Goal: Check status: Check status

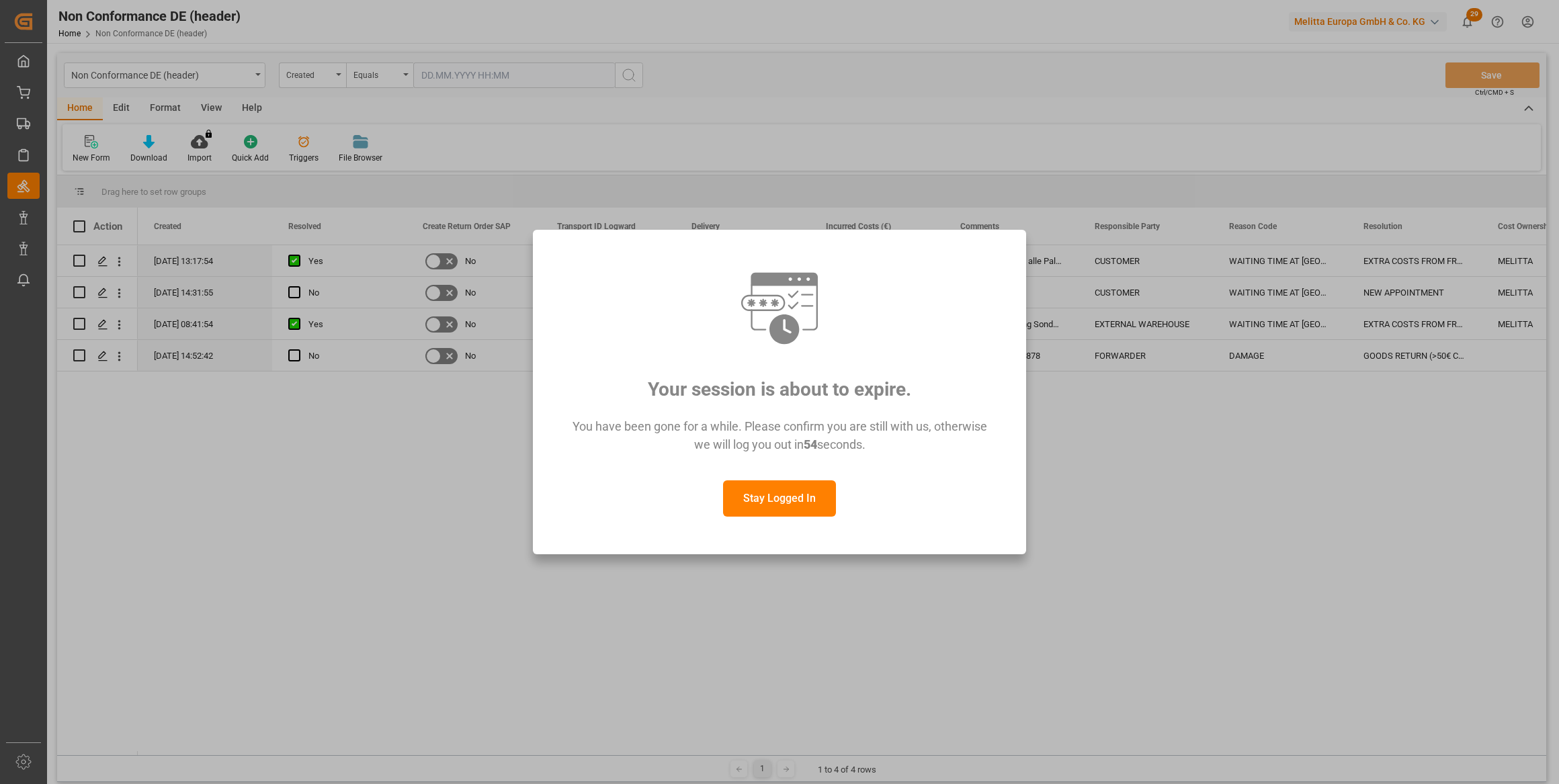
click at [768, 500] on button "Stay Logged In" at bounding box center [779, 498] width 113 height 36
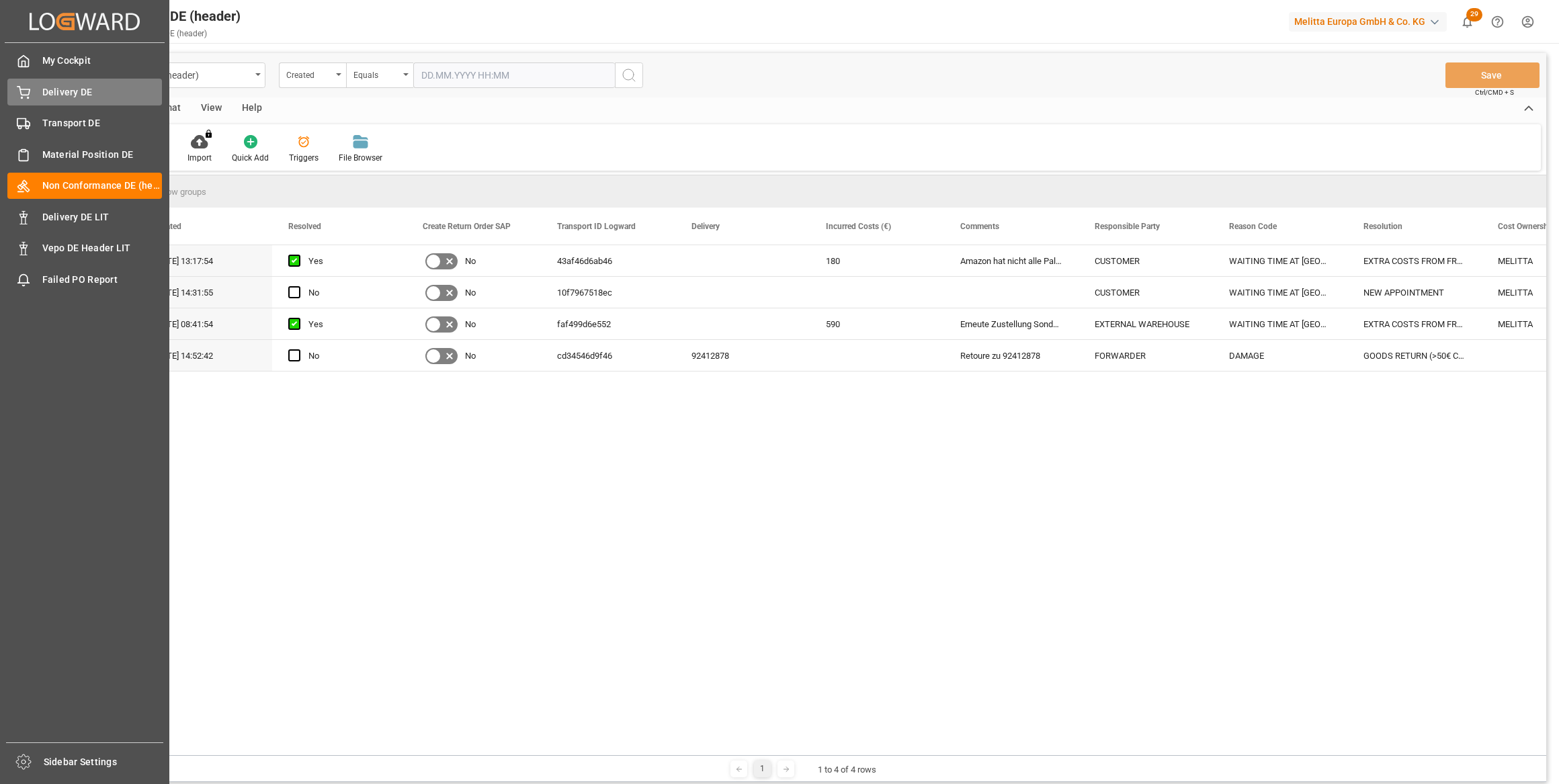
click at [40, 100] on div "Delivery DE Delivery DE" at bounding box center [84, 92] width 155 height 26
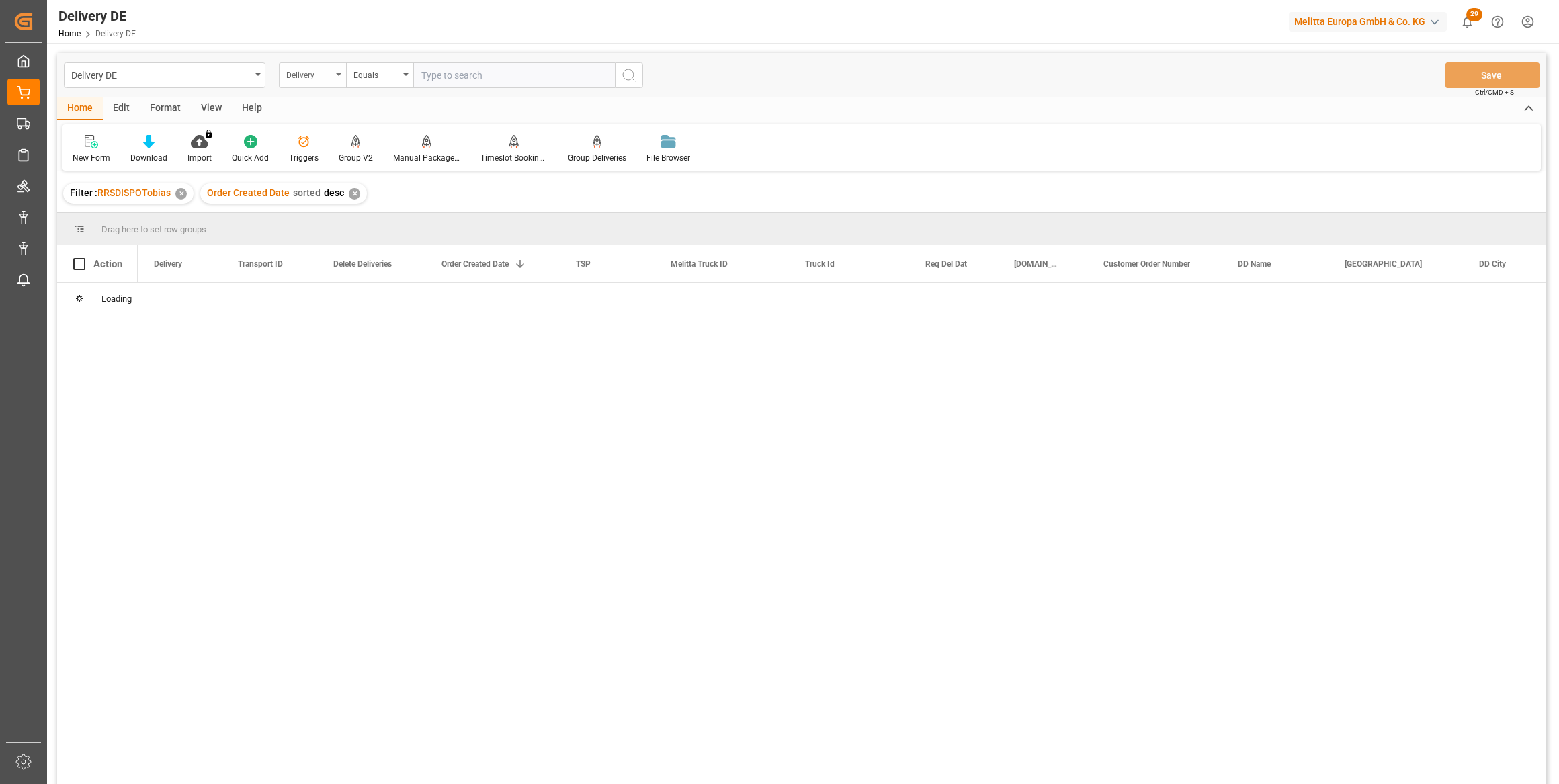
click at [336, 73] on icon "open menu" at bounding box center [338, 74] width 5 height 3
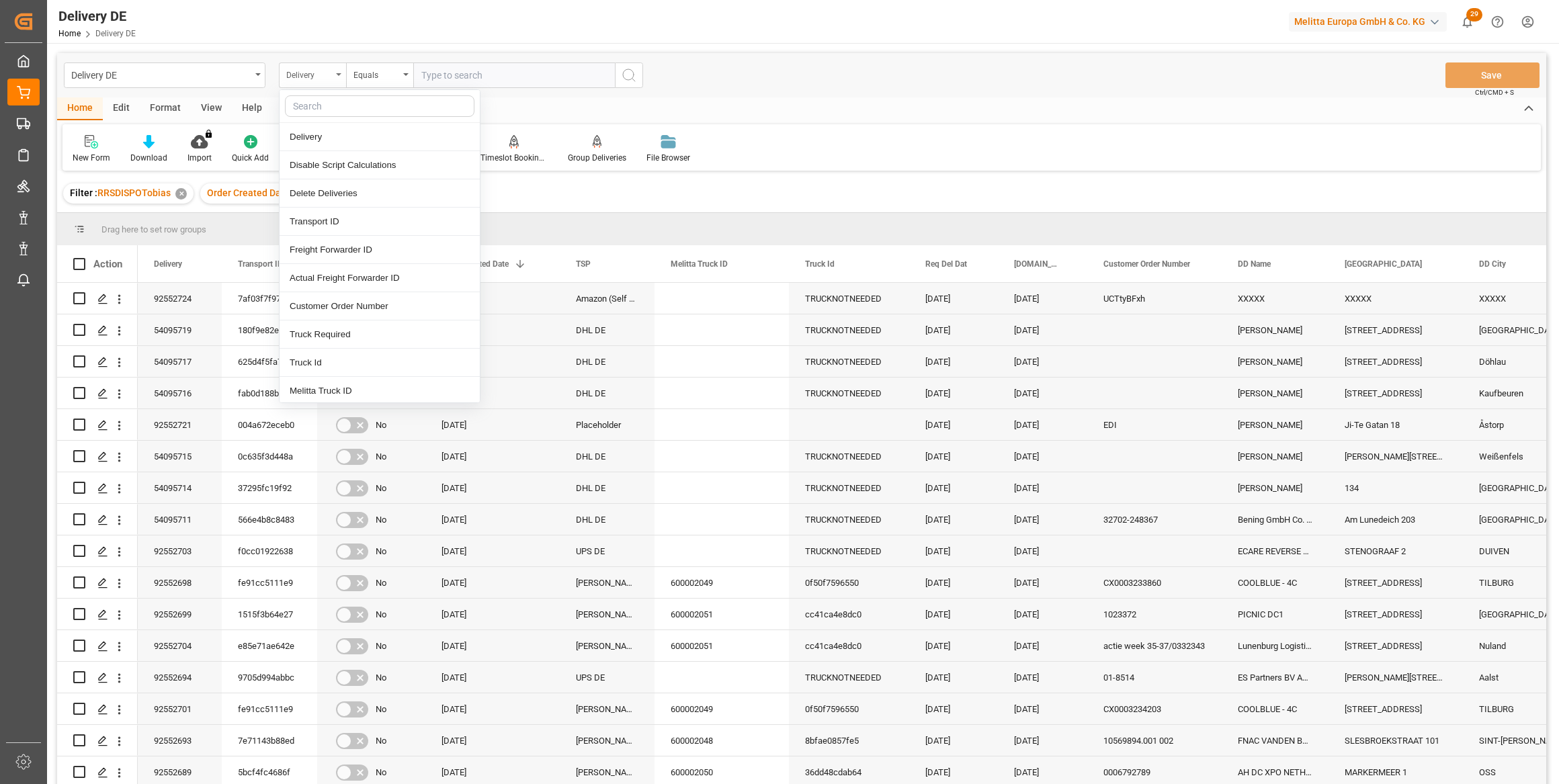
click at [336, 73] on icon "close menu" at bounding box center [338, 74] width 5 height 3
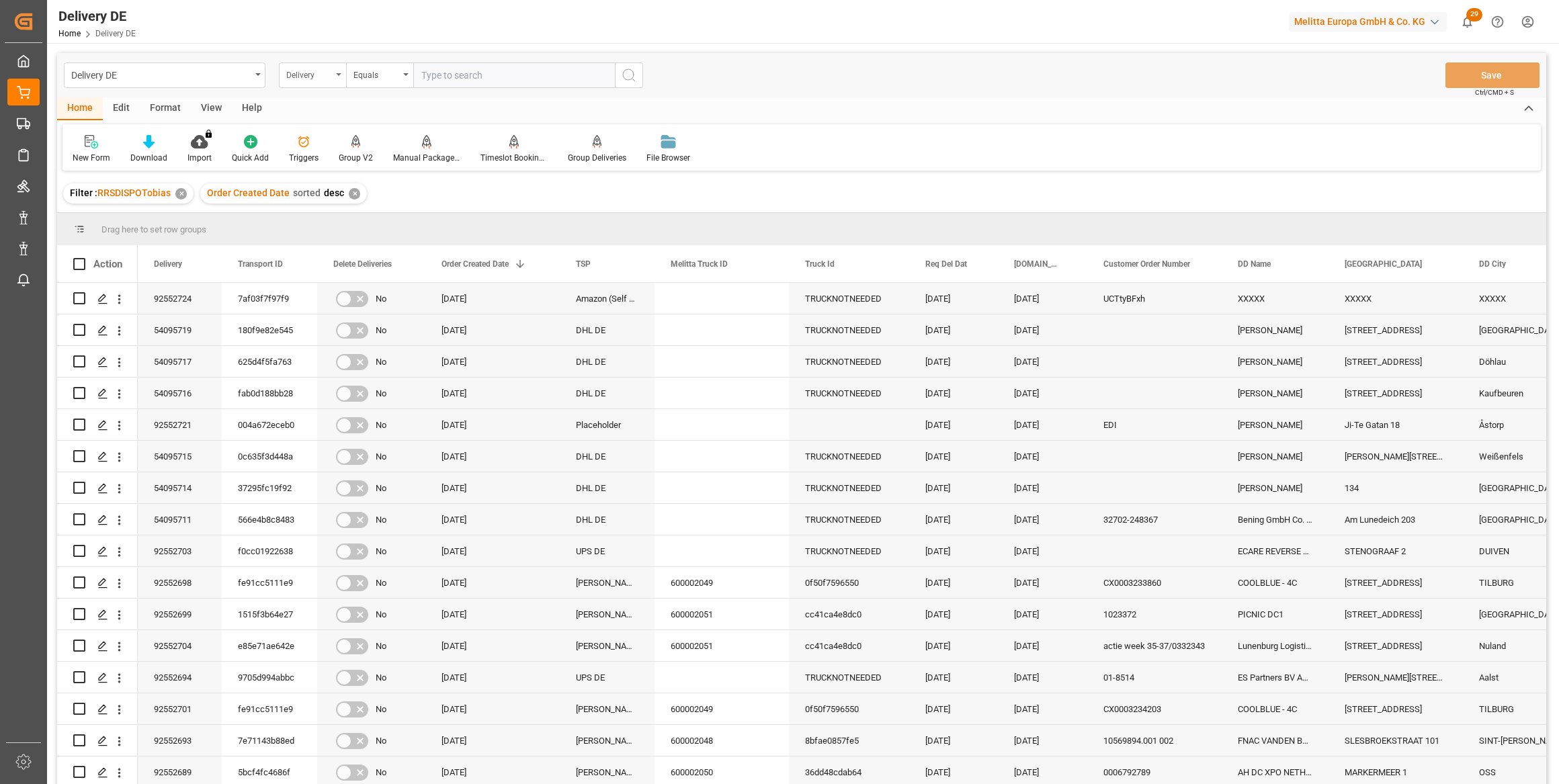
click at [336, 73] on icon "open menu" at bounding box center [338, 74] width 5 height 3
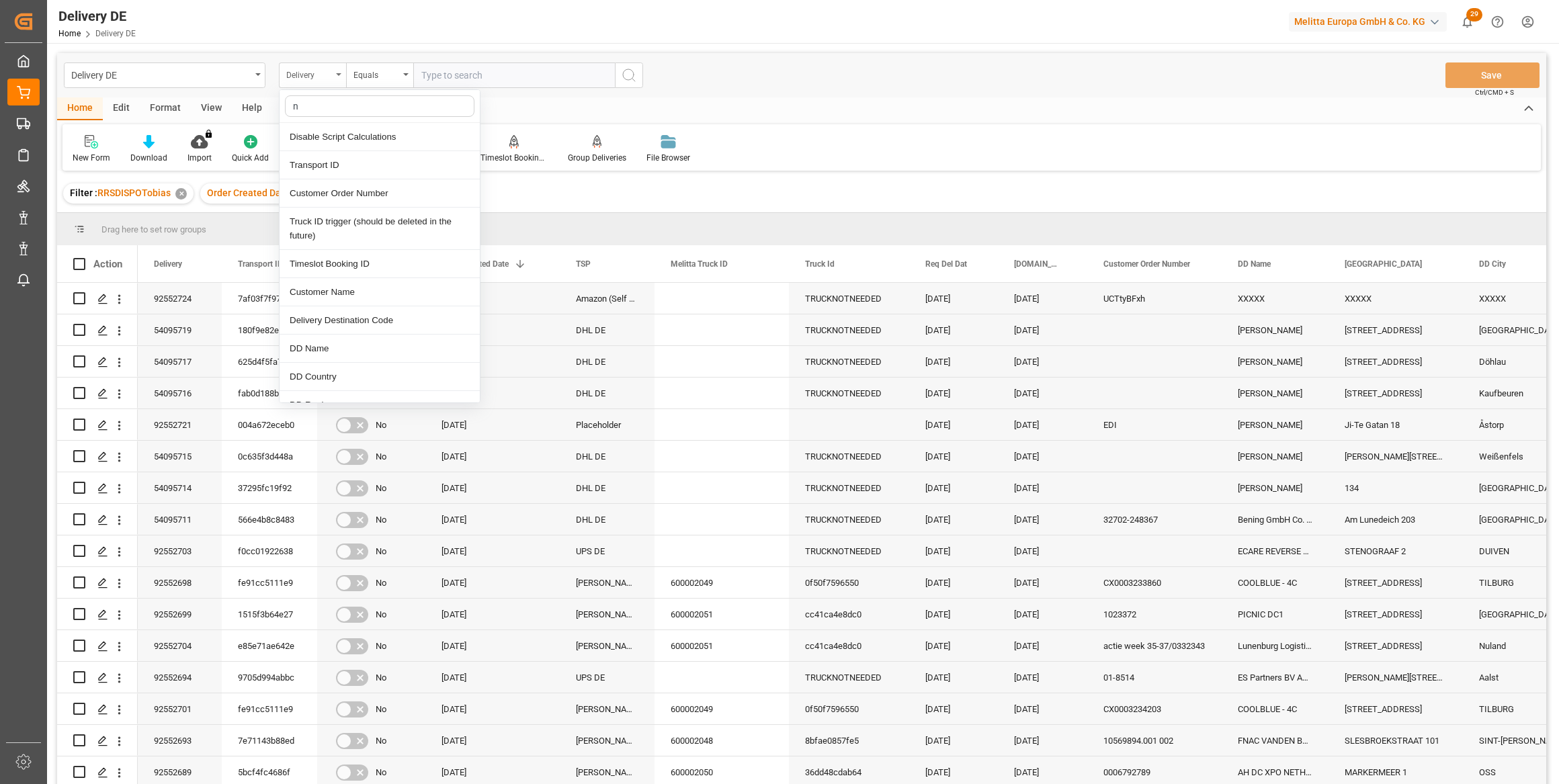
type input "na"
click at [338, 134] on div "Customer Name" at bounding box center [379, 136] width 200 height 28
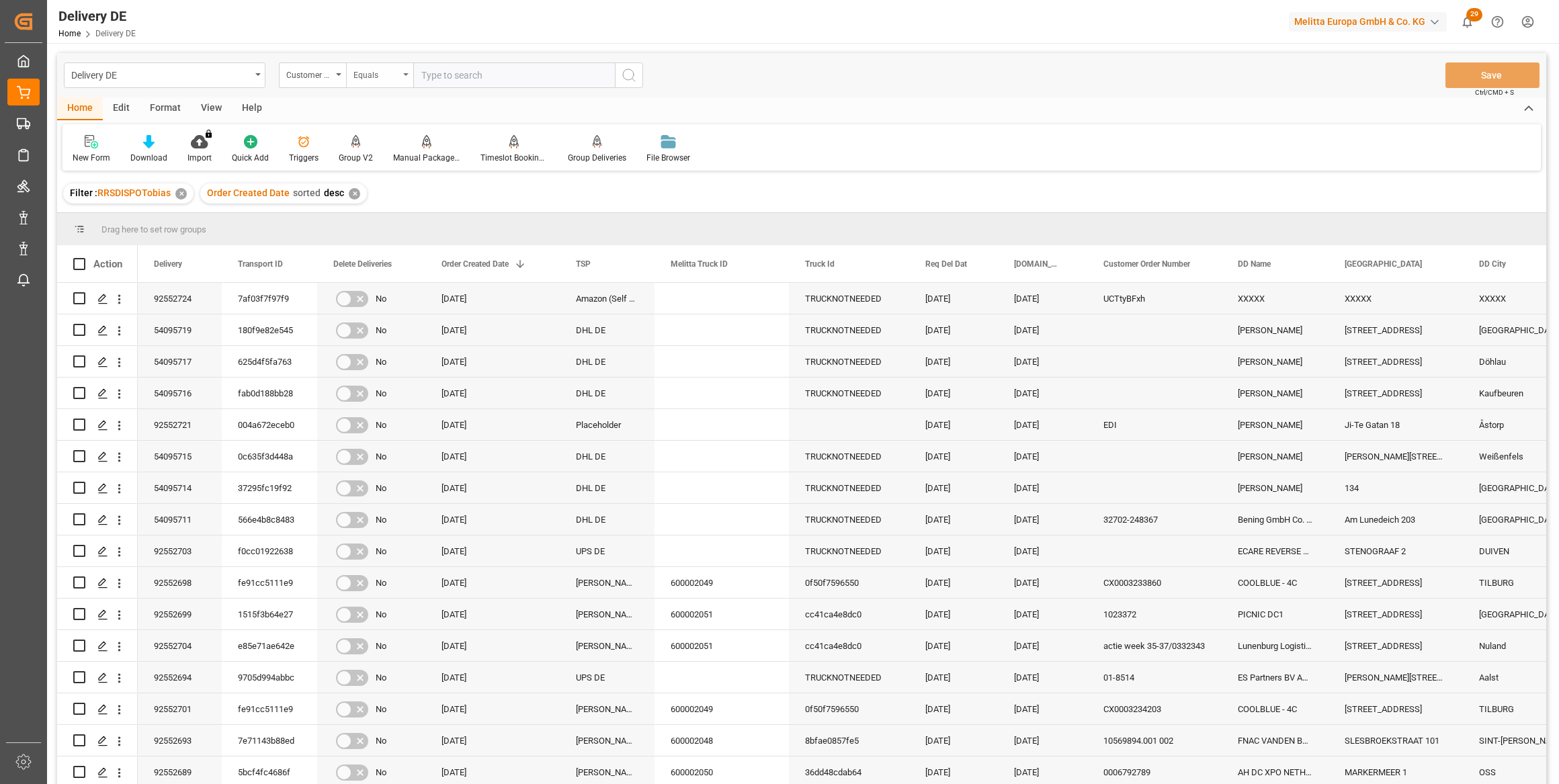
click at [378, 66] on div "Equals" at bounding box center [375, 73] width 45 height 15
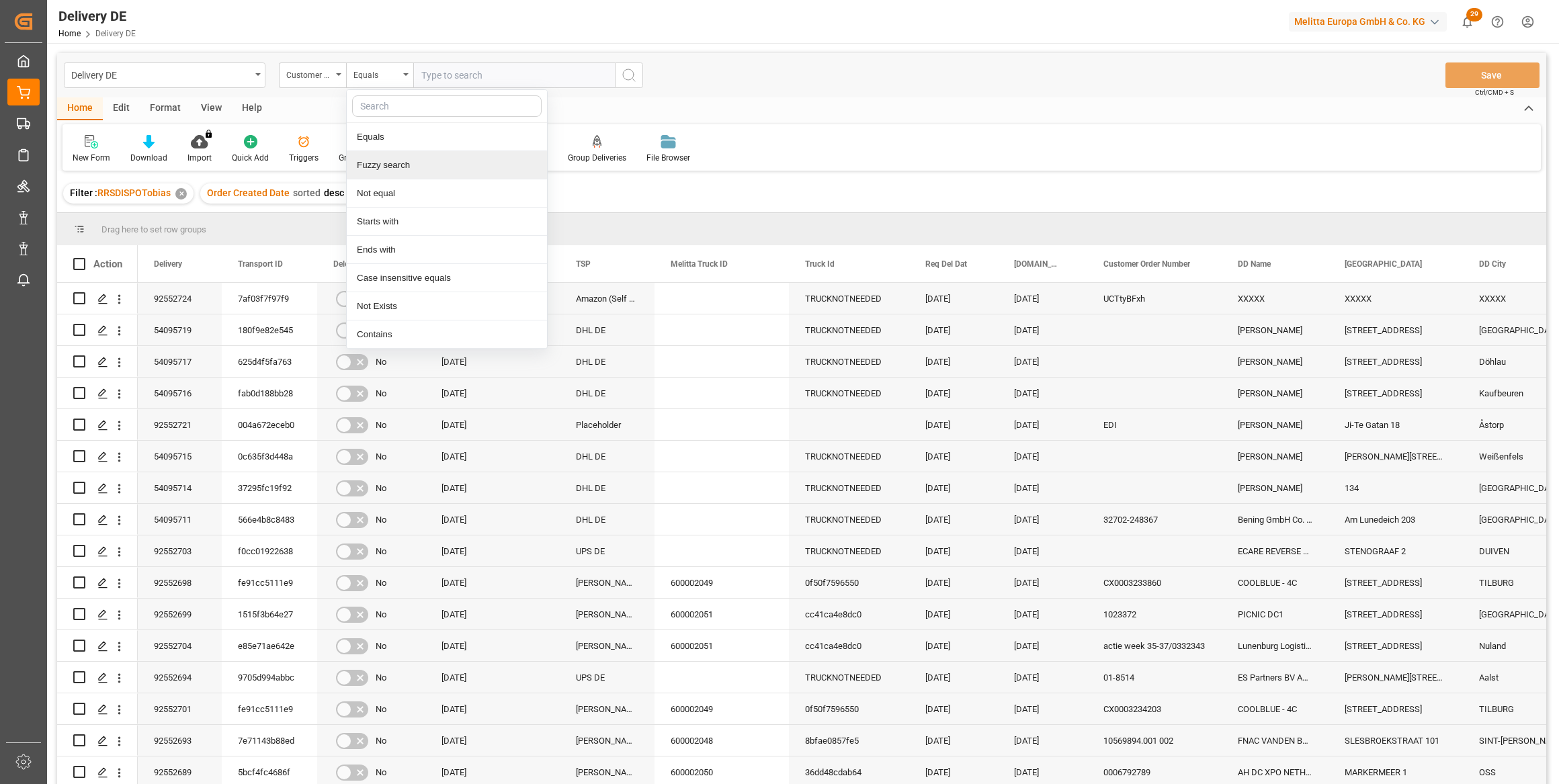
click at [398, 162] on div "Fuzzy search" at bounding box center [446, 165] width 200 height 28
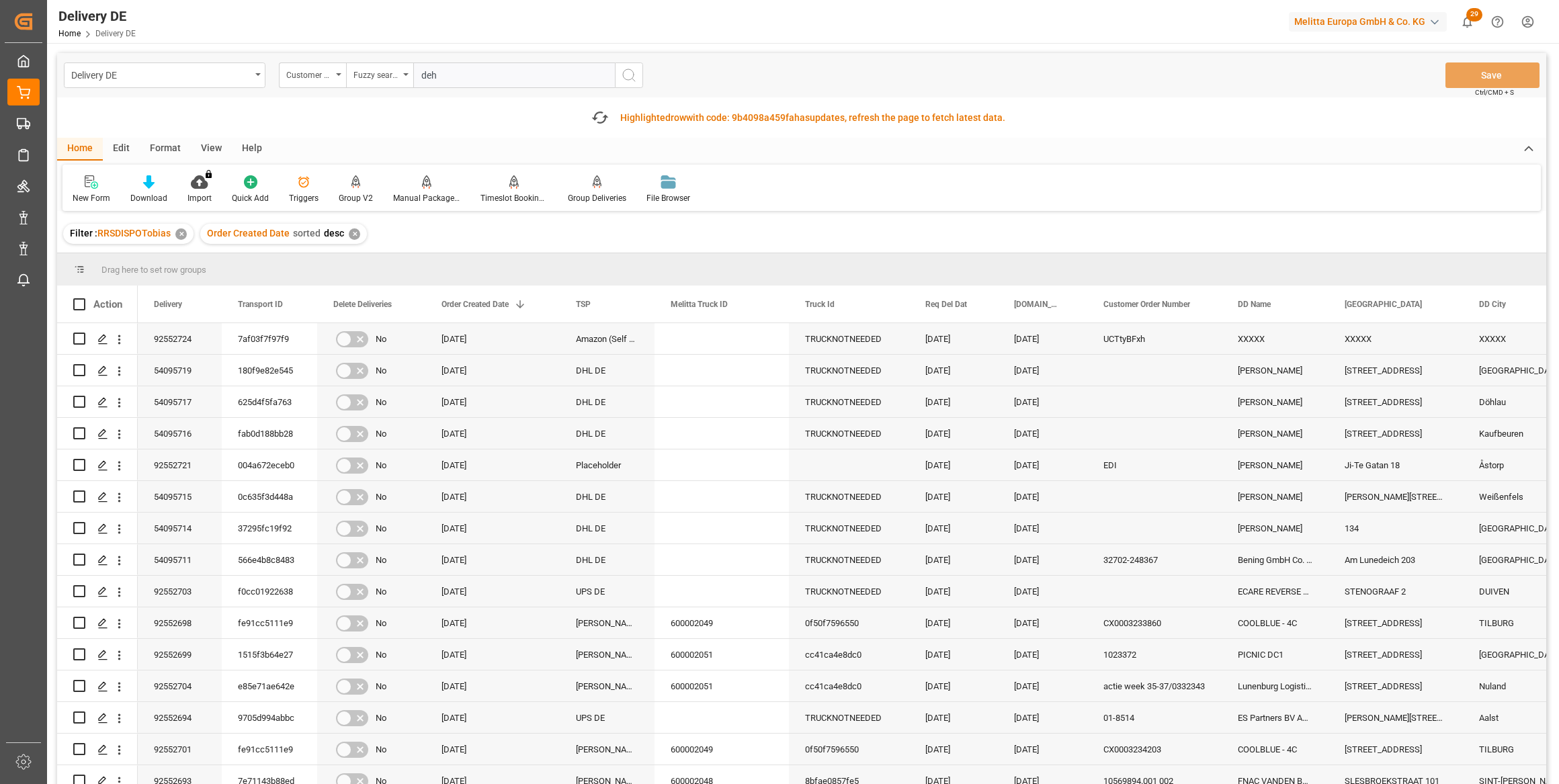
type input "dehn"
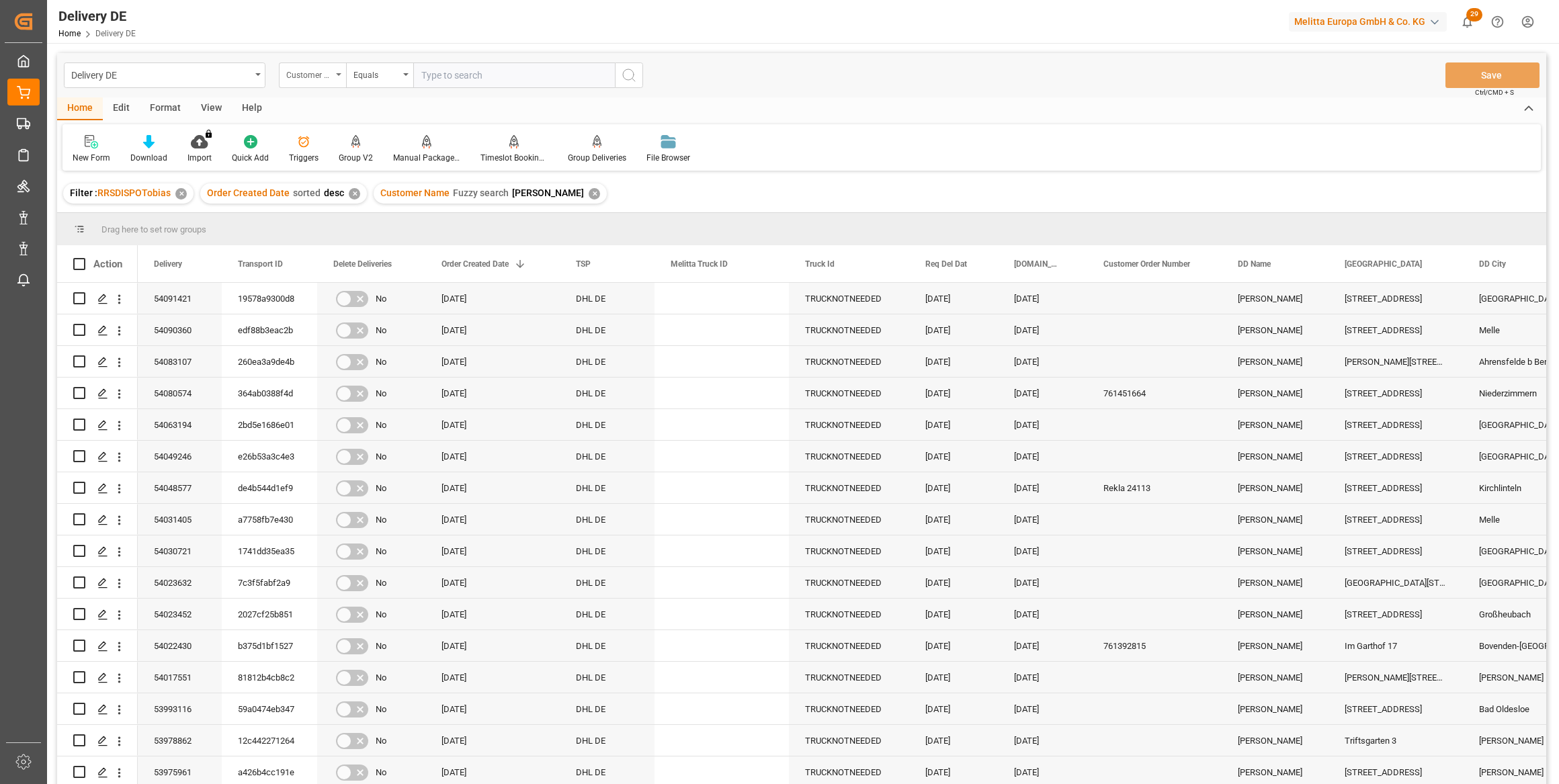
click at [310, 82] on div "Customer Name" at bounding box center [312, 75] width 67 height 25
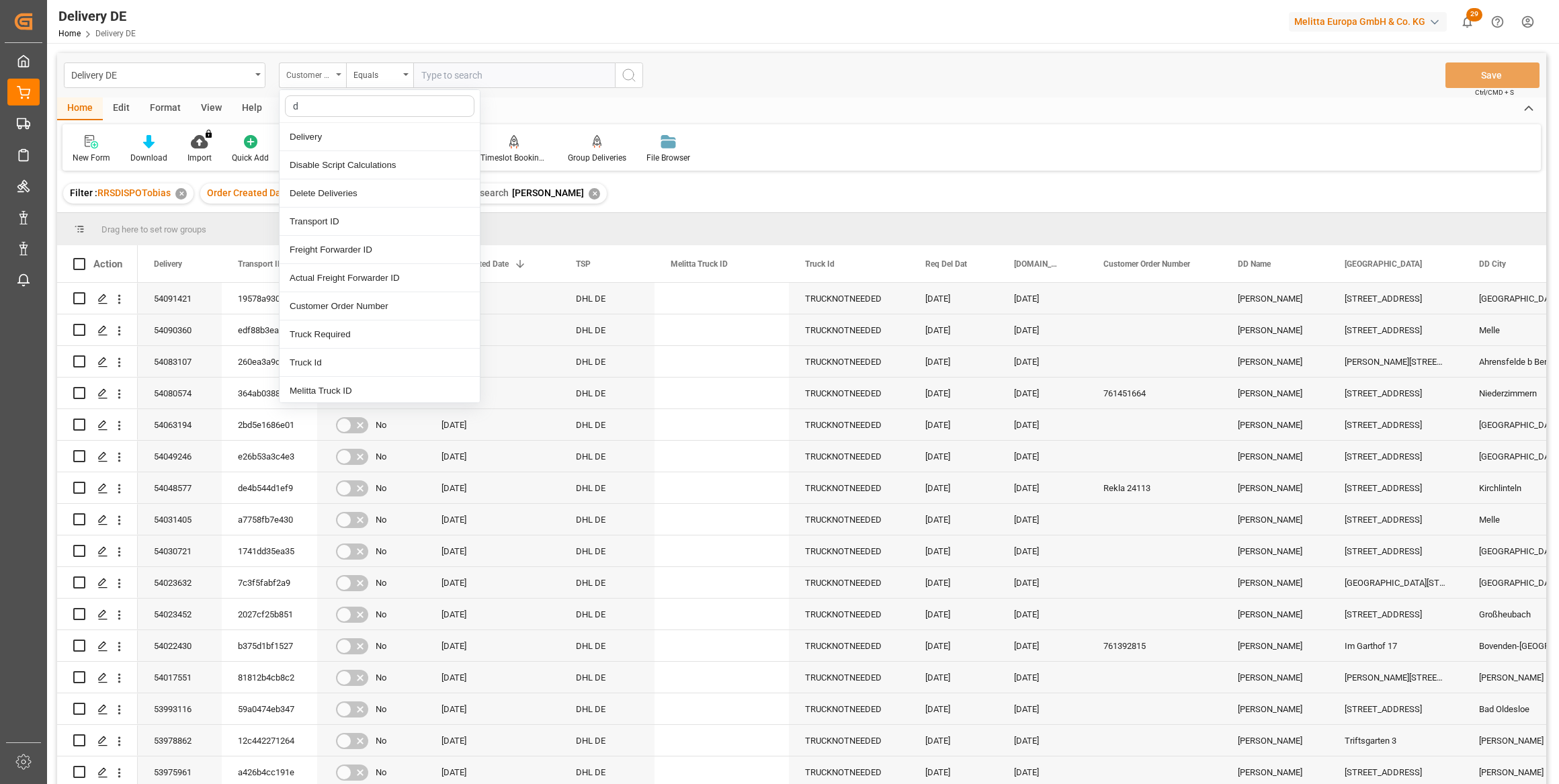
type input "dd"
click at [347, 274] on div "DD City" at bounding box center [379, 278] width 200 height 28
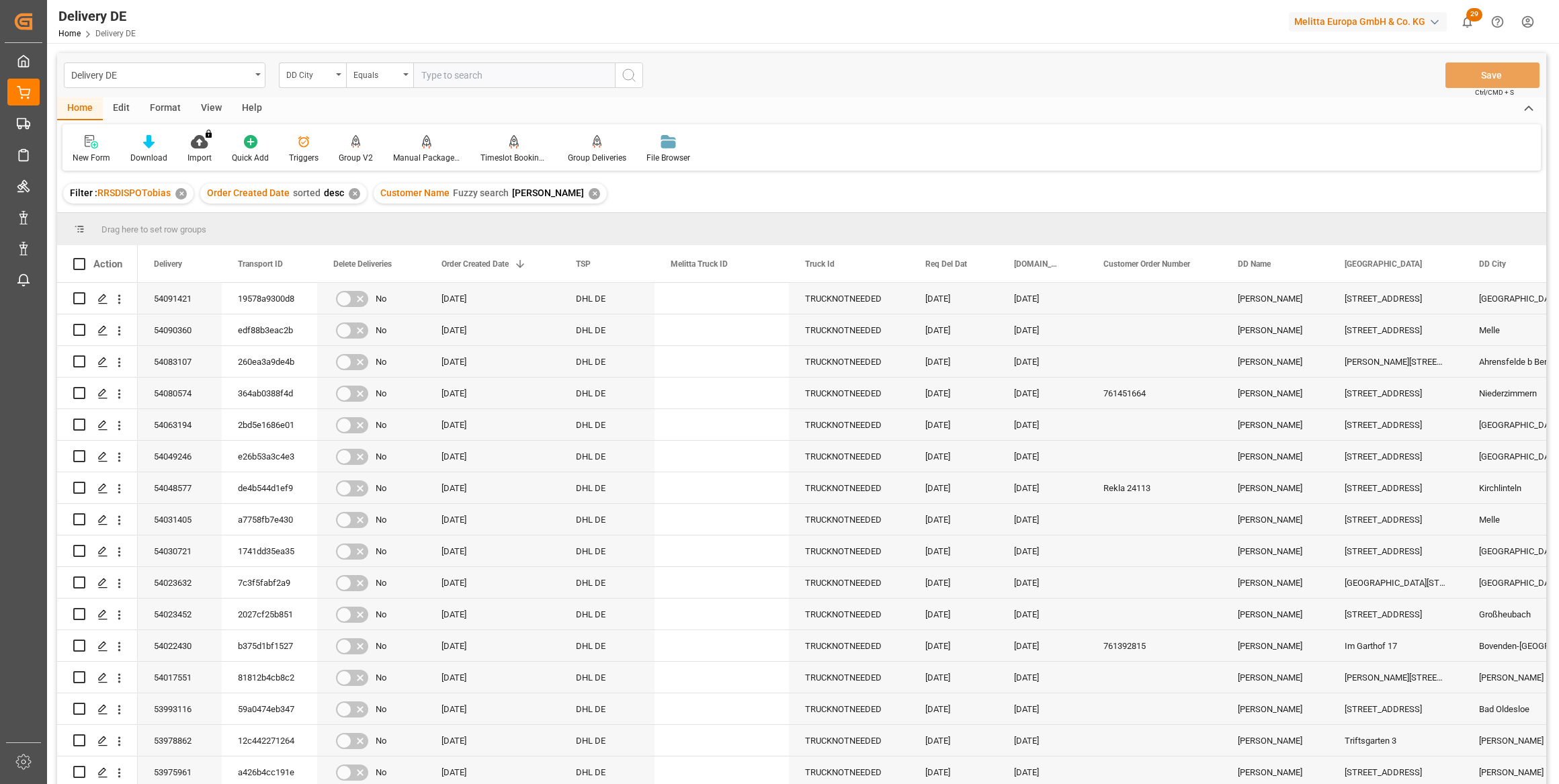
click at [462, 73] on input "text" at bounding box center [513, 75] width 201 height 25
type input "gross gerau"
click at [633, 81] on icon "search button" at bounding box center [629, 75] width 16 height 16
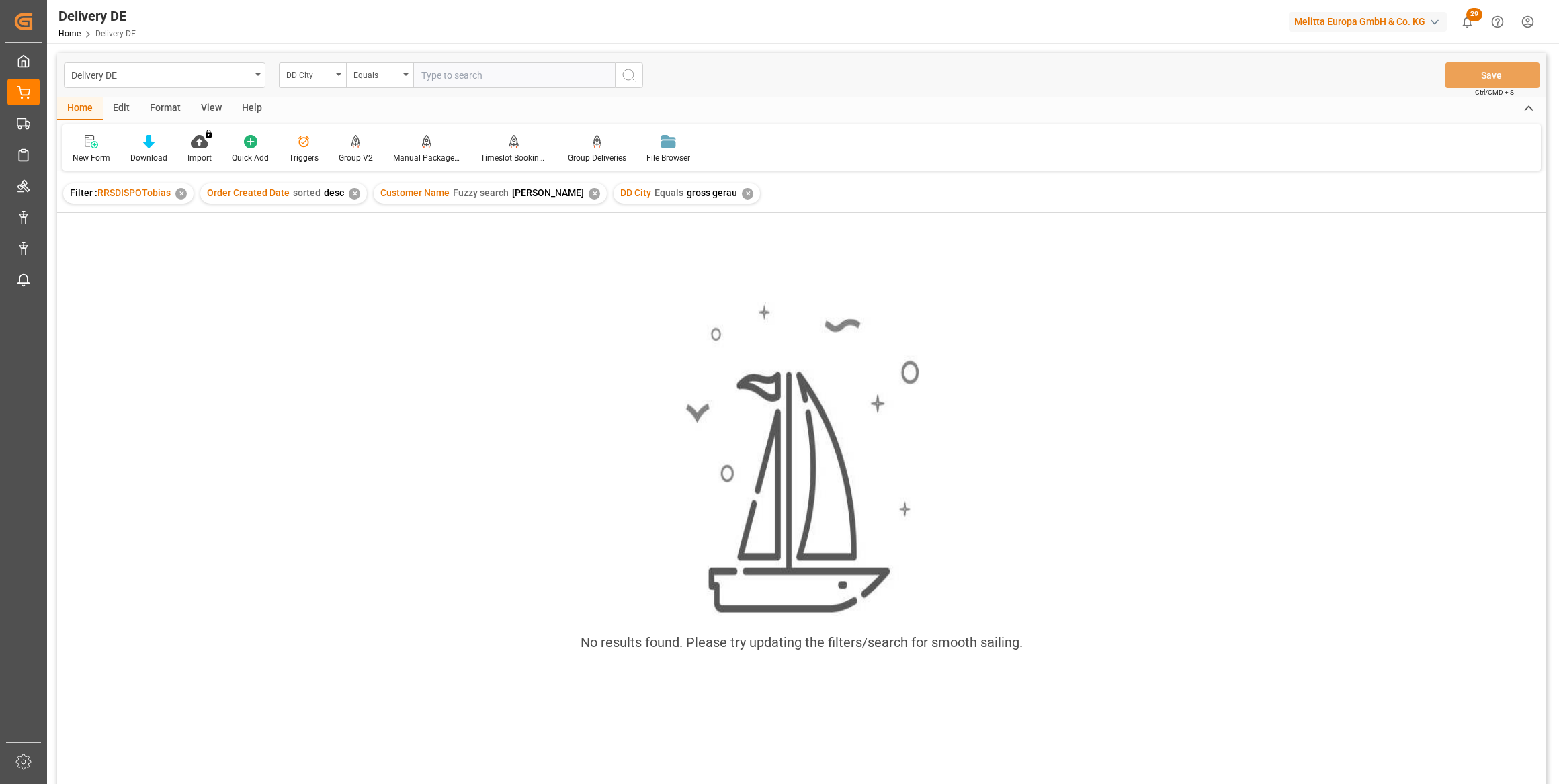
click at [543, 199] on div "Customer Name Fuzzy search dehn ✕" at bounding box center [490, 193] width 233 height 20
click at [589, 196] on div "✕" at bounding box center [594, 194] width 12 height 12
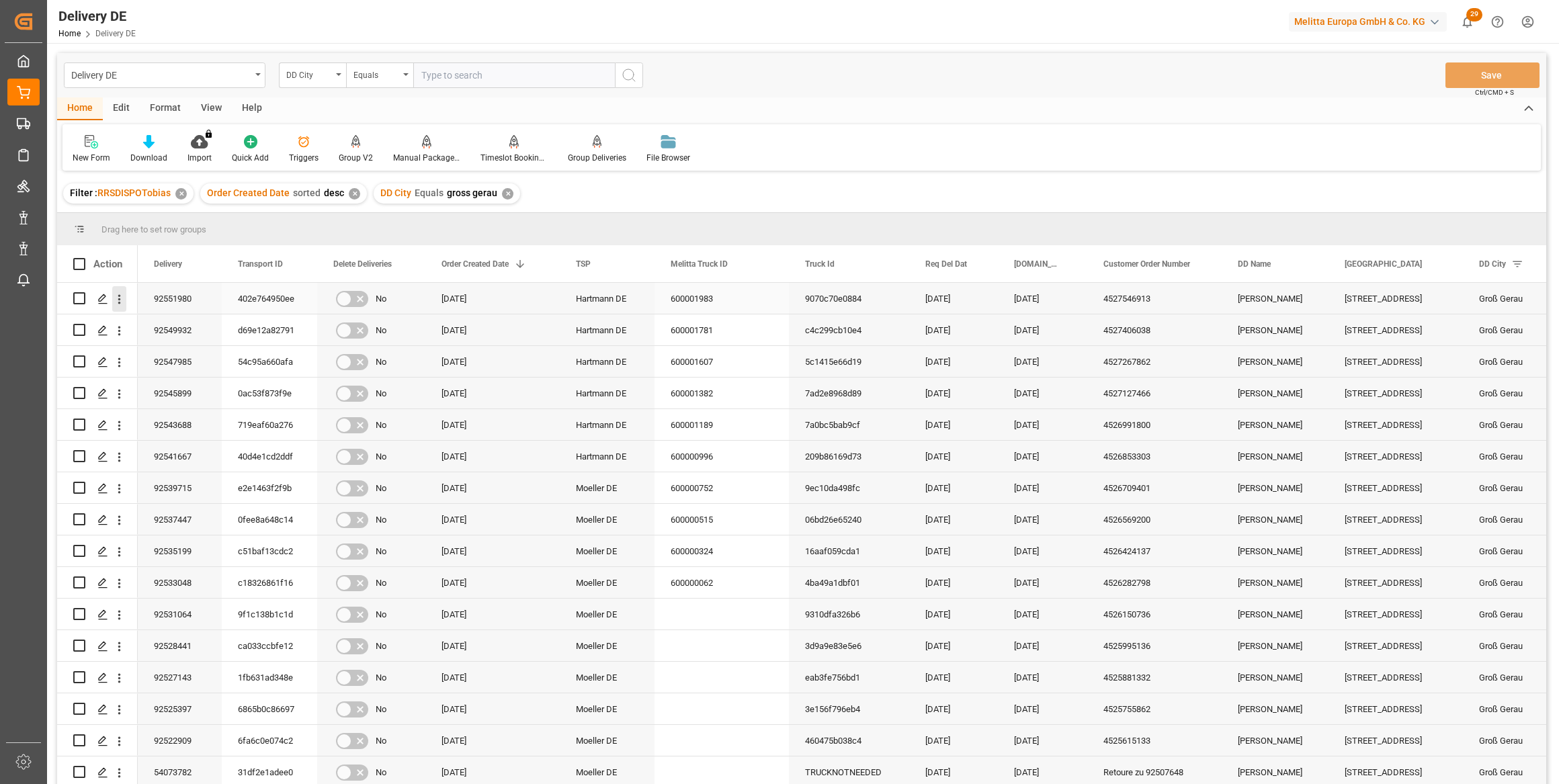
click at [115, 297] on icon "open menu" at bounding box center [119, 300] width 14 height 14
click at [204, 328] on span "Open in new tab" at bounding box center [207, 328] width 122 height 14
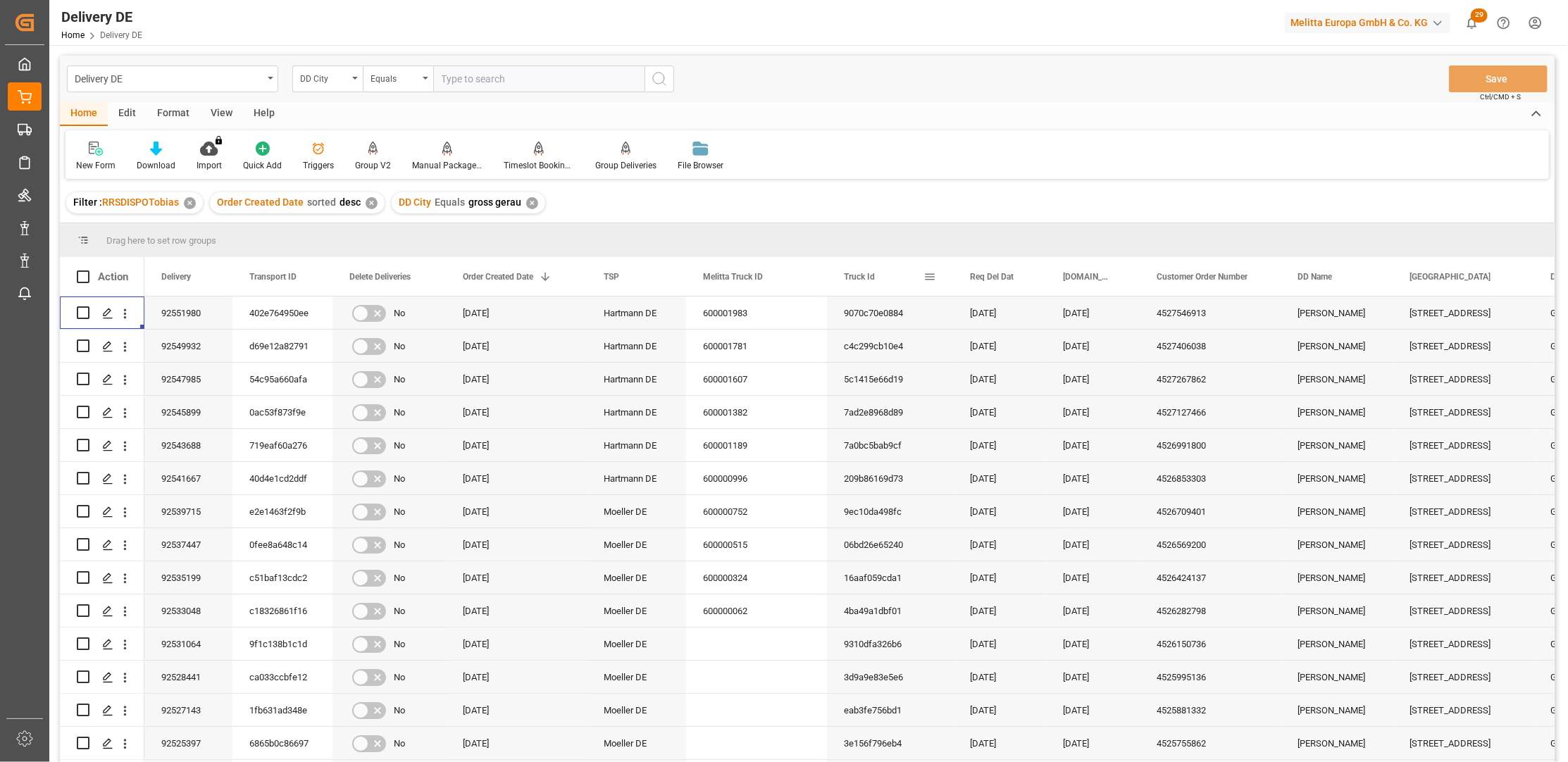
click at [926, 276] on span at bounding box center [930, 276] width 13 height 13
click at [1049, 276] on span "columns" at bounding box center [1048, 278] width 13 height 13
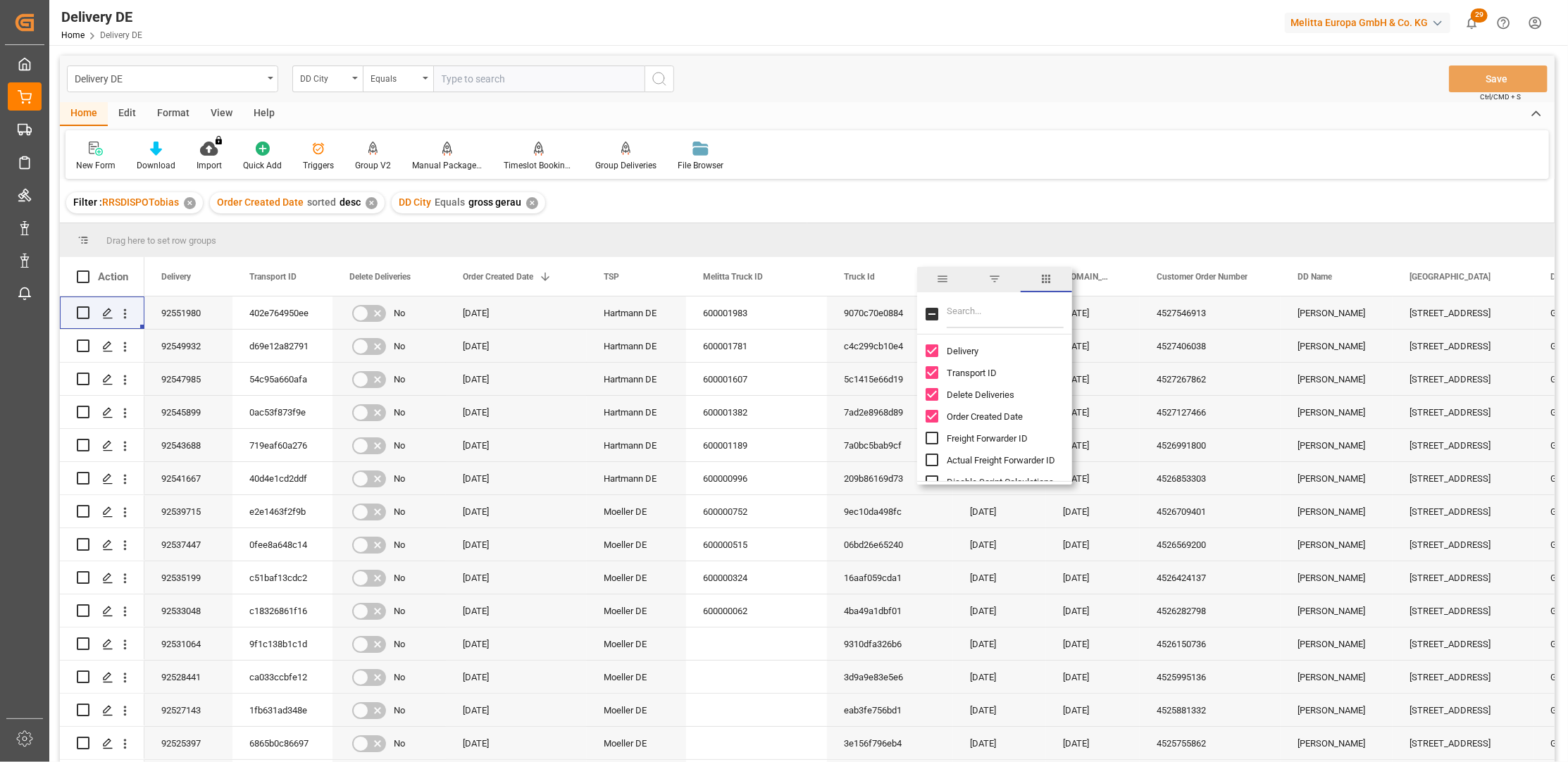
click at [972, 316] on input "Filter Columns Input" at bounding box center [1005, 313] width 117 height 28
type input "act"
click at [985, 393] on span "Arrival Date Actual" at bounding box center [983, 395] width 73 height 11
checkbox input "false"
checkbox input "true"
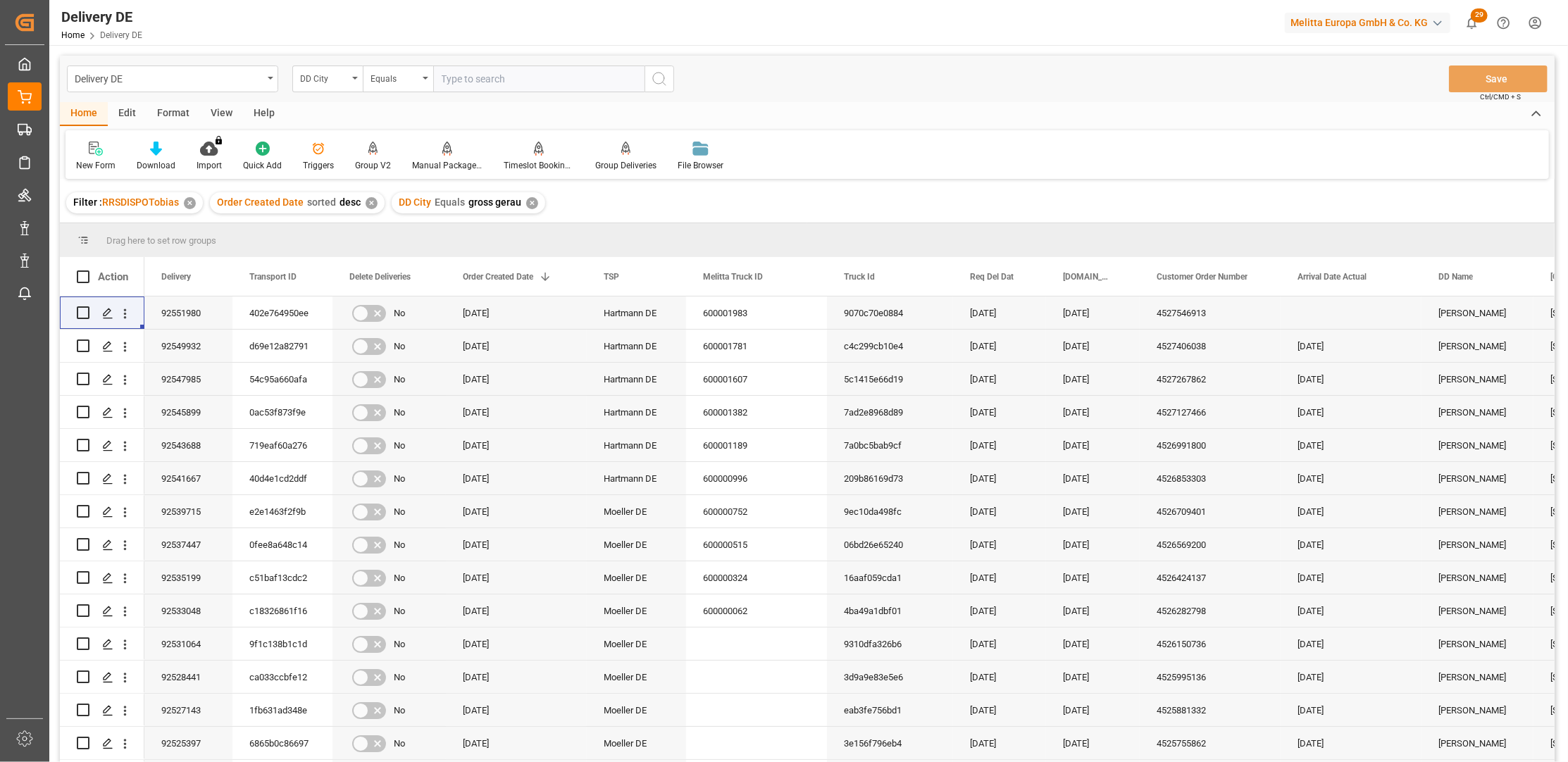
click at [1096, 178] on div "New Form Download Import You don't have permission for this feature. Contact ad…" at bounding box center [807, 154] width 1483 height 48
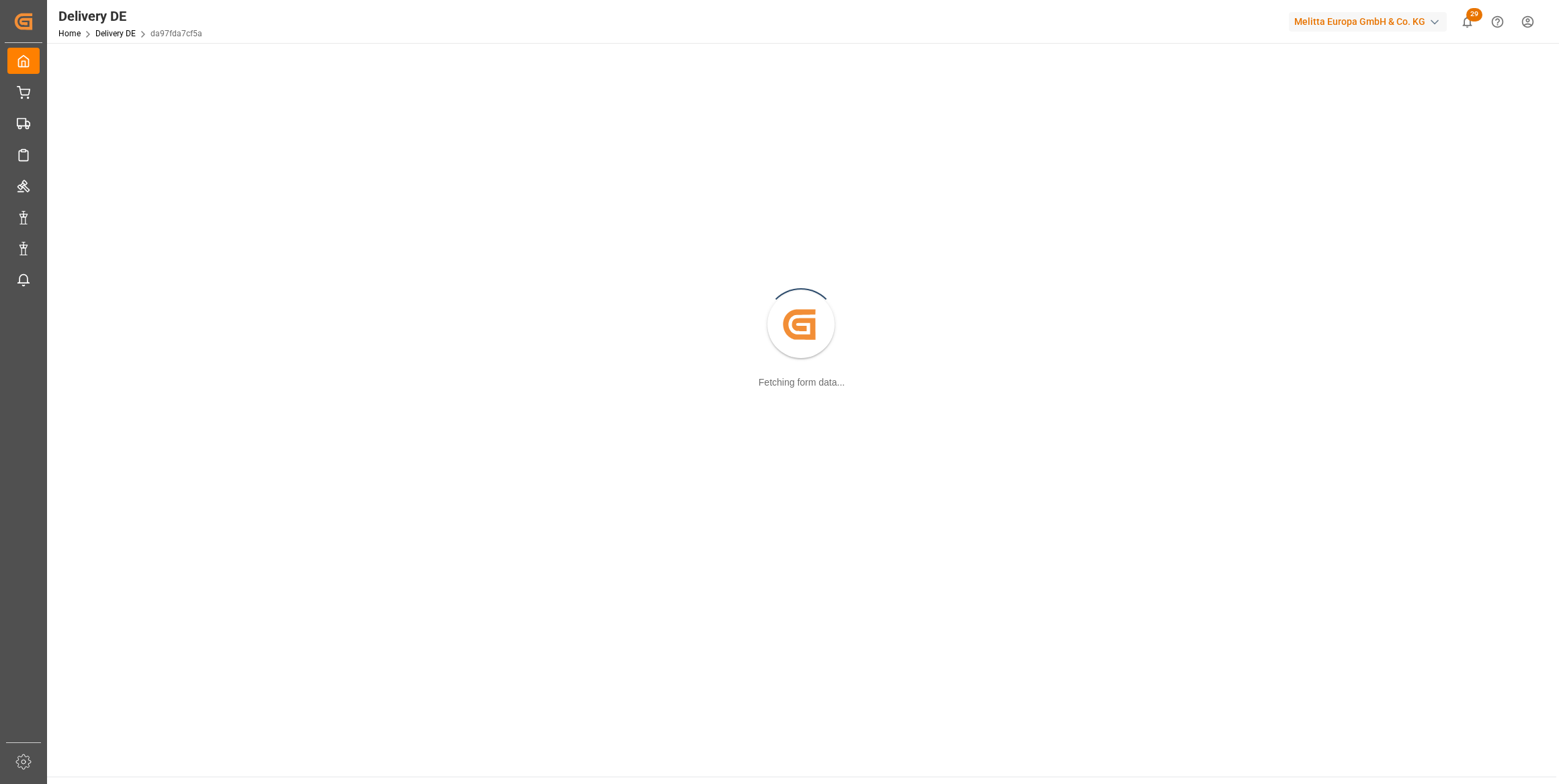
scroll to position [121, 0]
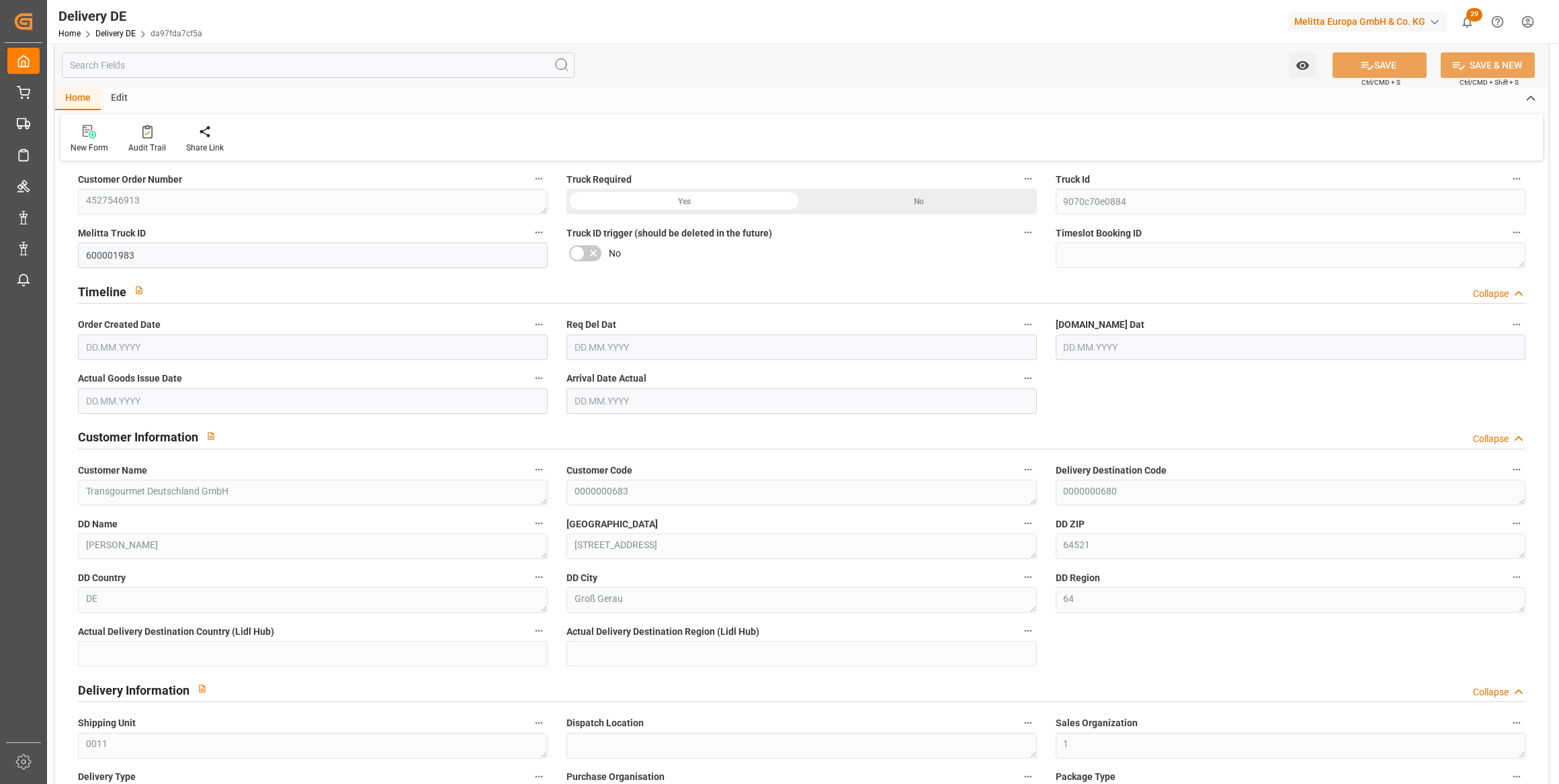
type input "5"
type input "3"
type input "3.5"
type input "746.618"
type input "1111.297"
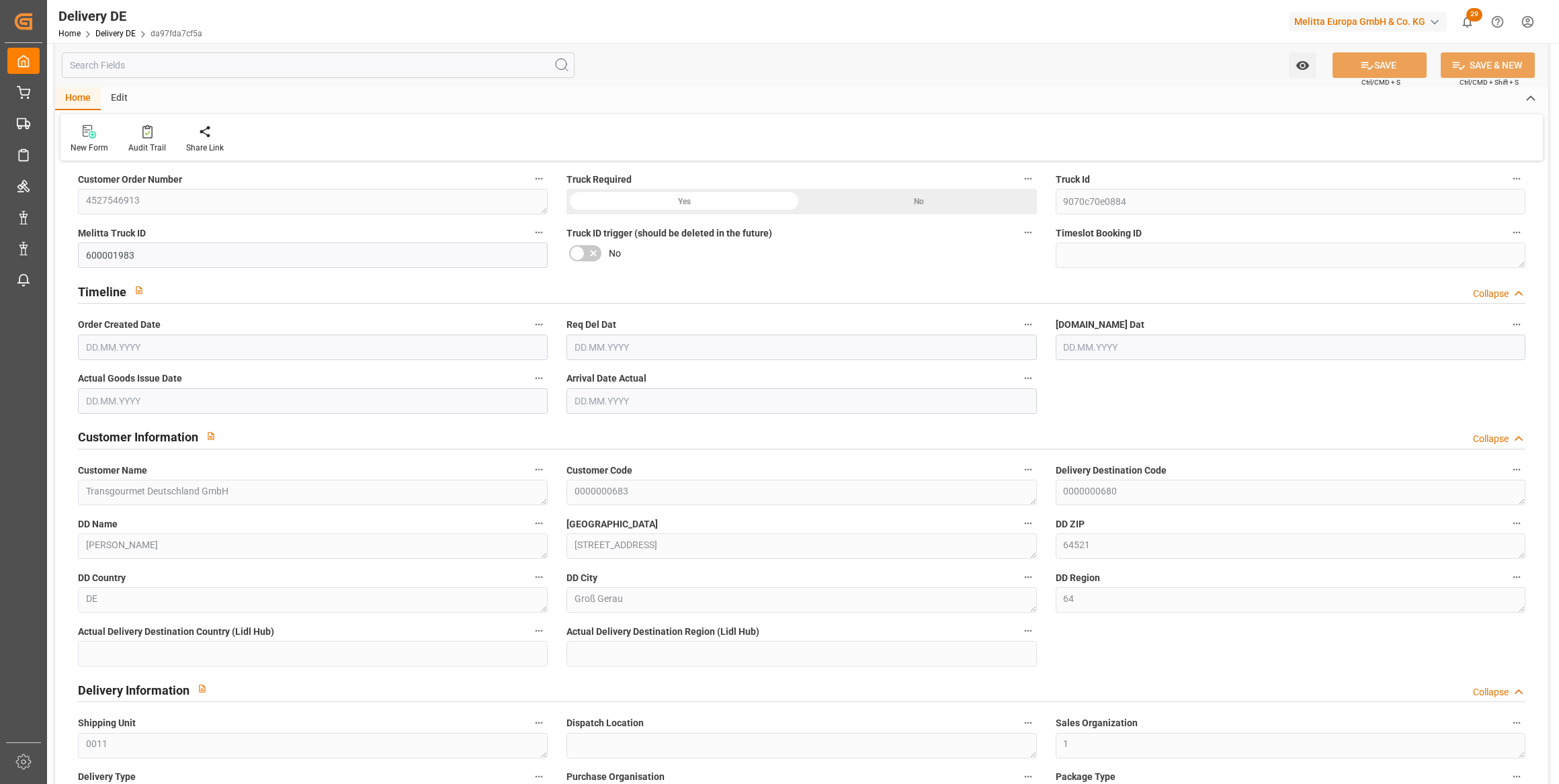
type input "5289.153"
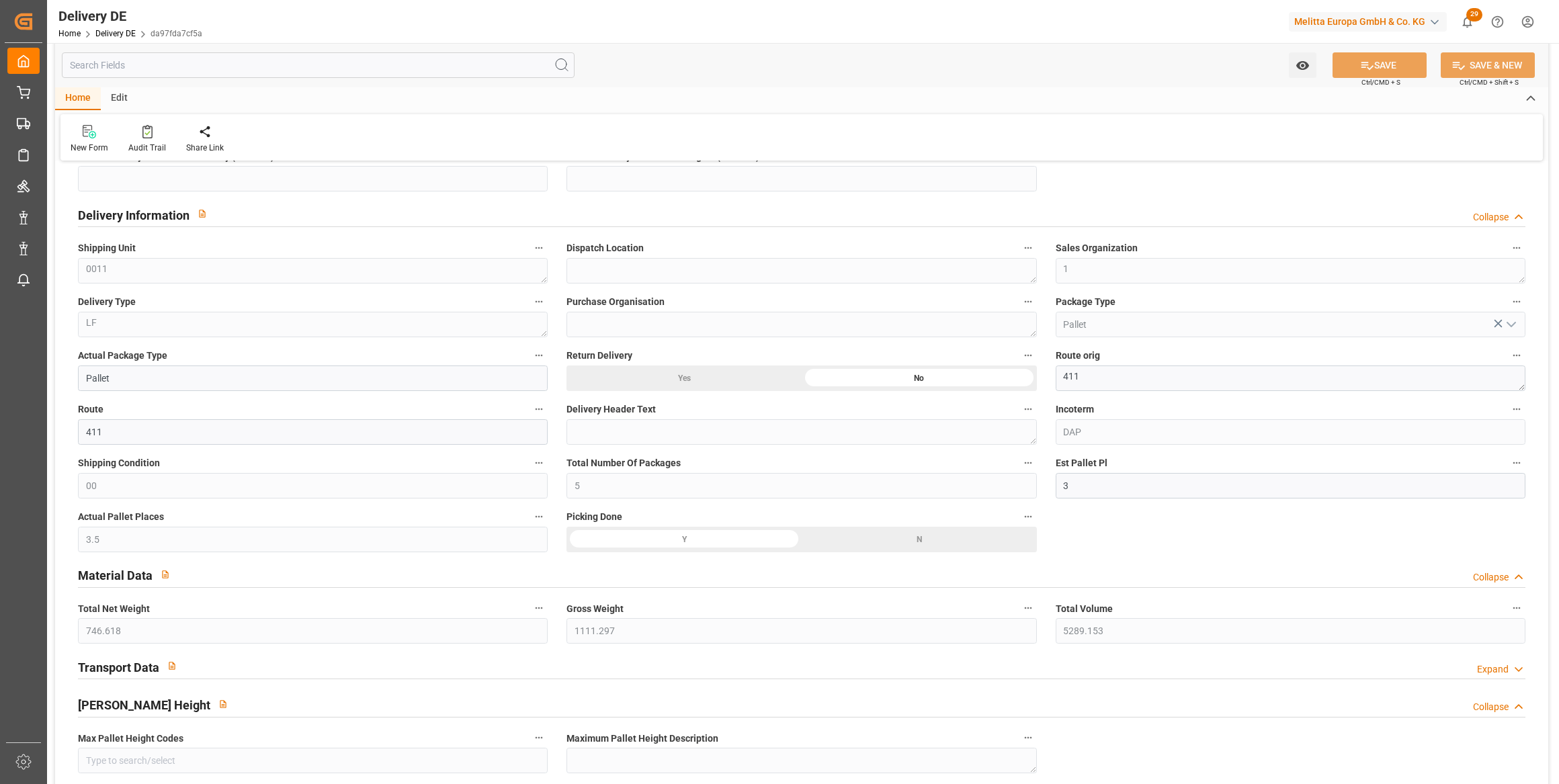
type input "[DATE]"
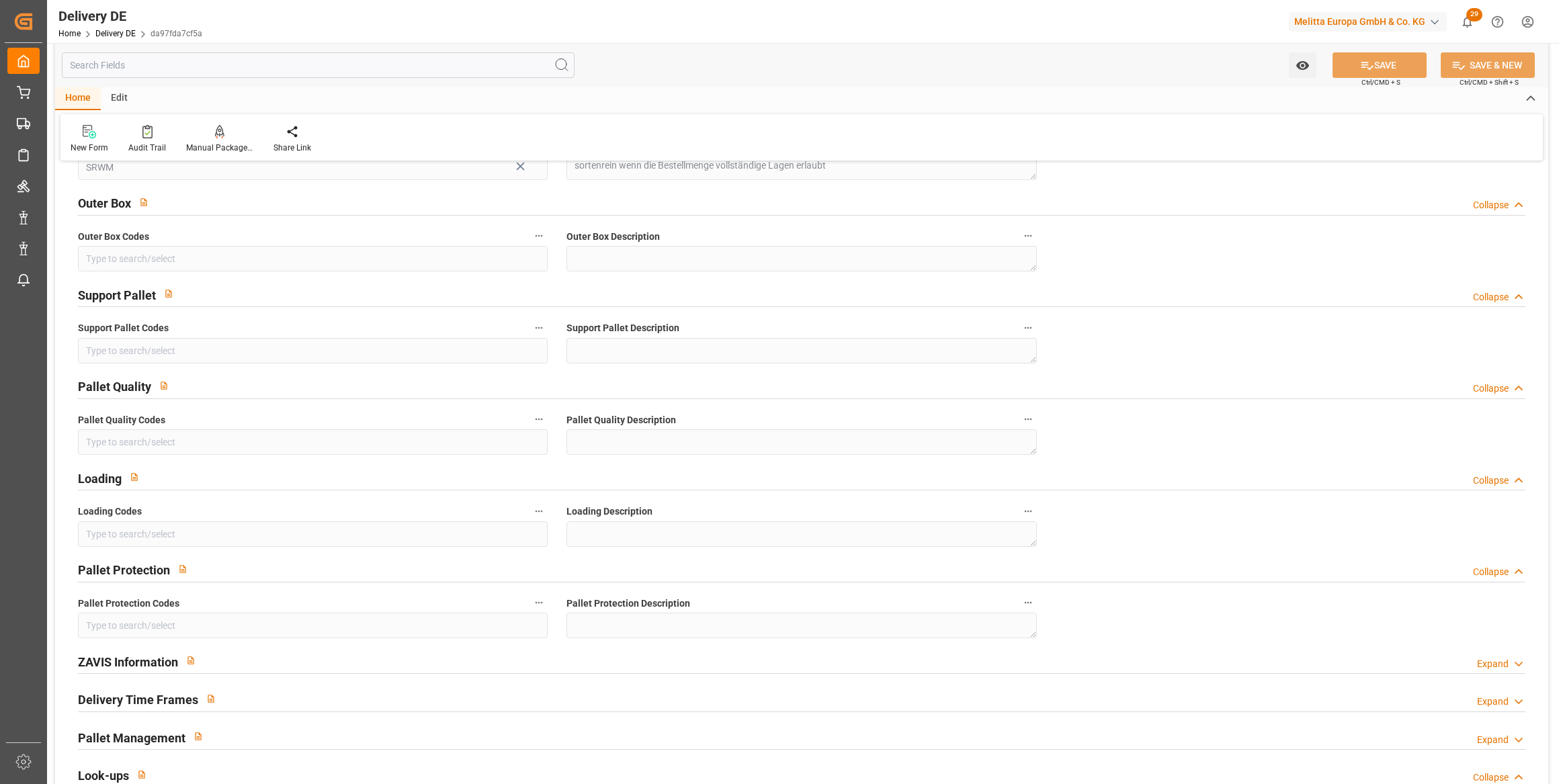
scroll to position [1709, 0]
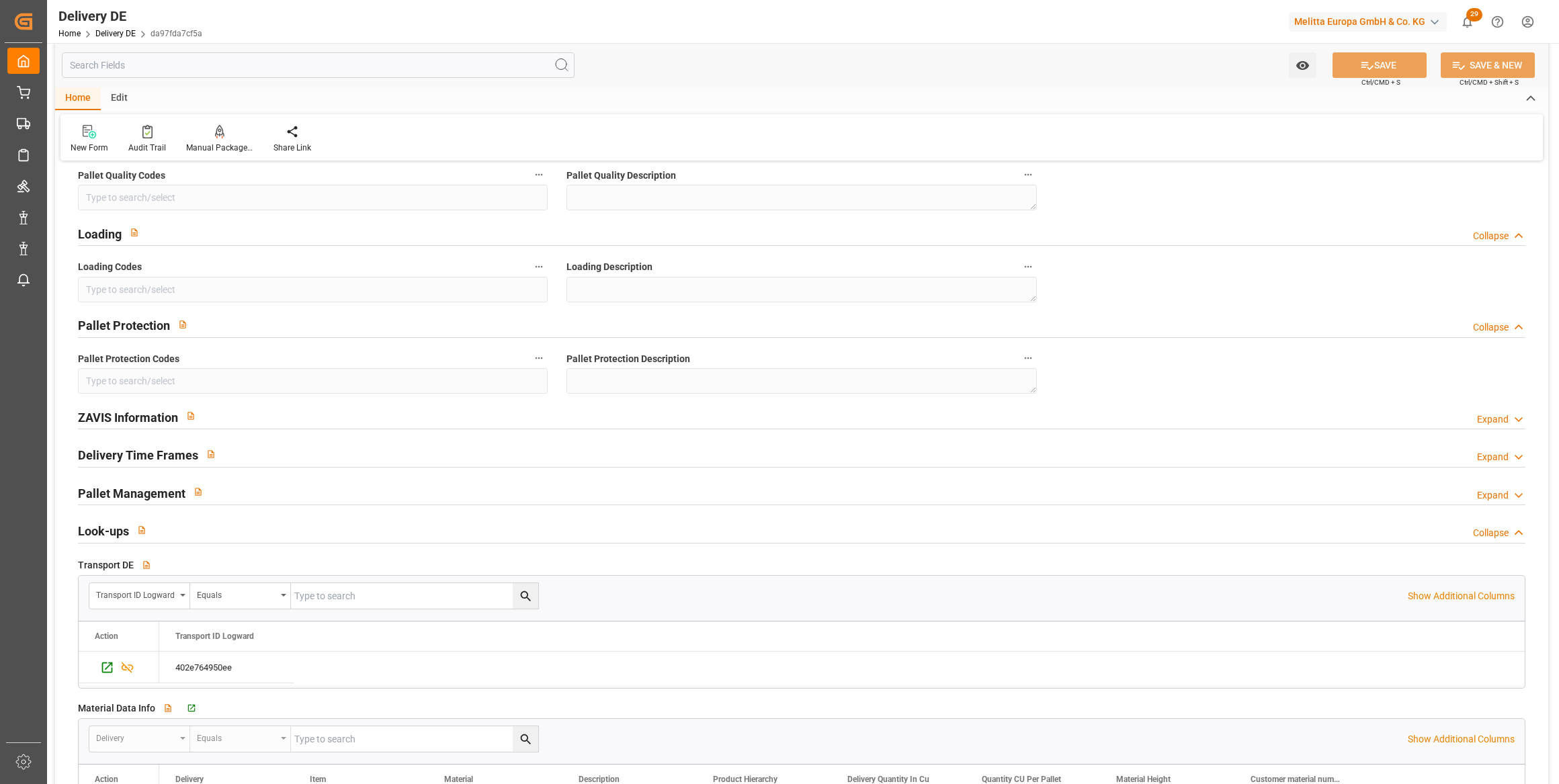
click at [1485, 413] on div "Expand" at bounding box center [1493, 419] width 32 height 14
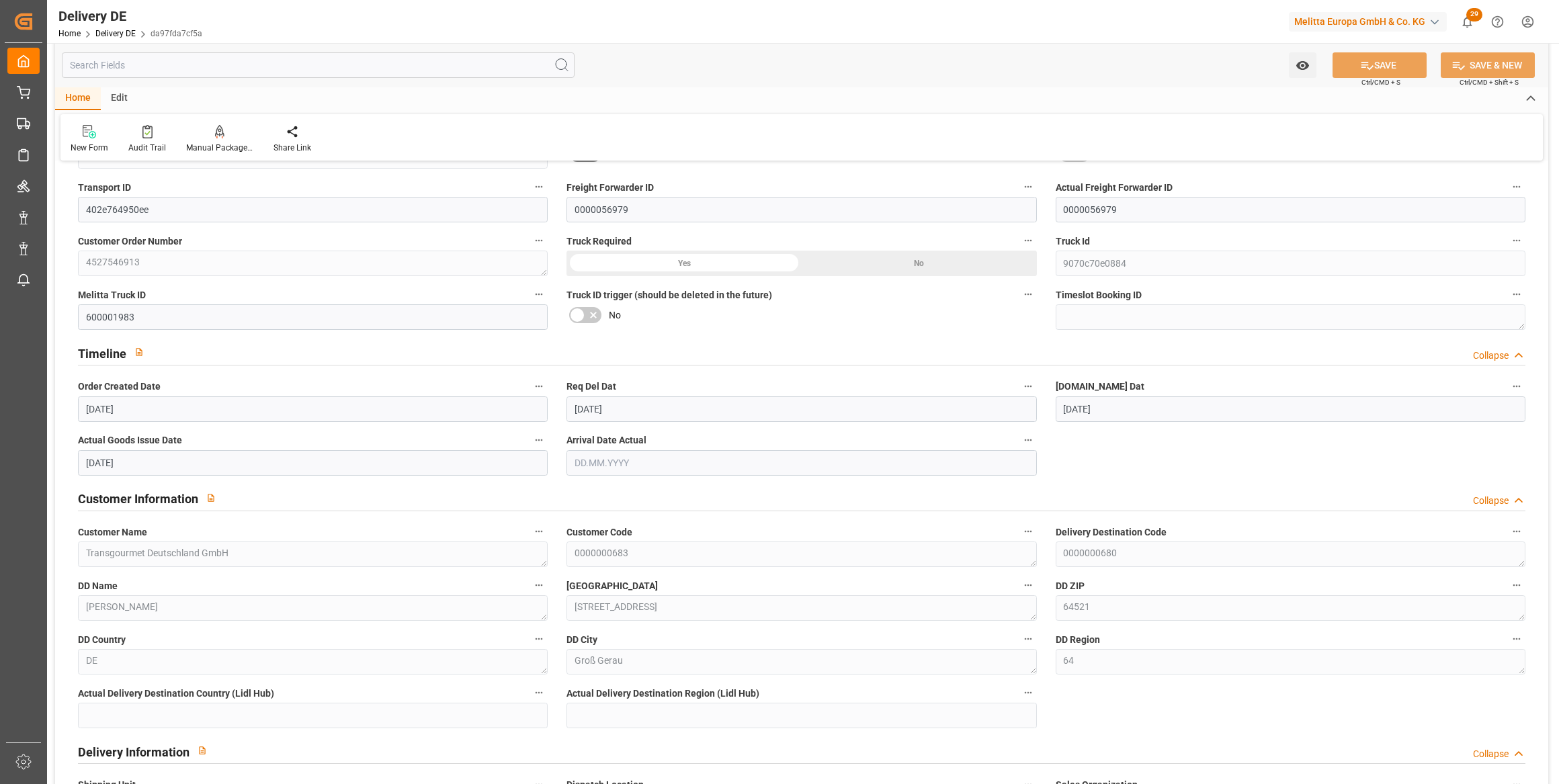
scroll to position [0, 0]
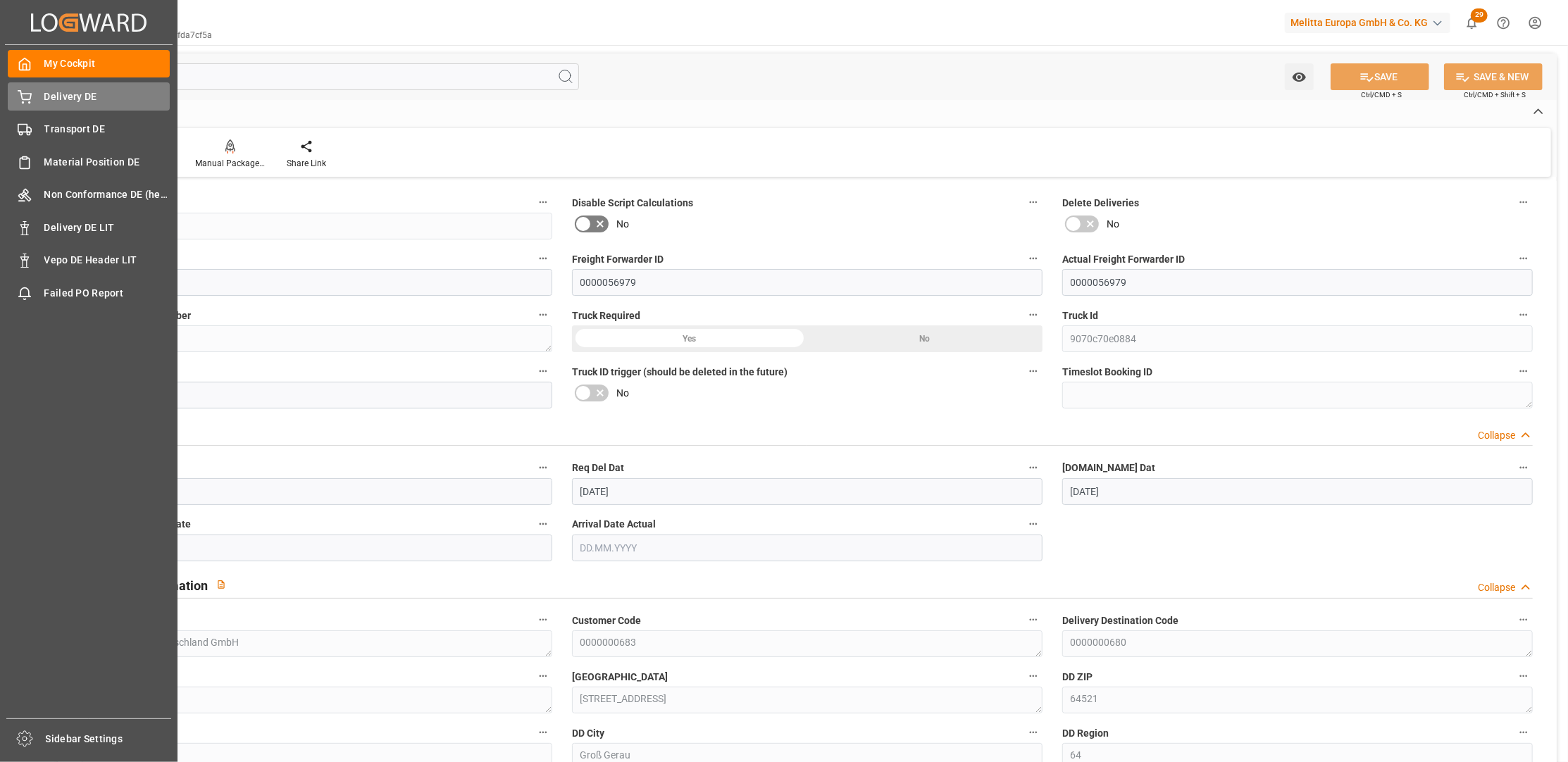
click at [40, 95] on div "Delivery DE Delivery DE" at bounding box center [89, 96] width 162 height 27
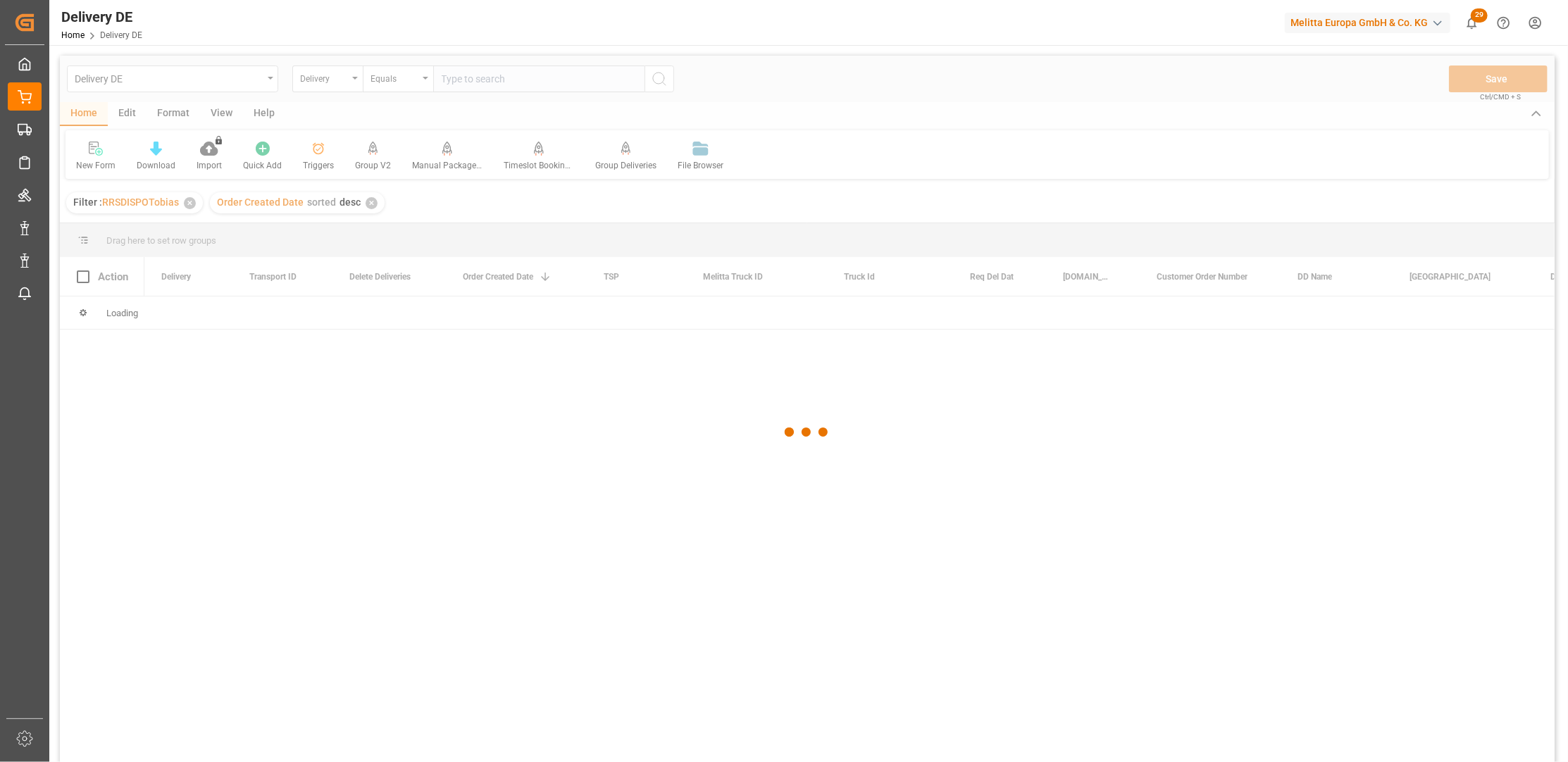
click at [522, 82] on div at bounding box center [807, 433] width 1495 height 754
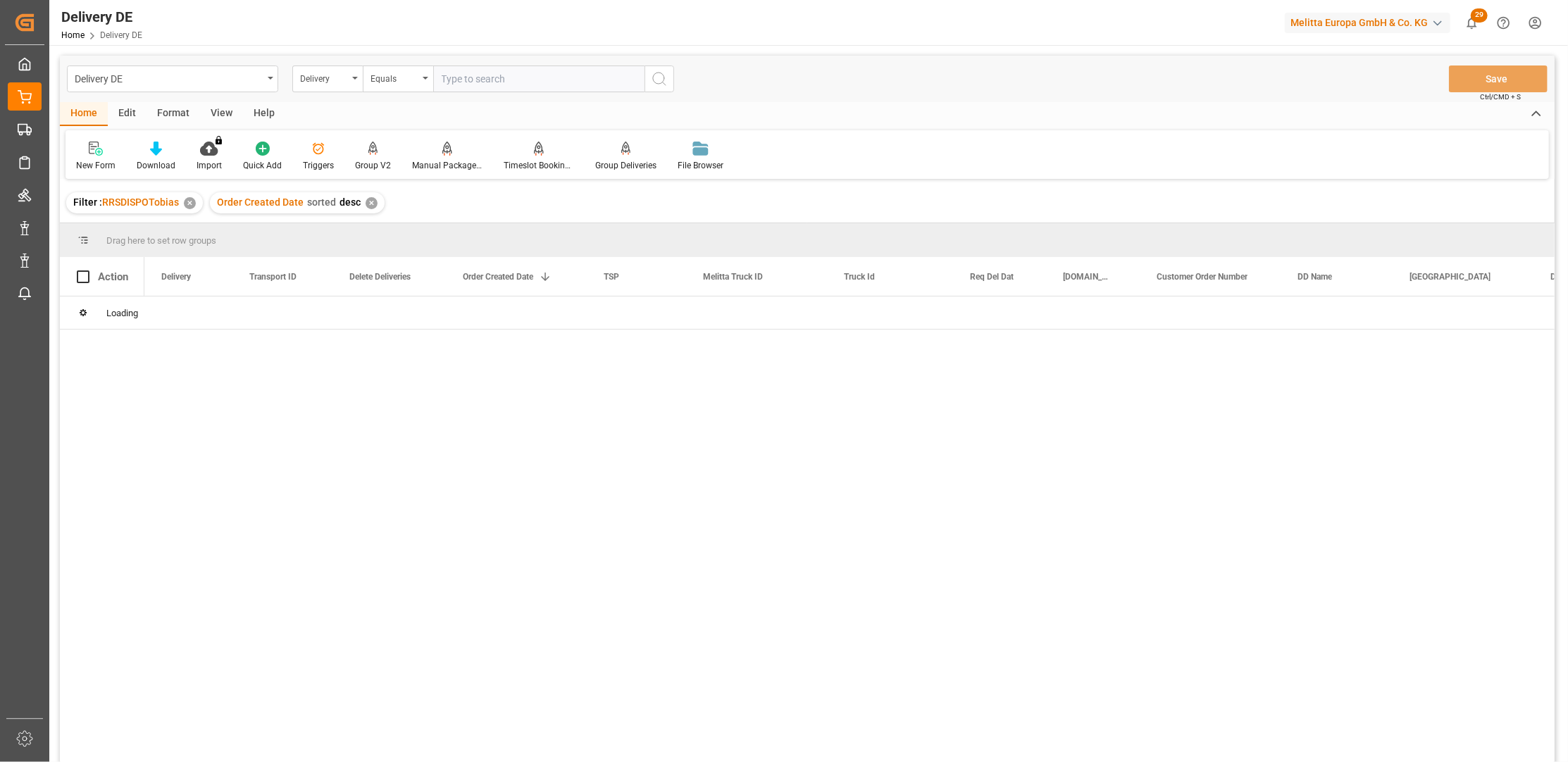
click at [522, 82] on input "text" at bounding box center [538, 79] width 211 height 26
paste input "92546797"
type input "92546797"
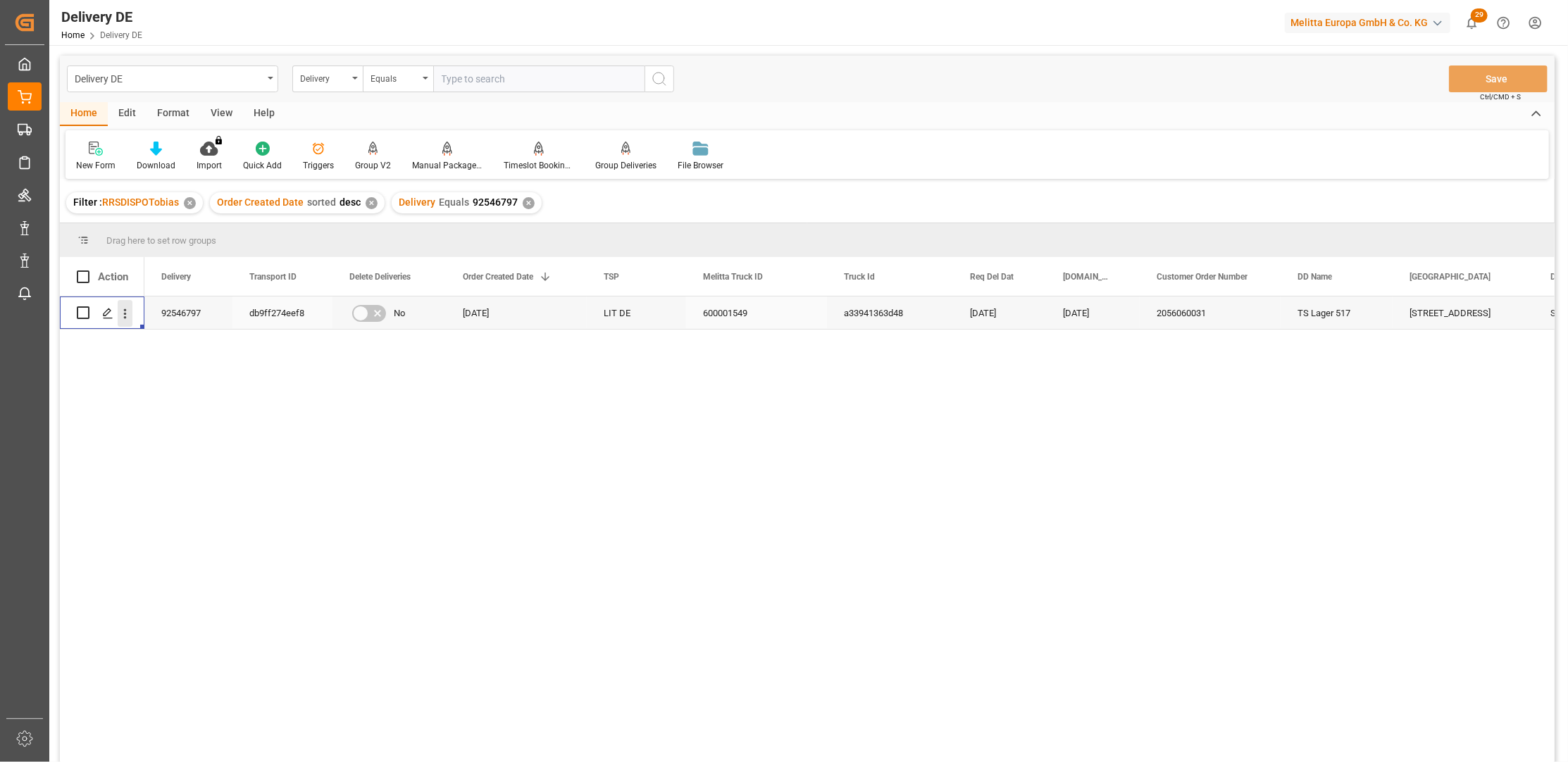
click at [126, 313] on icon "open menu" at bounding box center [125, 314] width 15 height 15
click at [191, 342] on span "Open in new tab" at bounding box center [217, 344] width 128 height 15
click at [465, 79] on input "text" at bounding box center [538, 79] width 211 height 26
paste input "92546797"
type input "92546797"
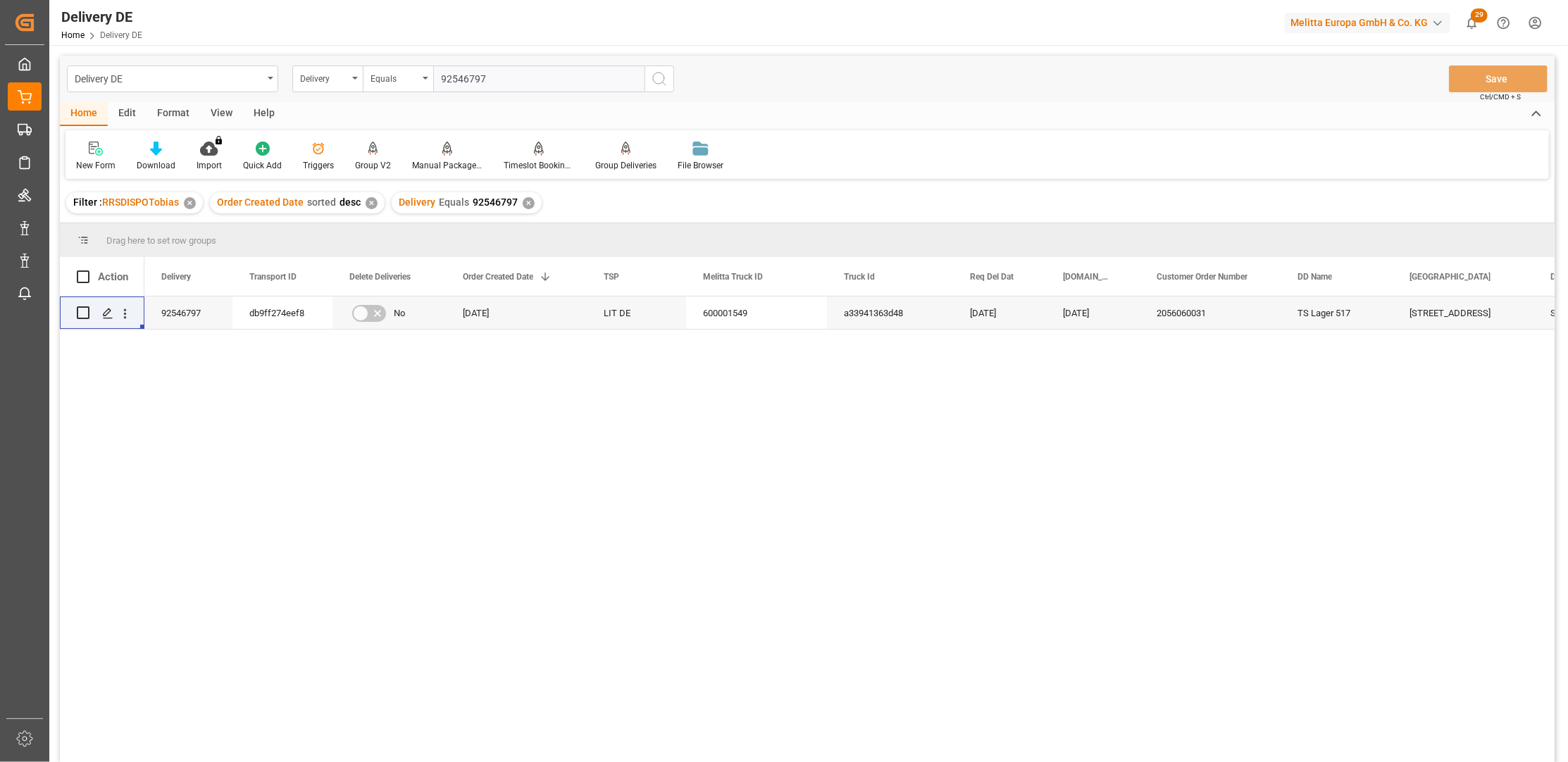
click at [662, 82] on circle "search button" at bounding box center [658, 78] width 11 height 11
click at [522, 203] on div "✕" at bounding box center [528, 204] width 12 height 12
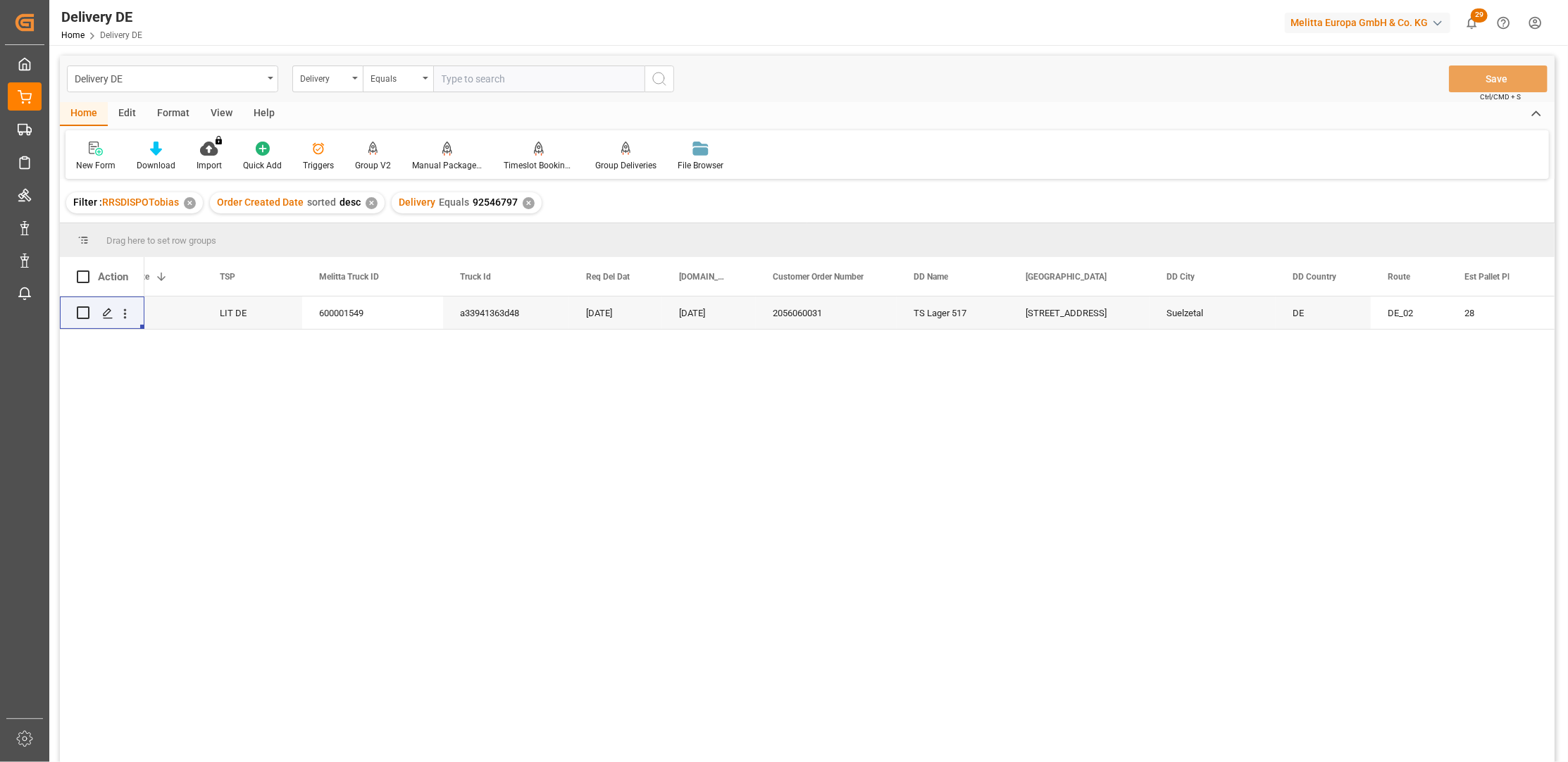
scroll to position [0, 522]
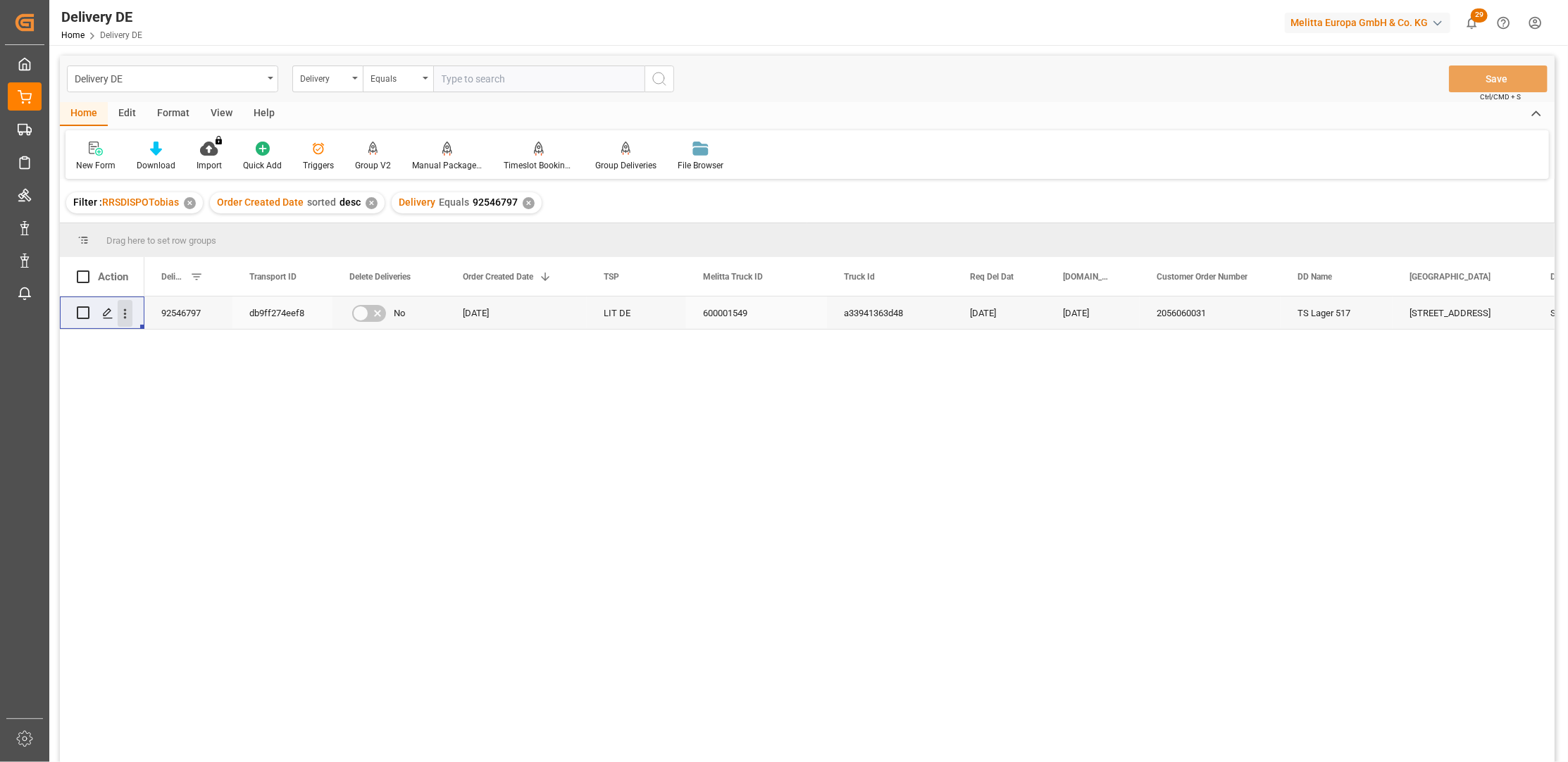
click at [126, 316] on icon "open menu" at bounding box center [125, 314] width 15 height 15
click at [173, 339] on span "Open in new tab" at bounding box center [217, 344] width 128 height 15
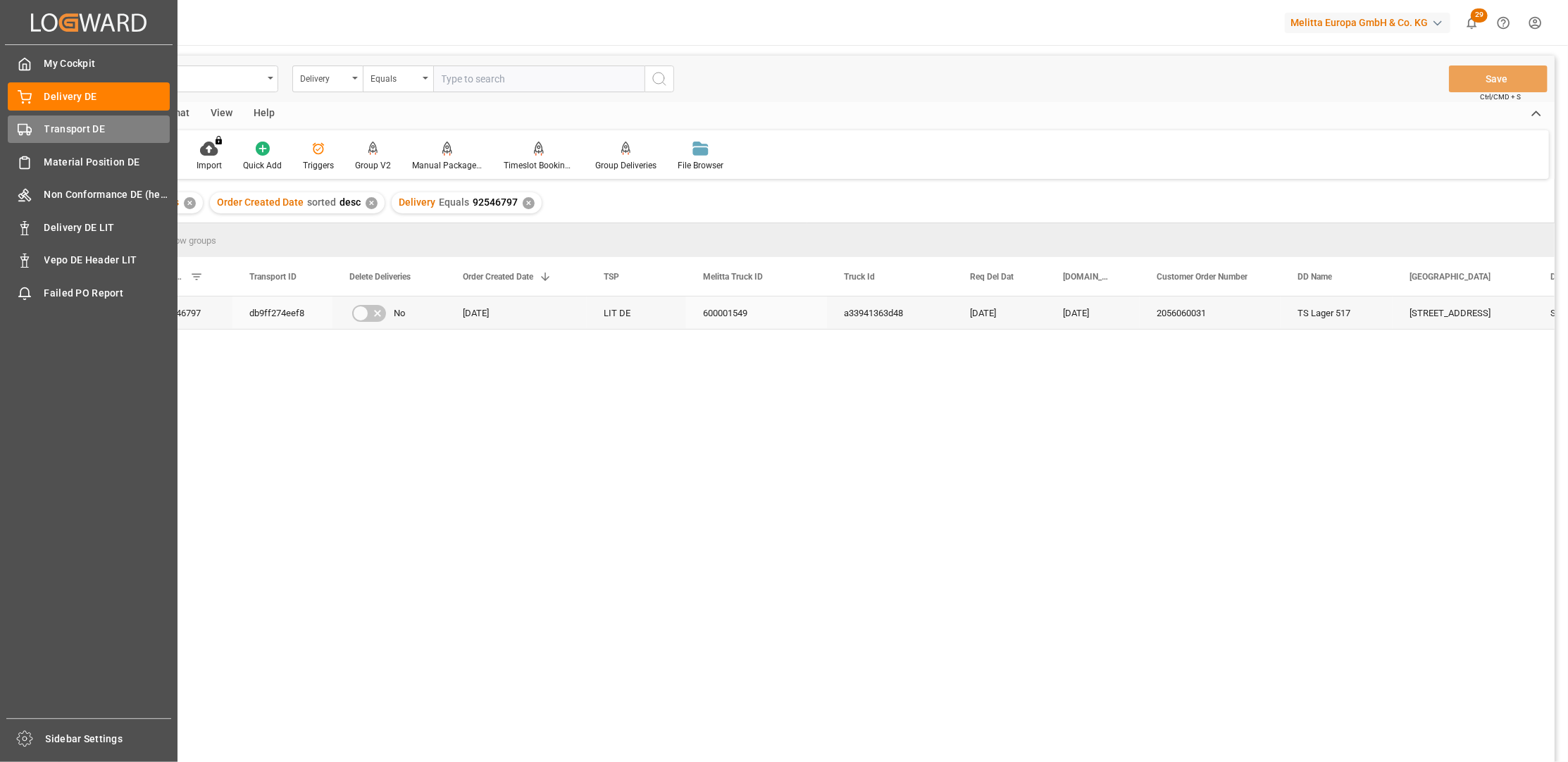
click at [54, 120] on div "Transport DE Transport DE" at bounding box center [89, 129] width 162 height 27
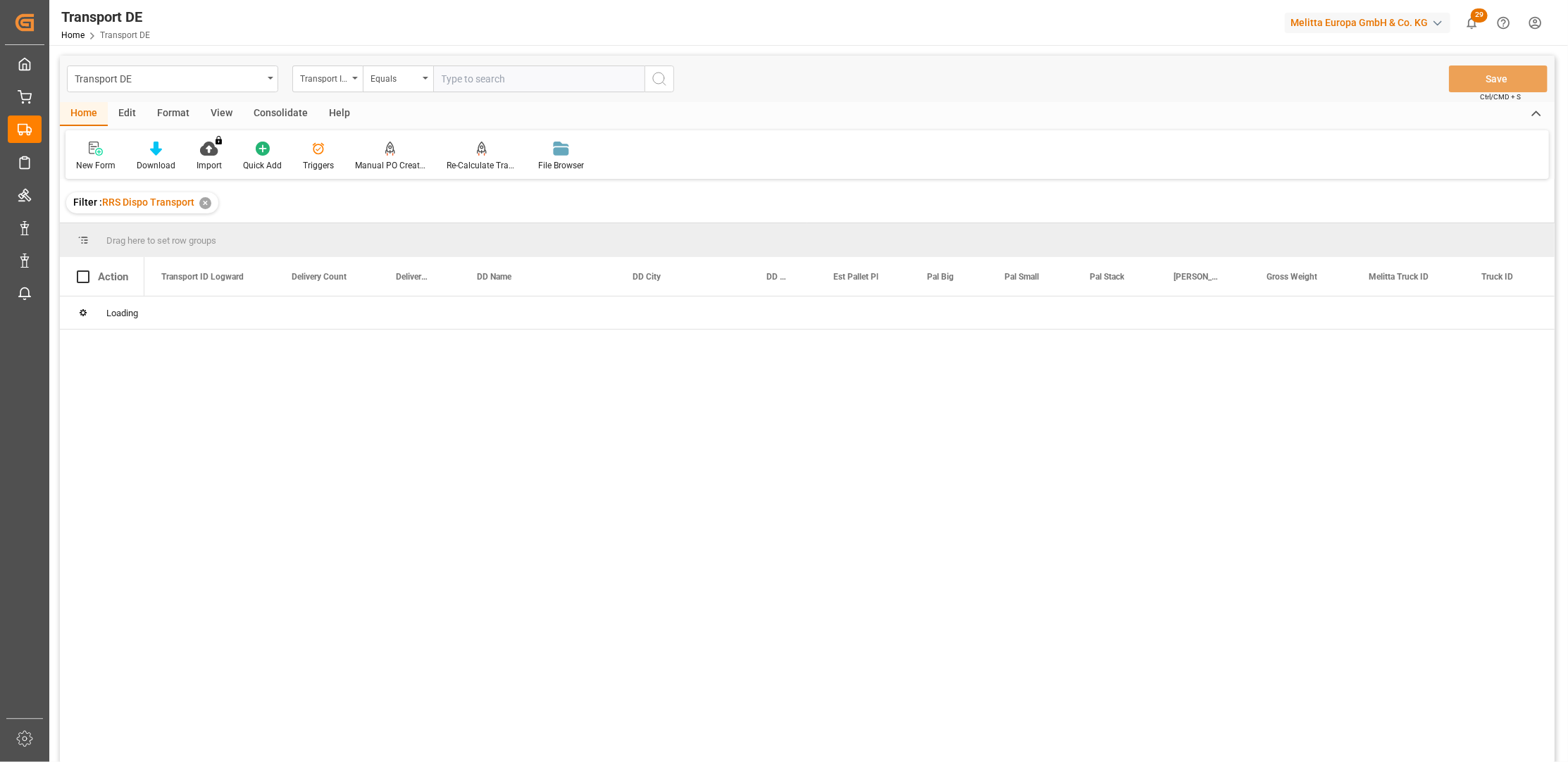
click at [579, 79] on input "text" at bounding box center [538, 79] width 211 height 26
paste input "db9ff274eef8"
type input "db9ff274eef8"
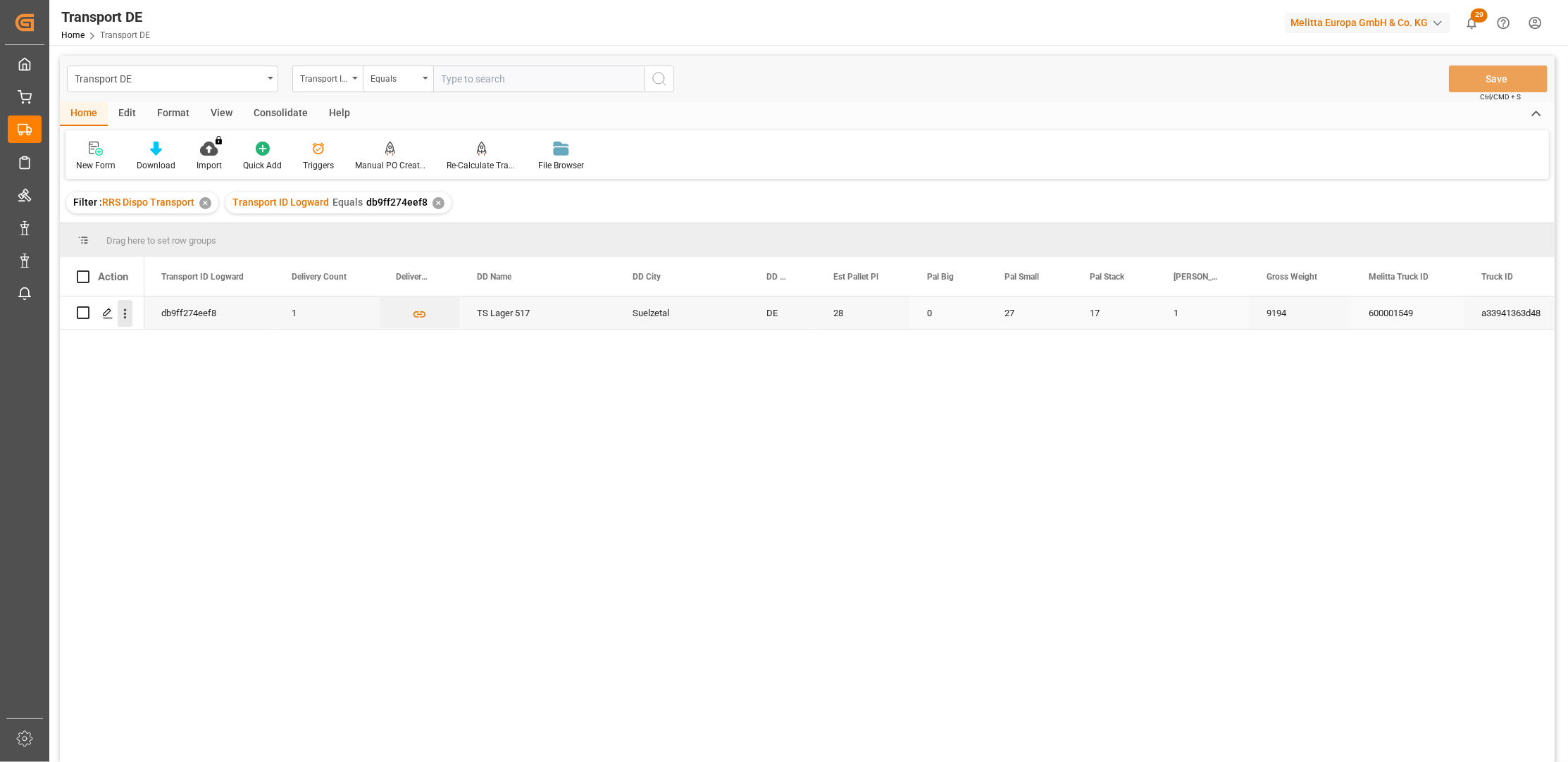
click at [129, 305] on button "open menu" at bounding box center [125, 313] width 15 height 26
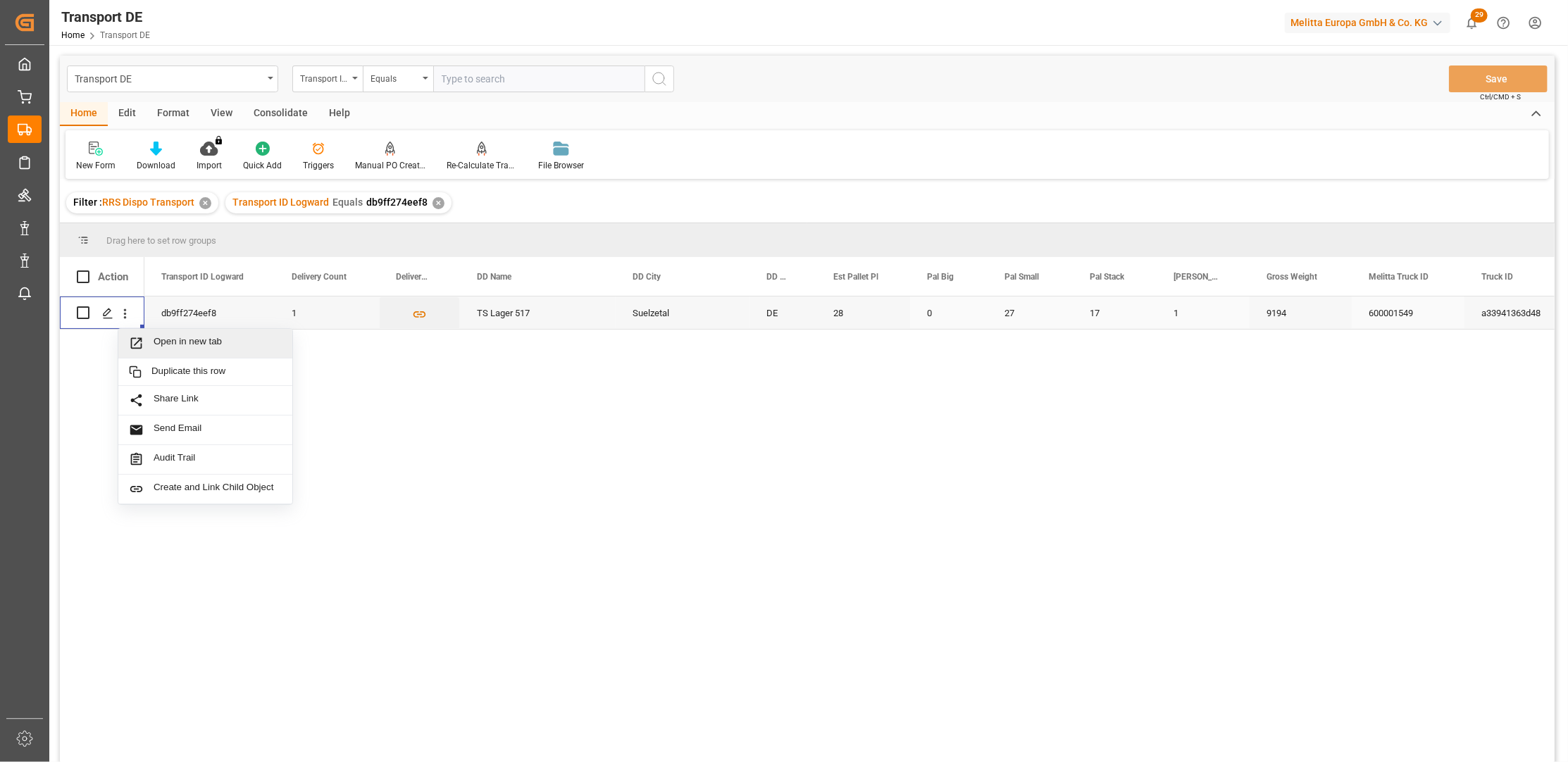
click at [177, 347] on span "Open in new tab" at bounding box center [217, 344] width 128 height 15
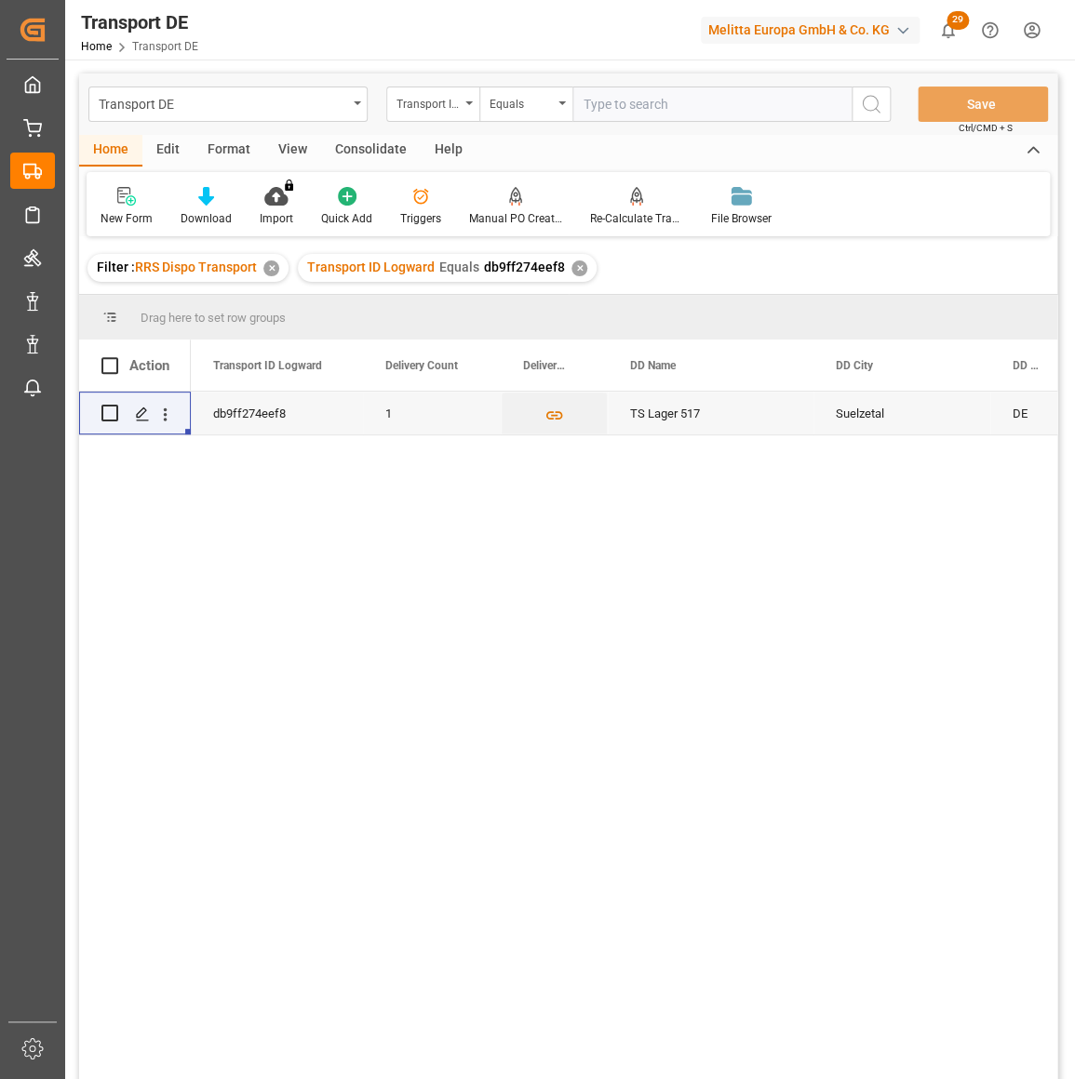
click at [620, 102] on input "text" at bounding box center [711, 104] width 279 height 35
paste input "db9ff274eef8"
type input "db9ff274eef8"
click at [167, 410] on icon "open menu" at bounding box center [165, 415] width 20 height 20
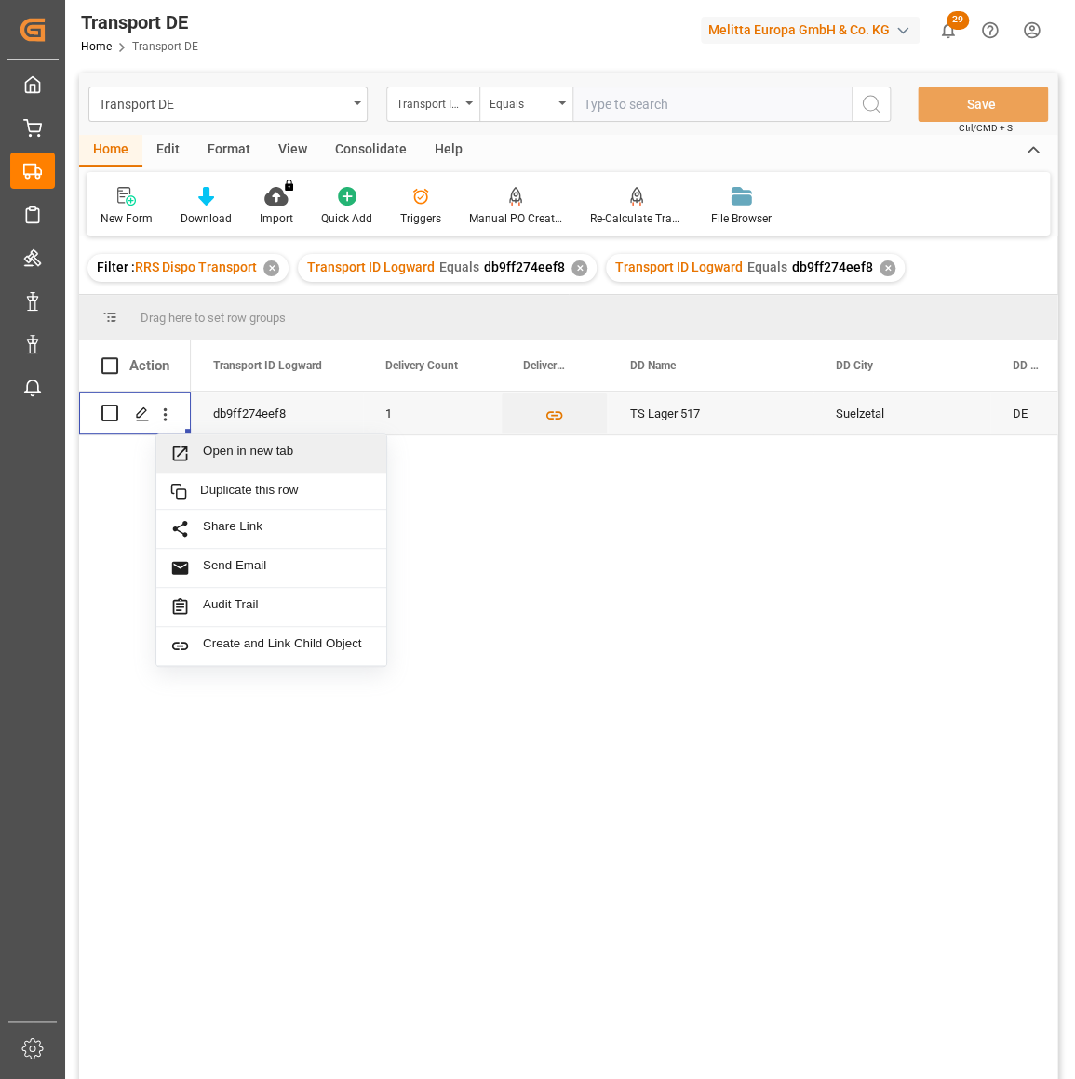
click at [261, 453] on span "Open in new tab" at bounding box center [287, 454] width 169 height 20
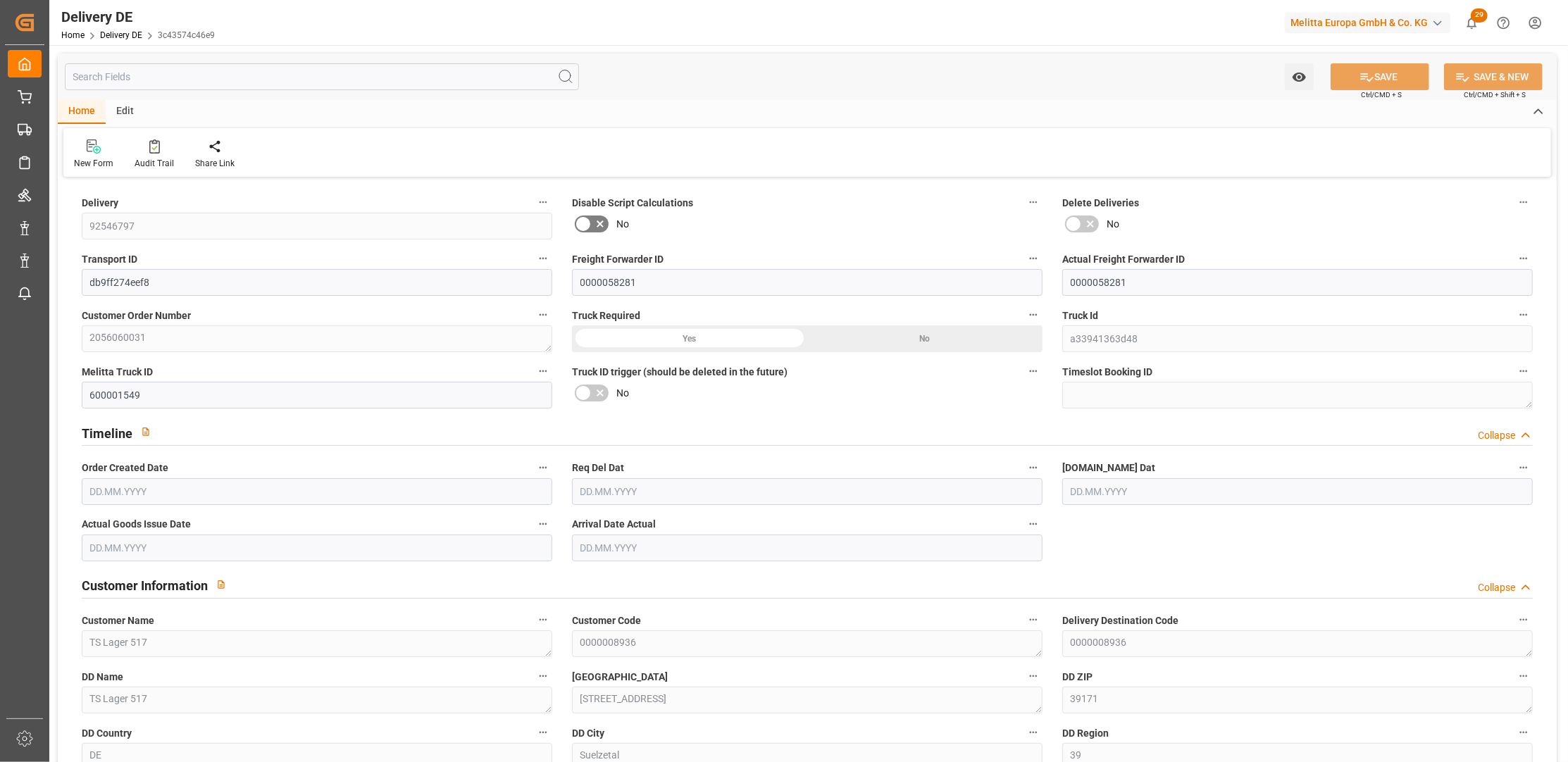
type input "46"
type input "28"
type input "27"
type input "6481.664"
type input "9194"
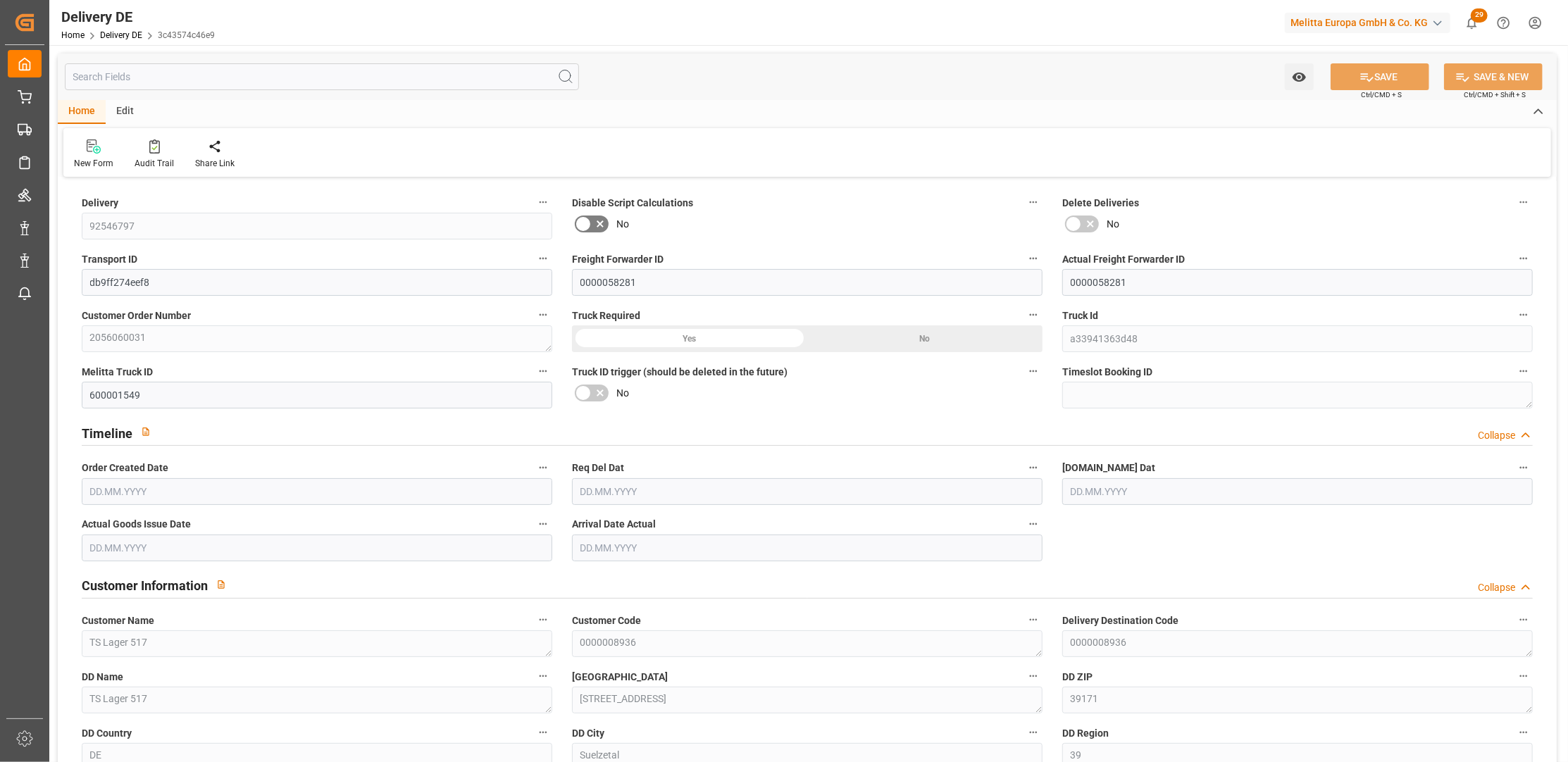
type input "38406.456"
type input "[DATE]"
type input "13.08.2025"
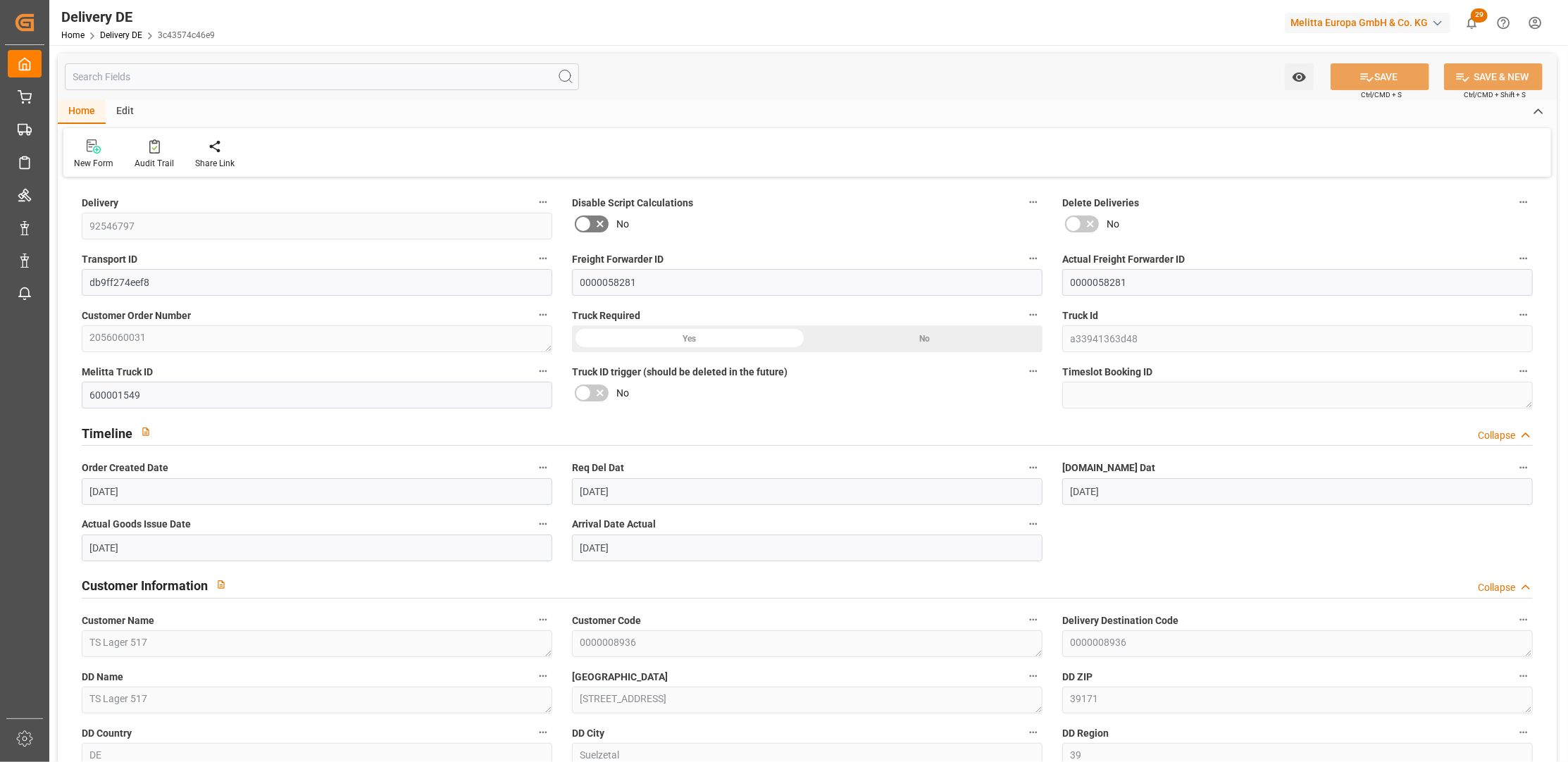
type input "[DATE]"
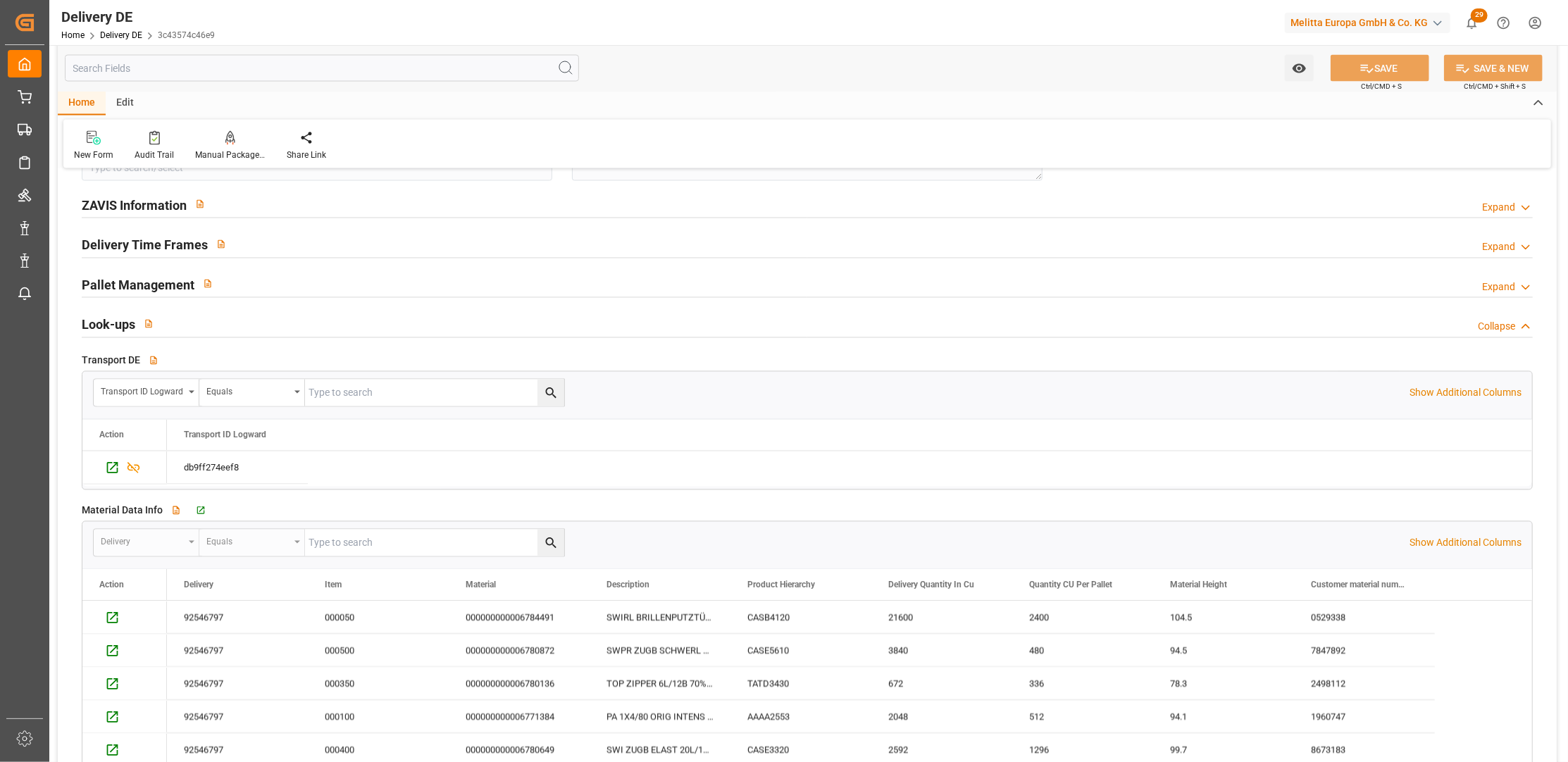
scroll to position [2048, 0]
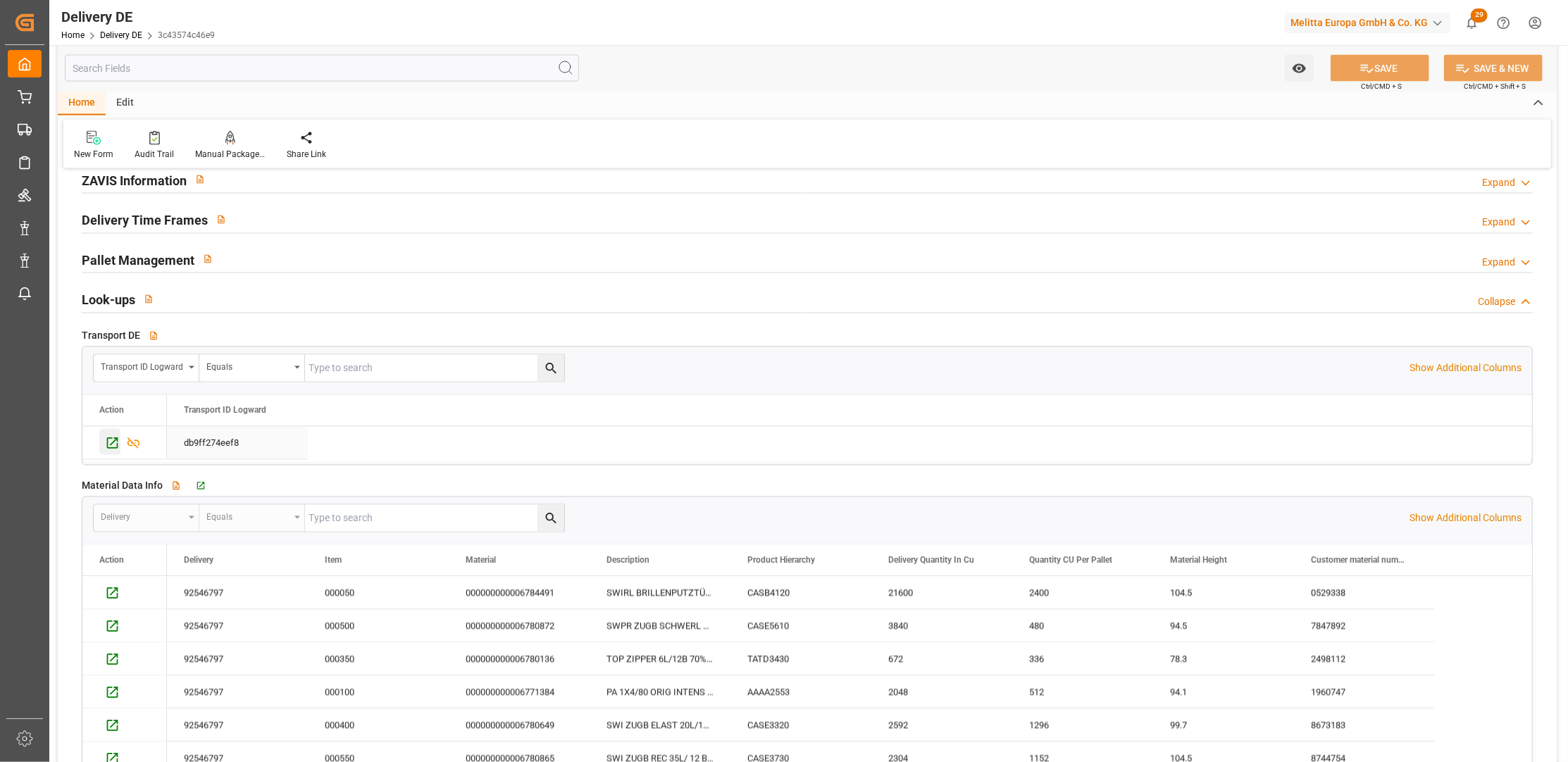
click at [115, 444] on icon "Press SPACE to select this row." at bounding box center [113, 443] width 15 height 15
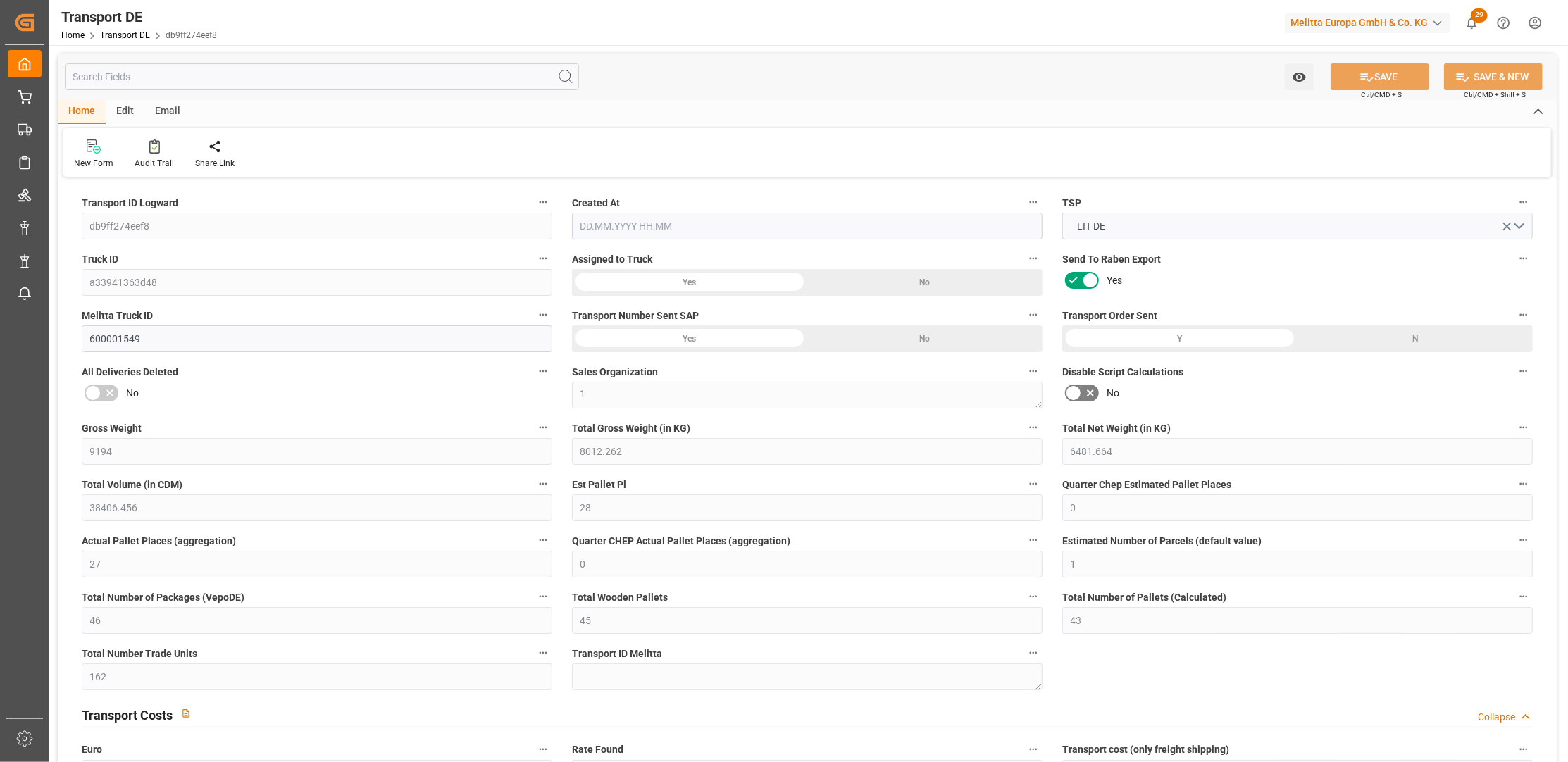
type input "9194"
type input "8012.262"
type input "6481.664"
type input "38406.456"
type input "28"
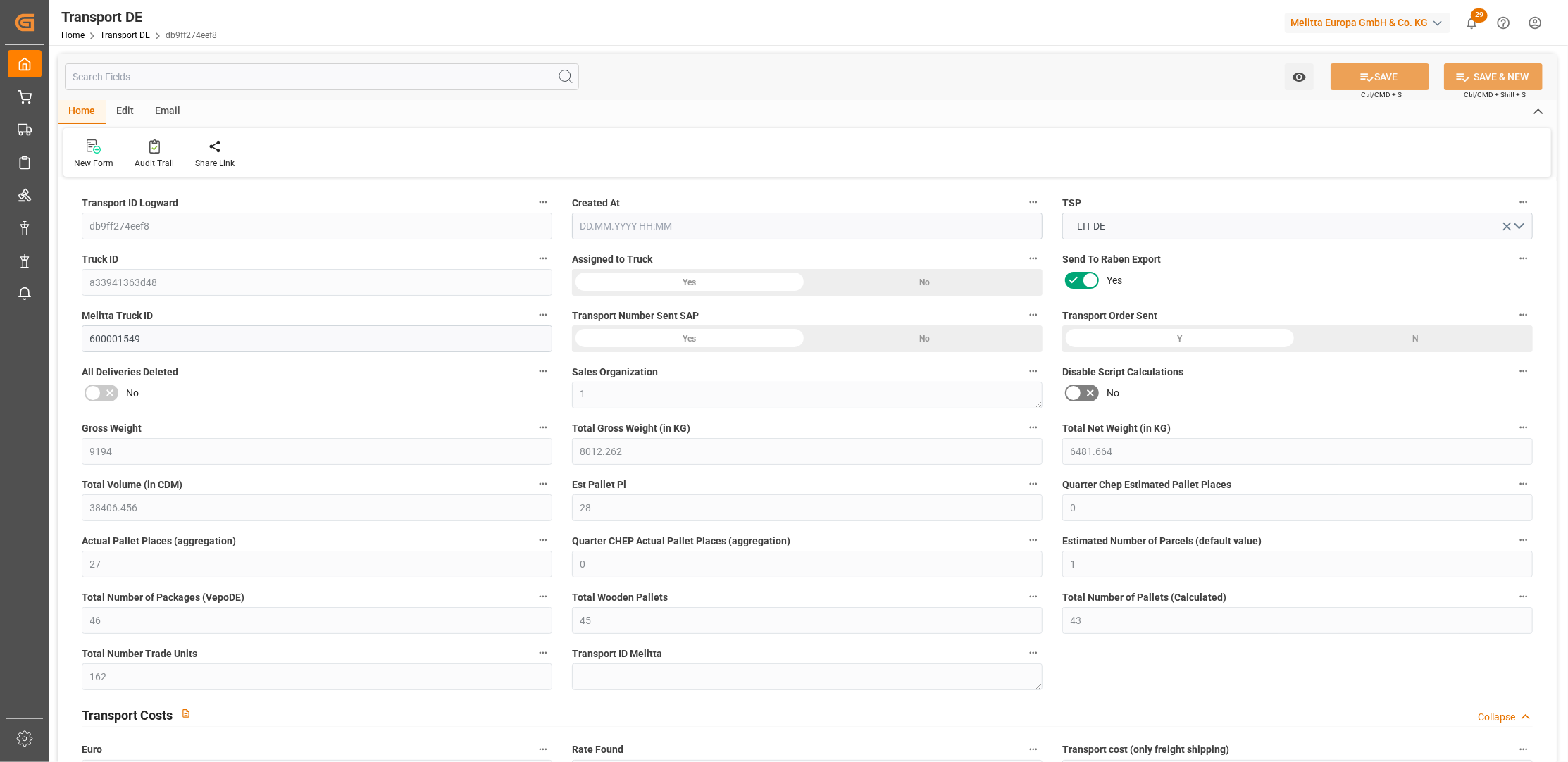
type input "0"
type input "27"
type input "0"
type input "1"
type input "46"
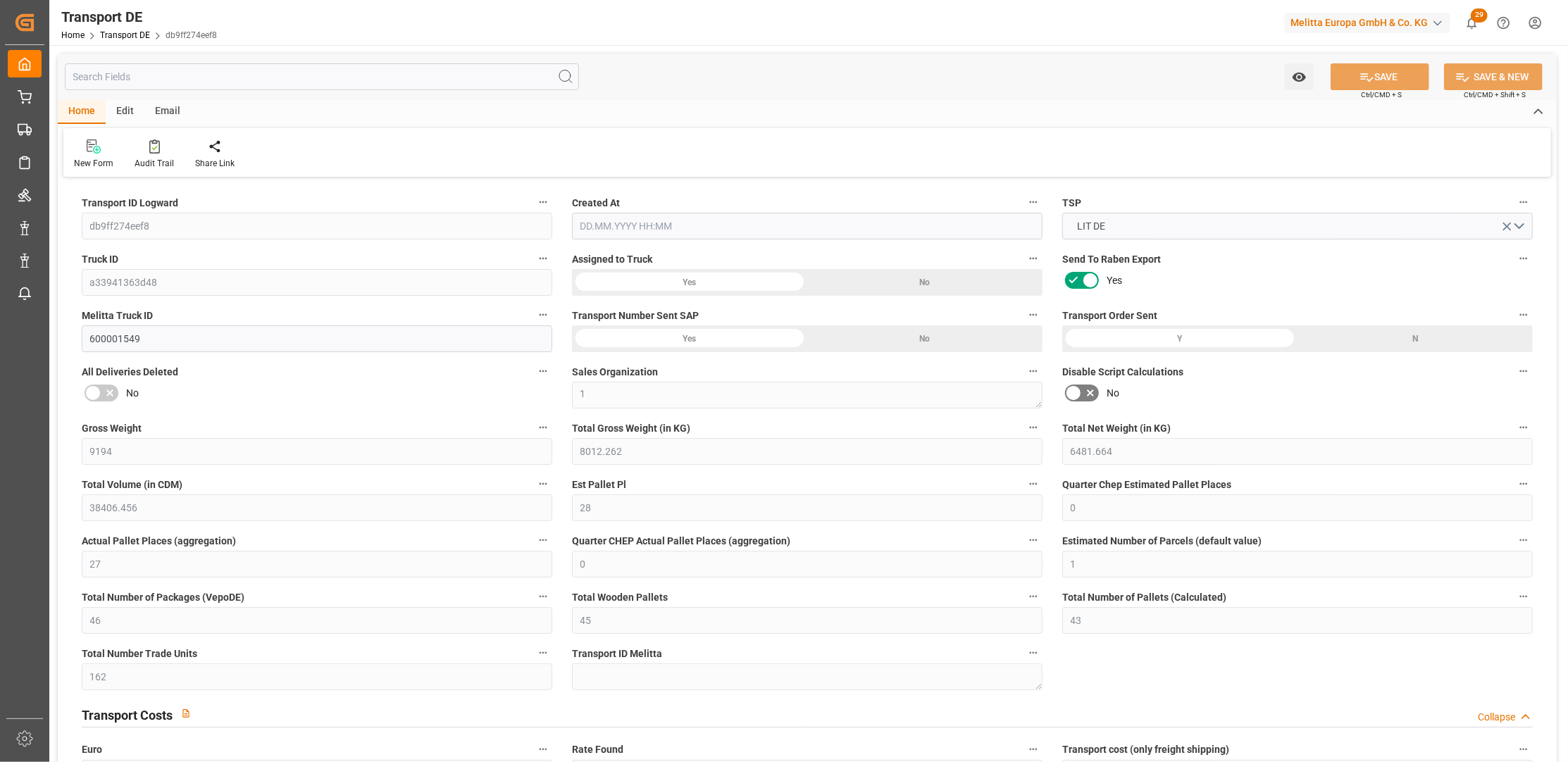
type input "45"
type input "43"
type input "162"
type input "0"
type input "556"
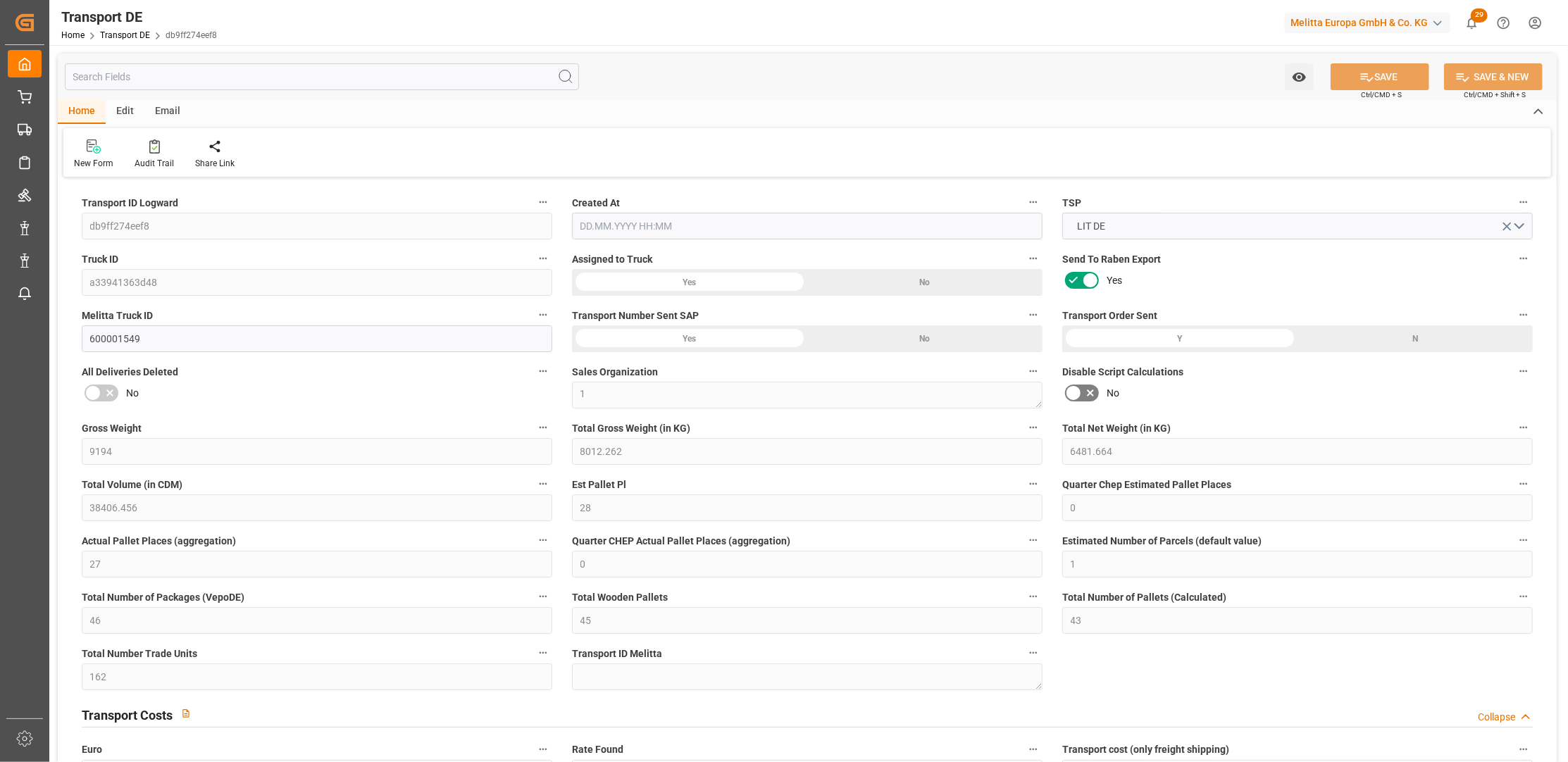
type input "248.695"
type input "556"
type input "550.7736"
type input "39"
type input "44"
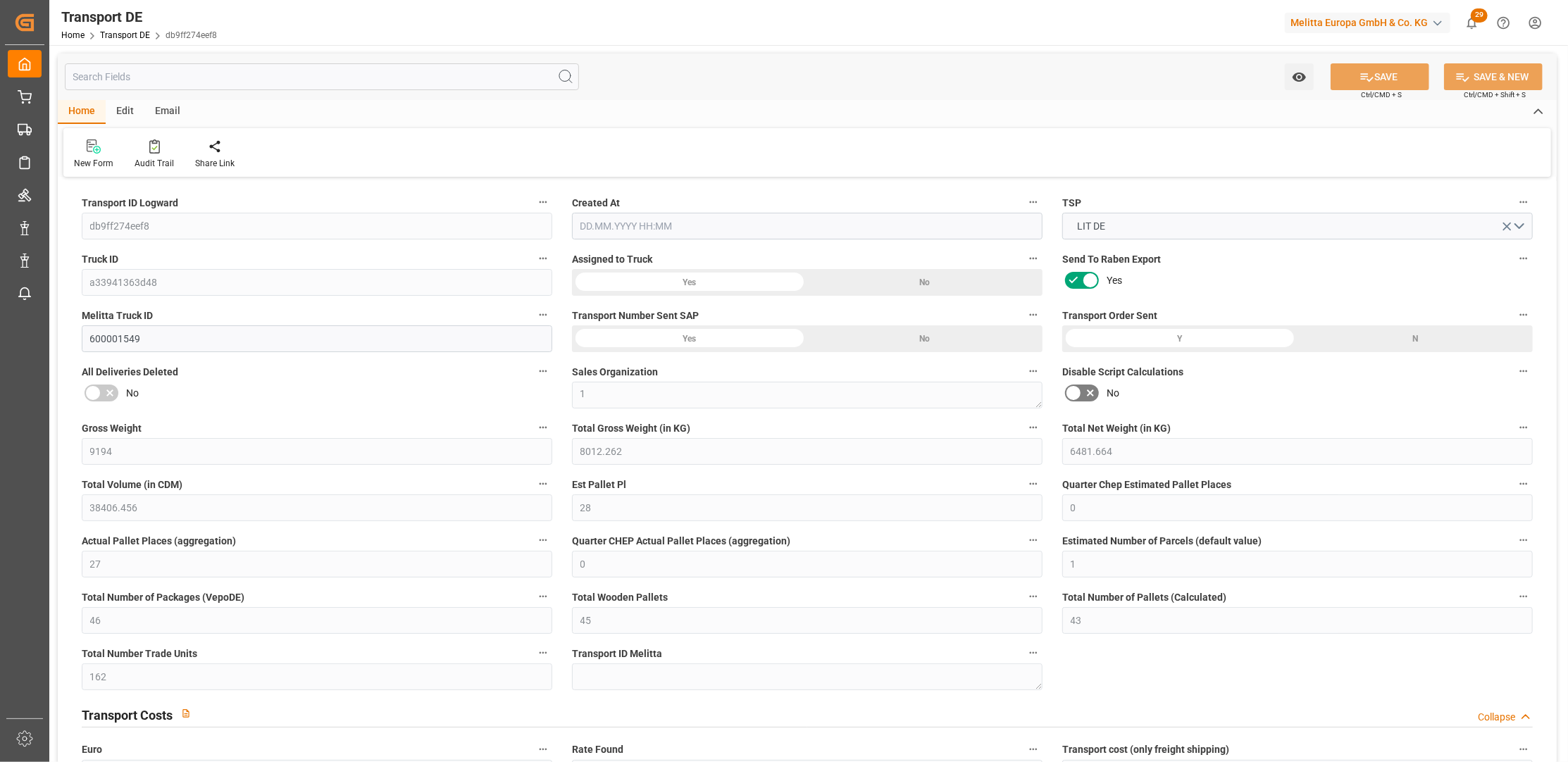
type input "2"
type input "0"
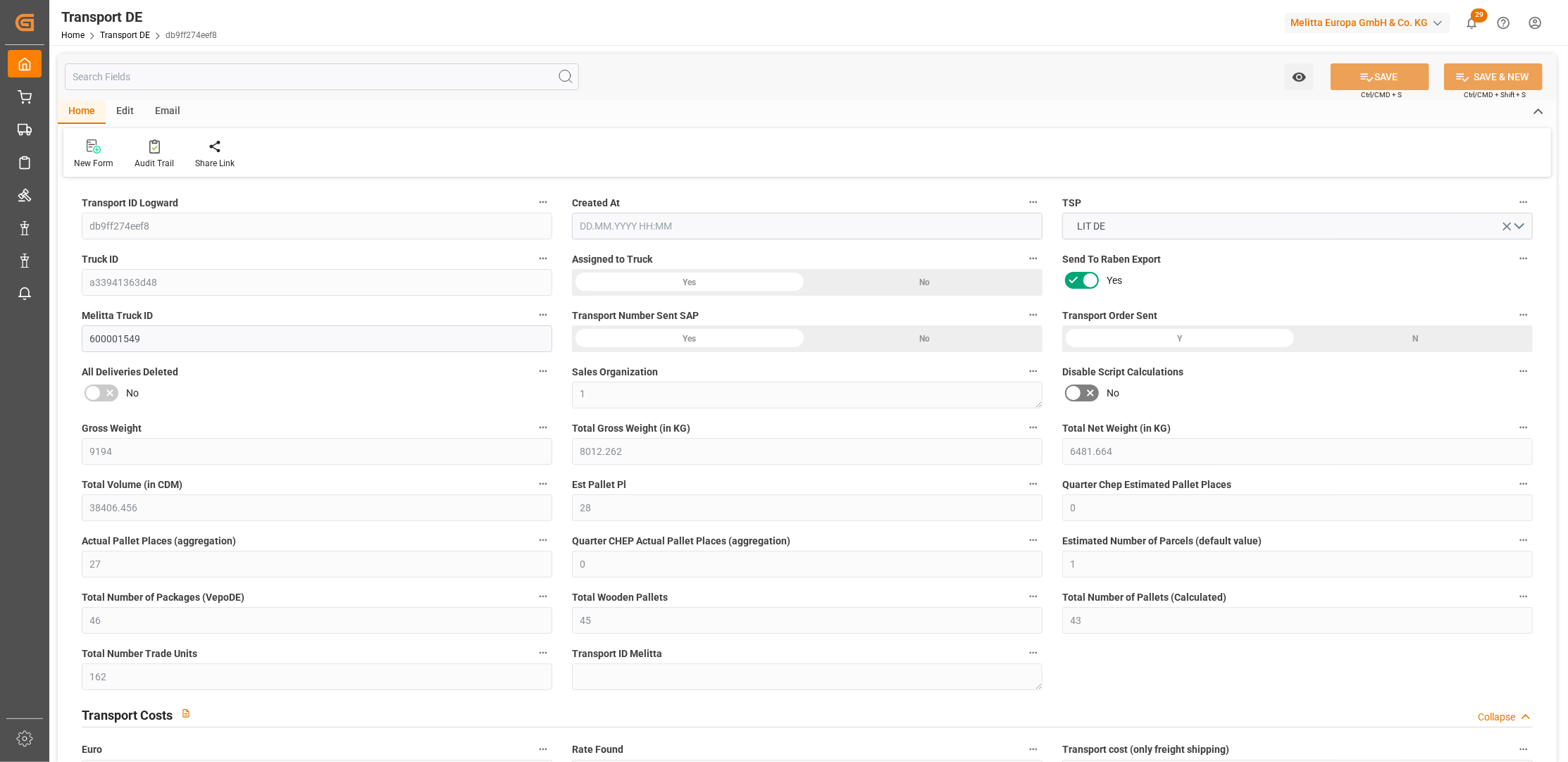
type input "0"
type input "-5.2264"
type input "0"
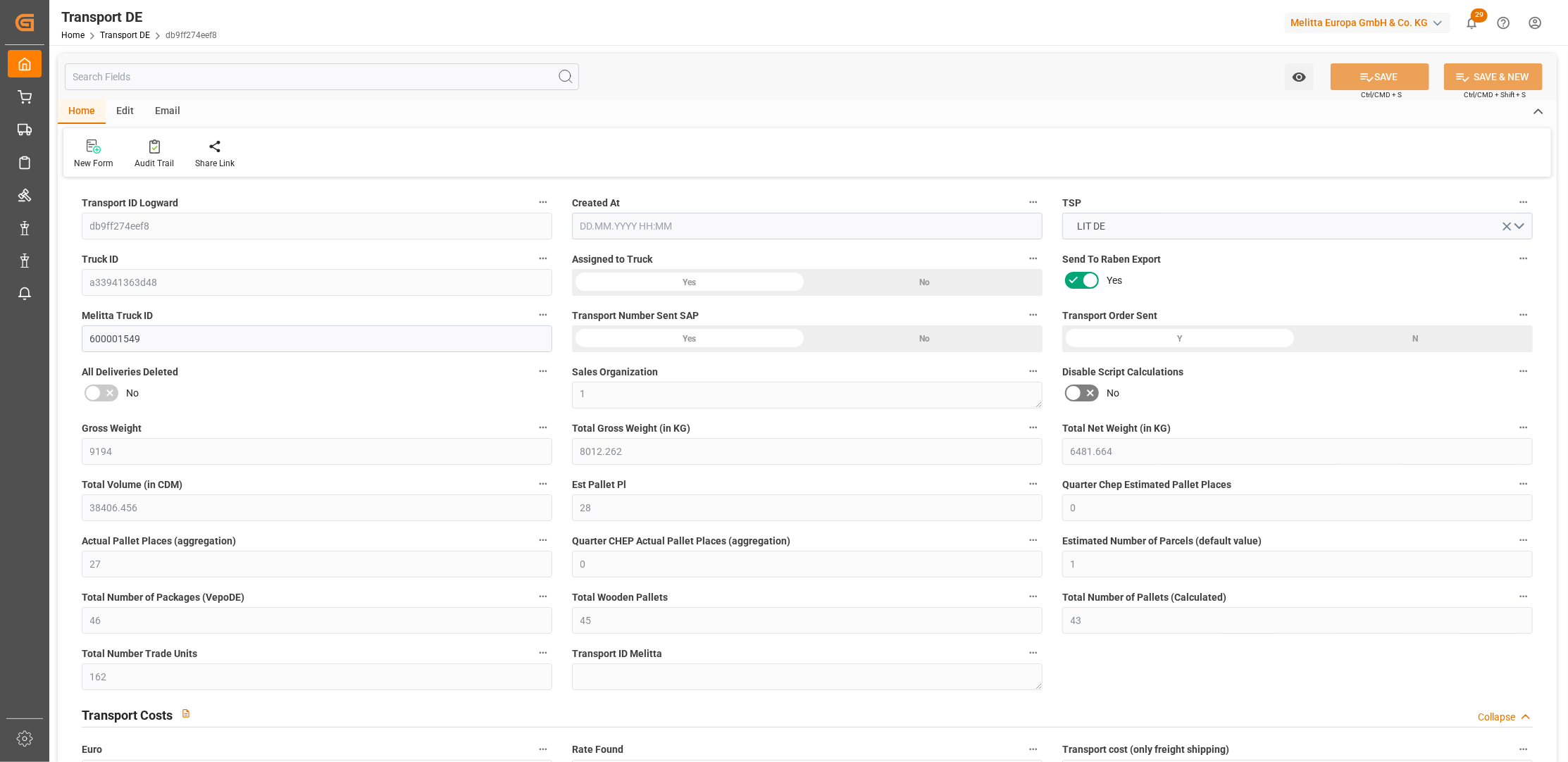
type input "0"
type input "8012.262"
type input "21"
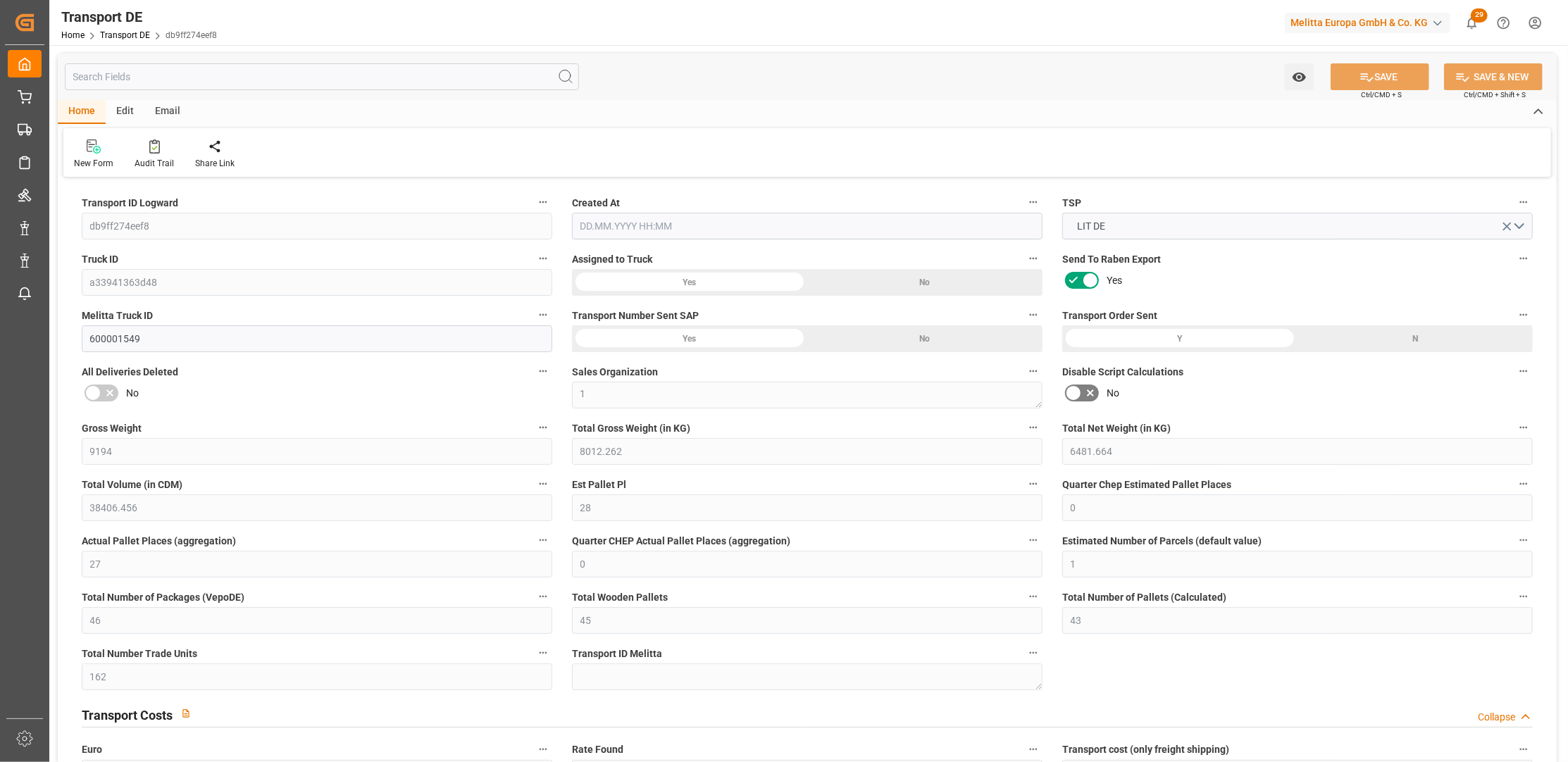
type input "100"
type input "0"
type input "27"
type input "17"
type input "0"
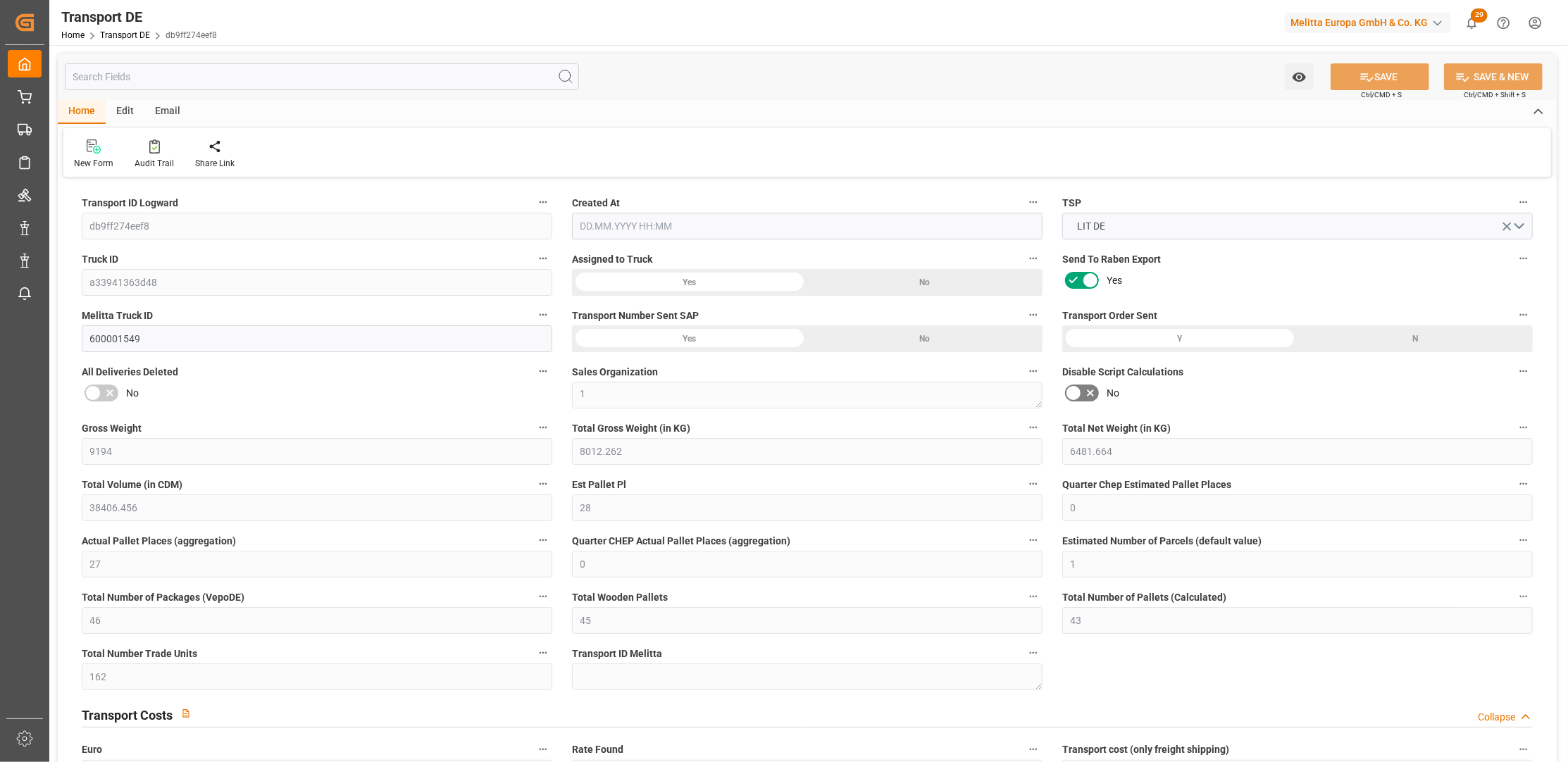
type input "0"
type input "1"
type input "0"
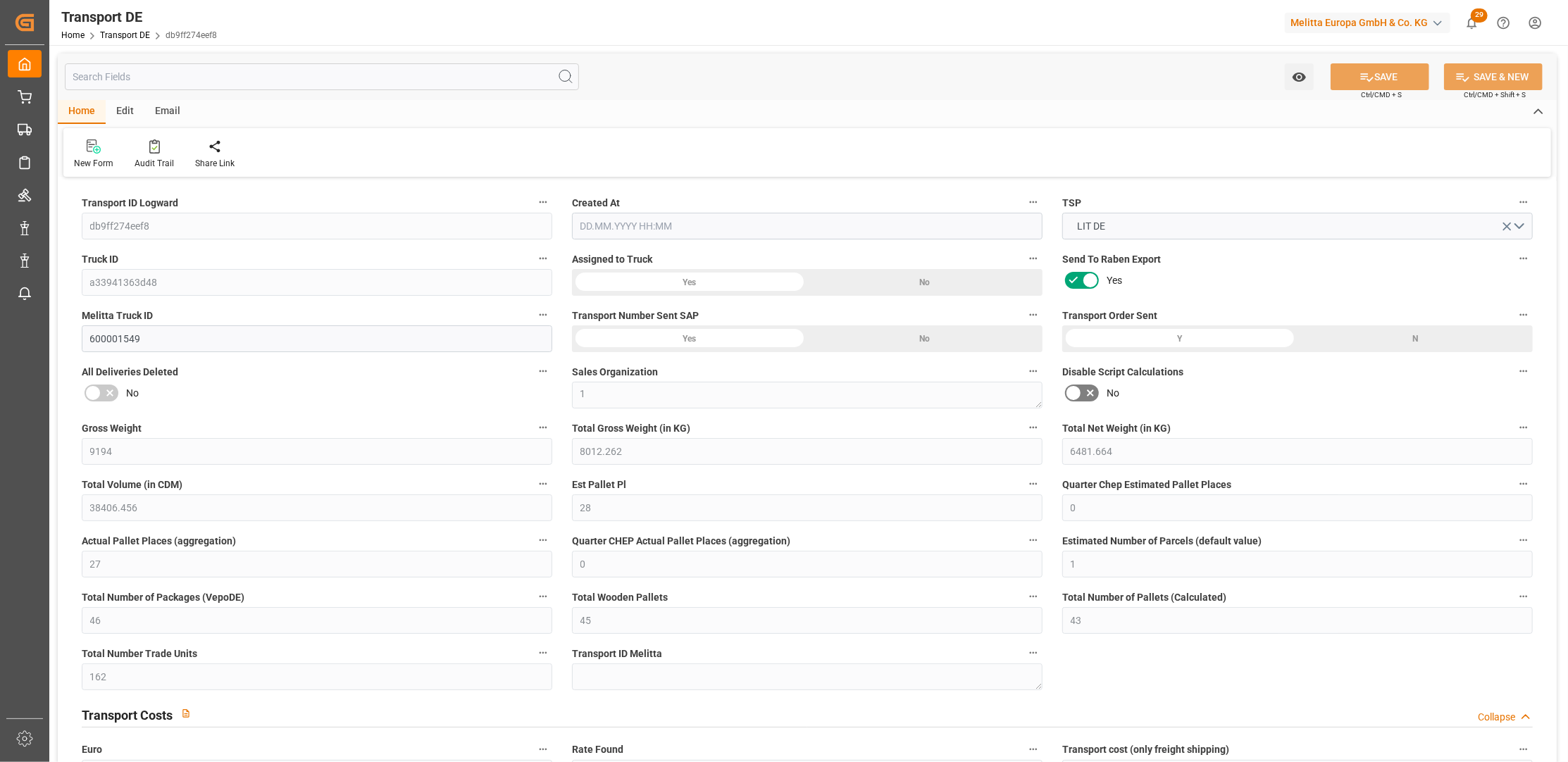
type input "3946"
type input "799.4686"
type input "550.7736"
type input "[DATE] 21:01"
type input "[DATE]"
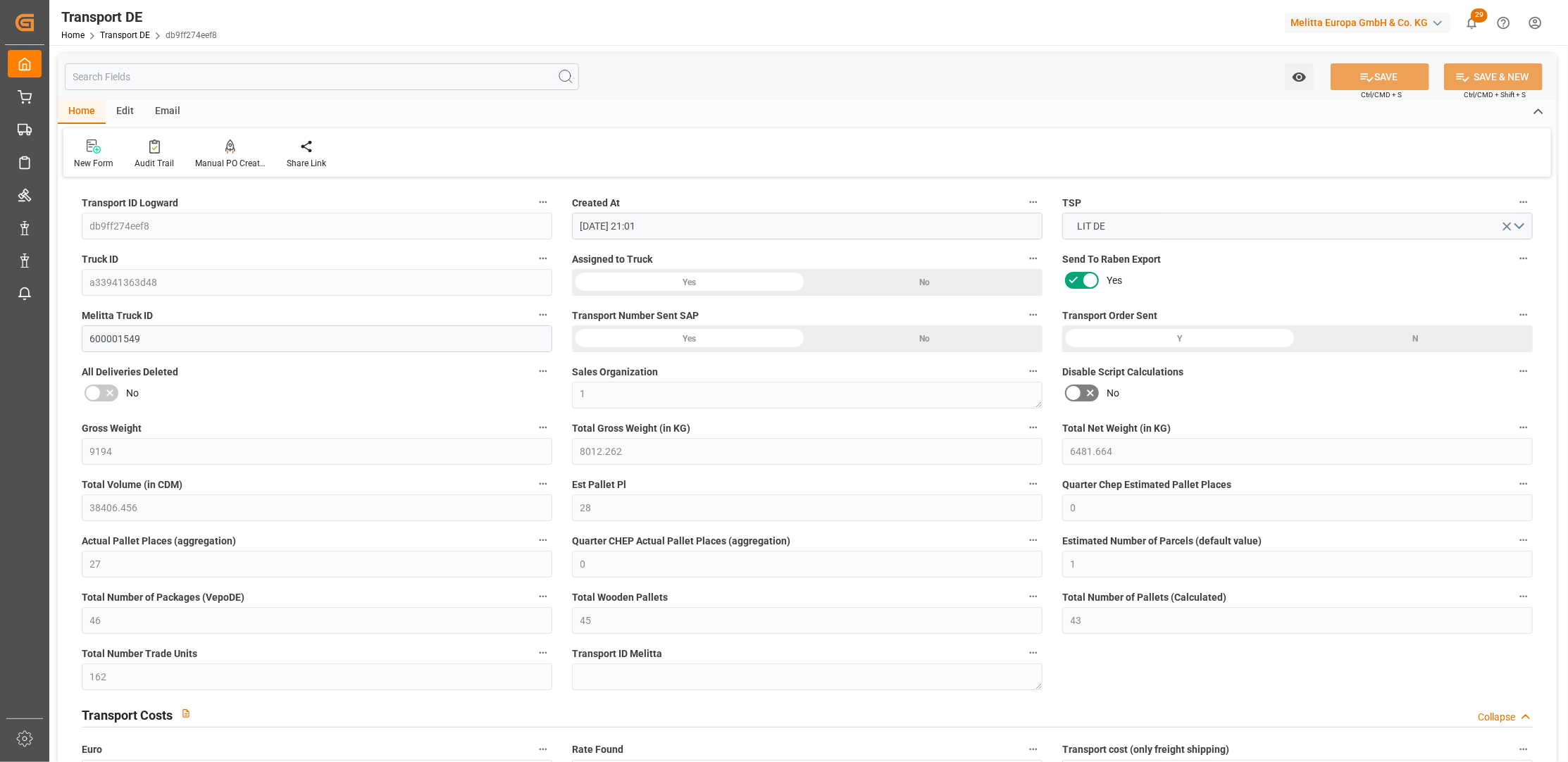
type input "[DATE]"
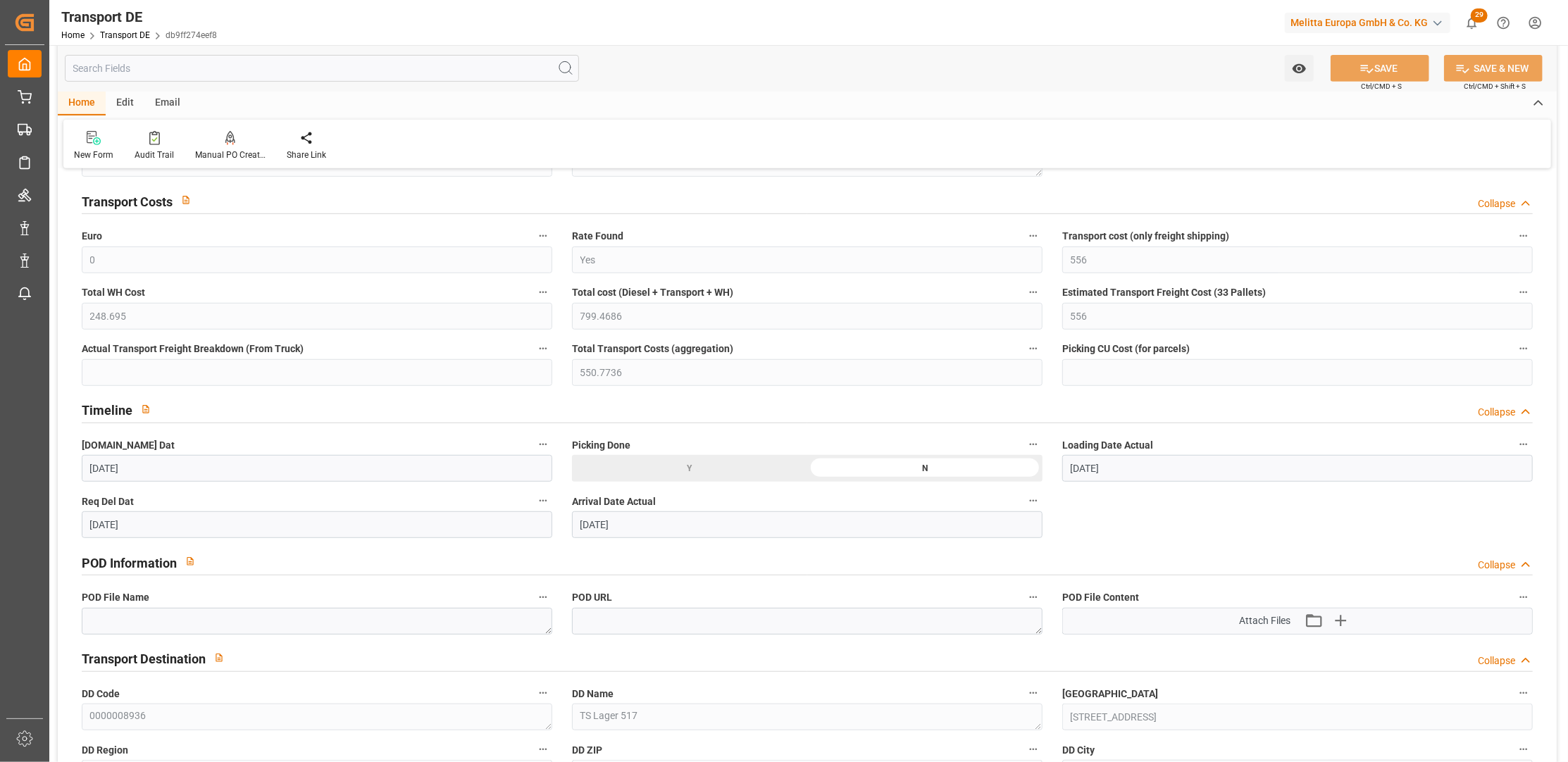
scroll to position [640, 0]
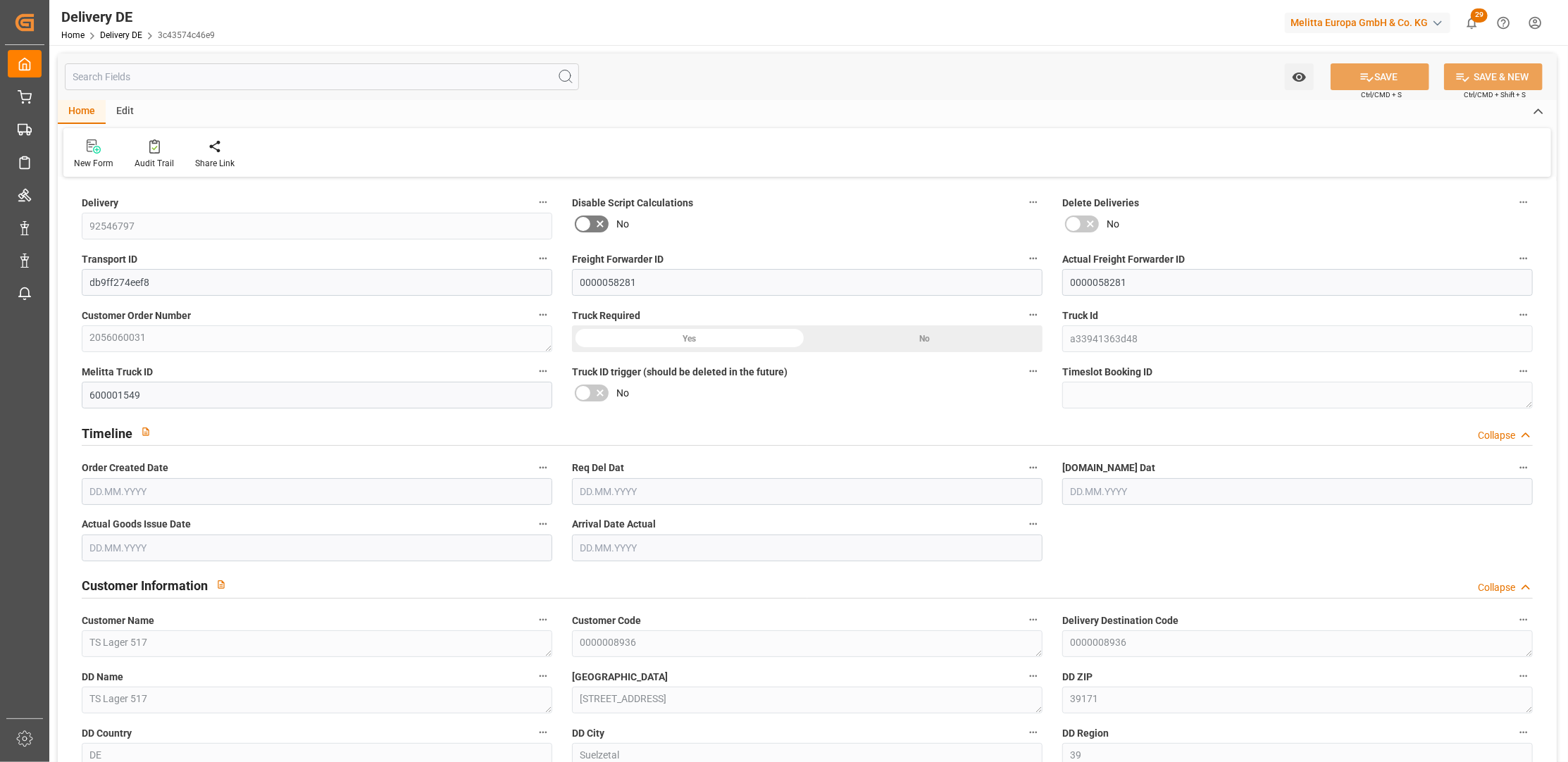
type input "46"
type input "28"
type input "27"
type input "6481.664"
type input "9194"
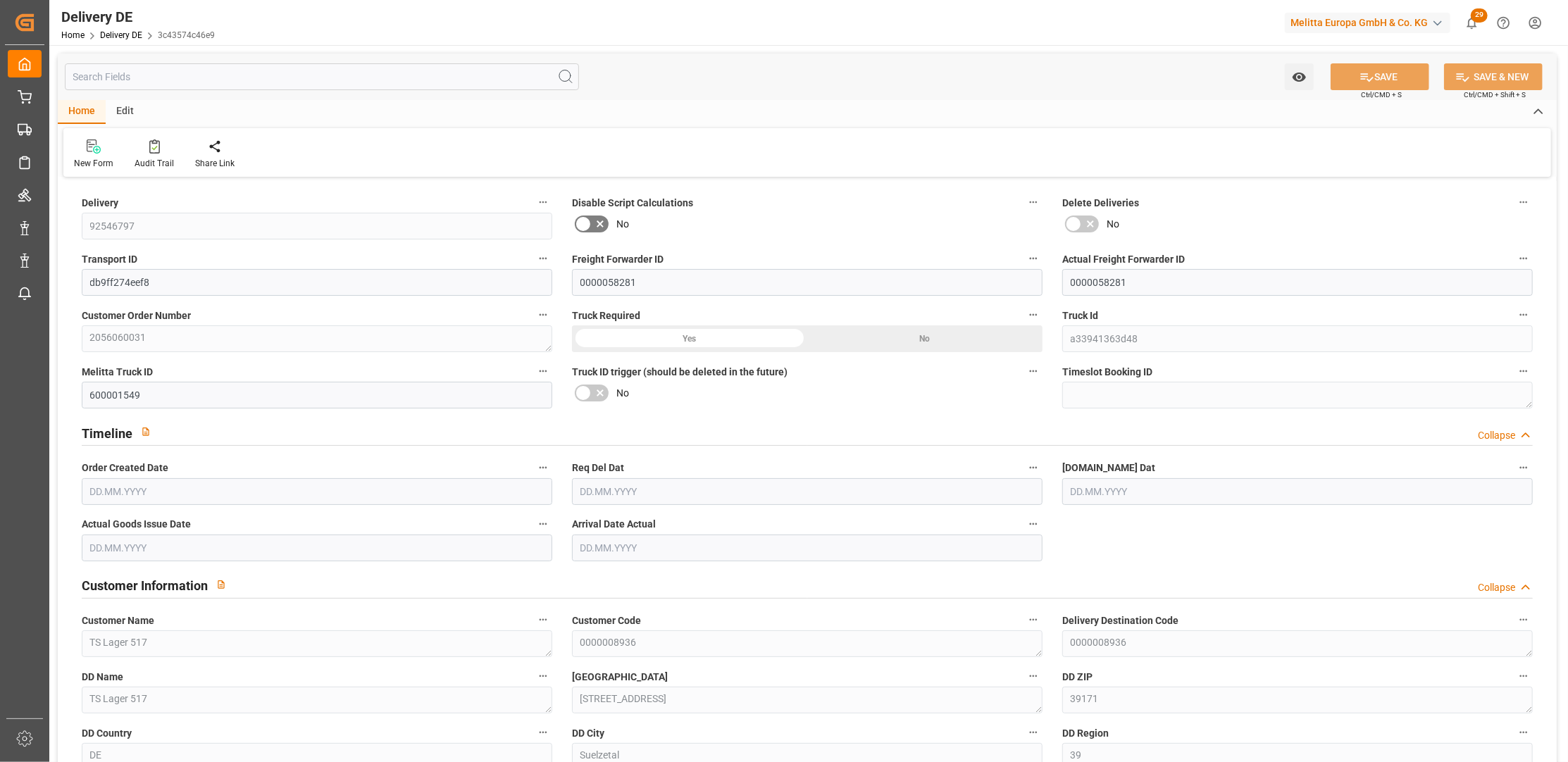
type input "38406.456"
type input "[DATE]"
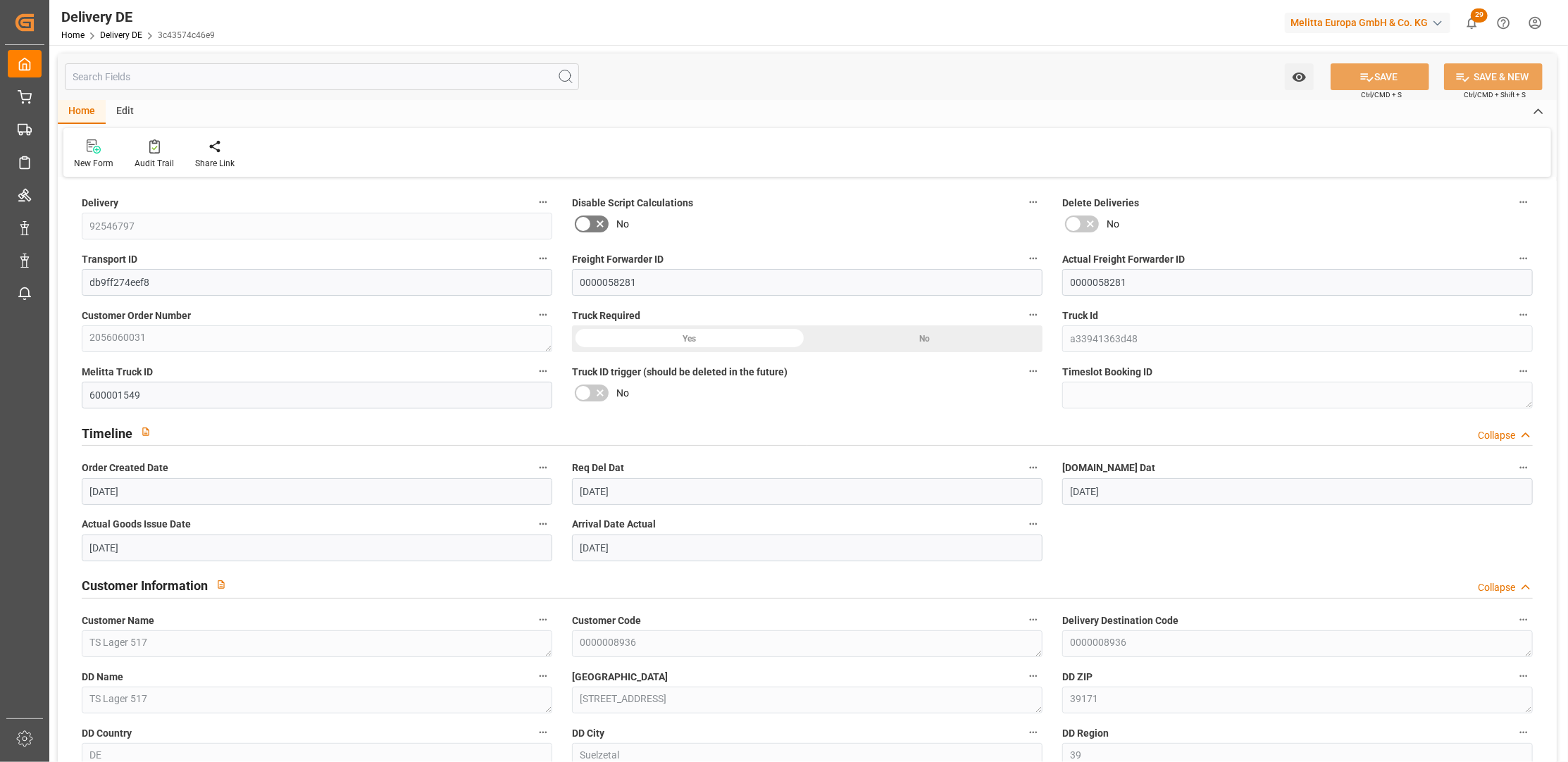
type input "[DATE]"
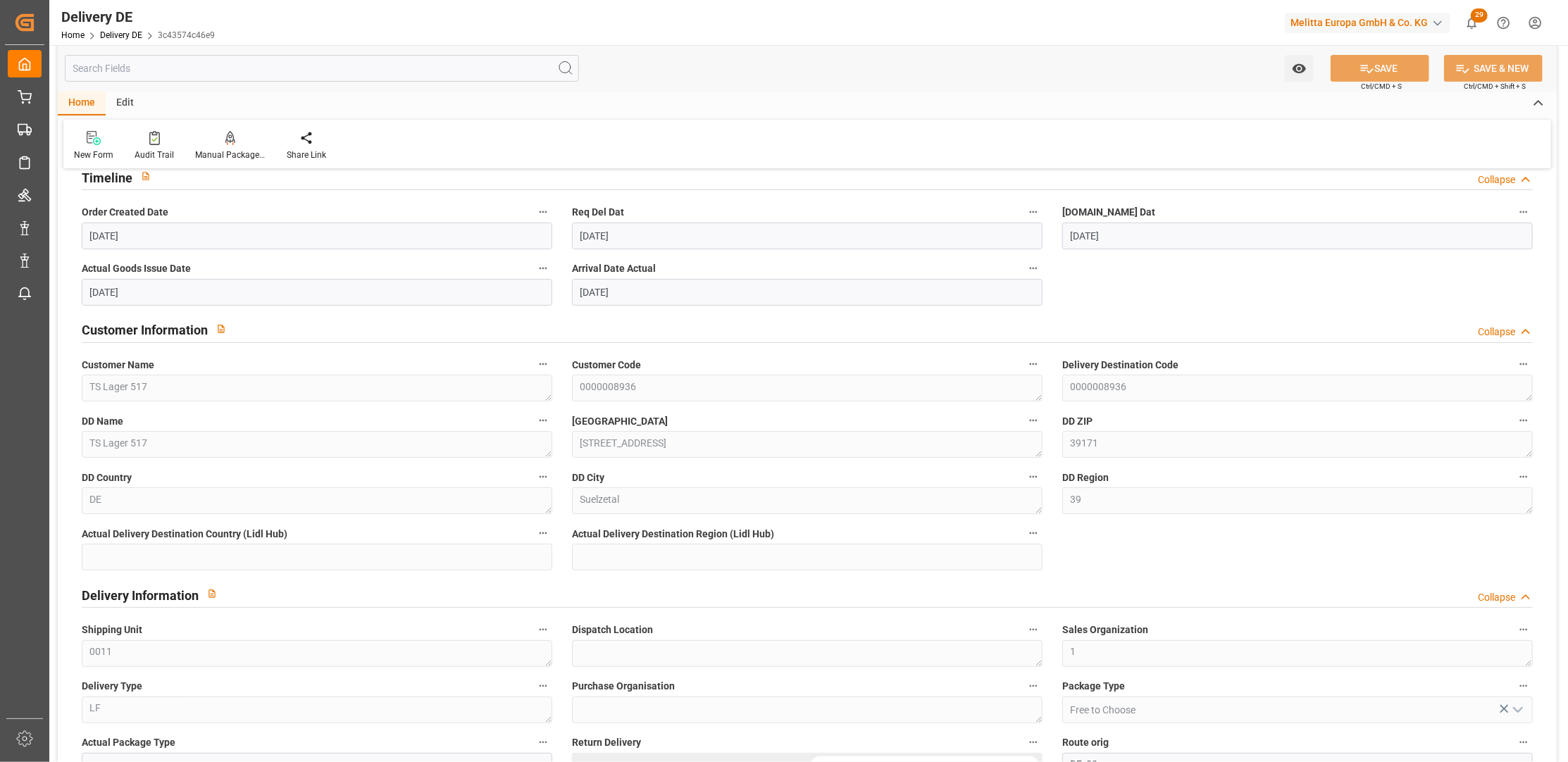
scroll to position [127, 0]
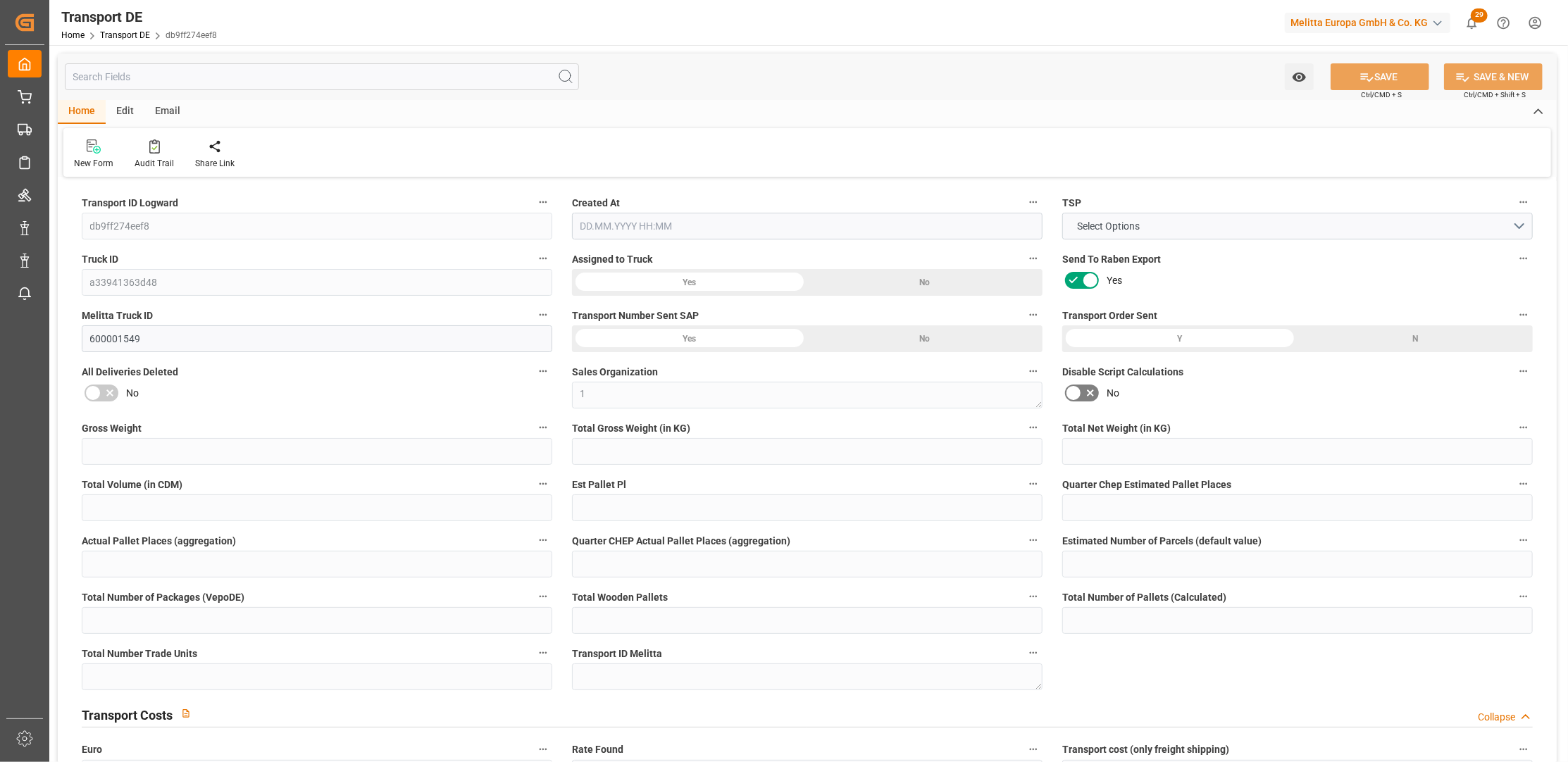
type input "9194"
type input "8012.262"
type input "6481.664"
type input "38406.456"
type input "28"
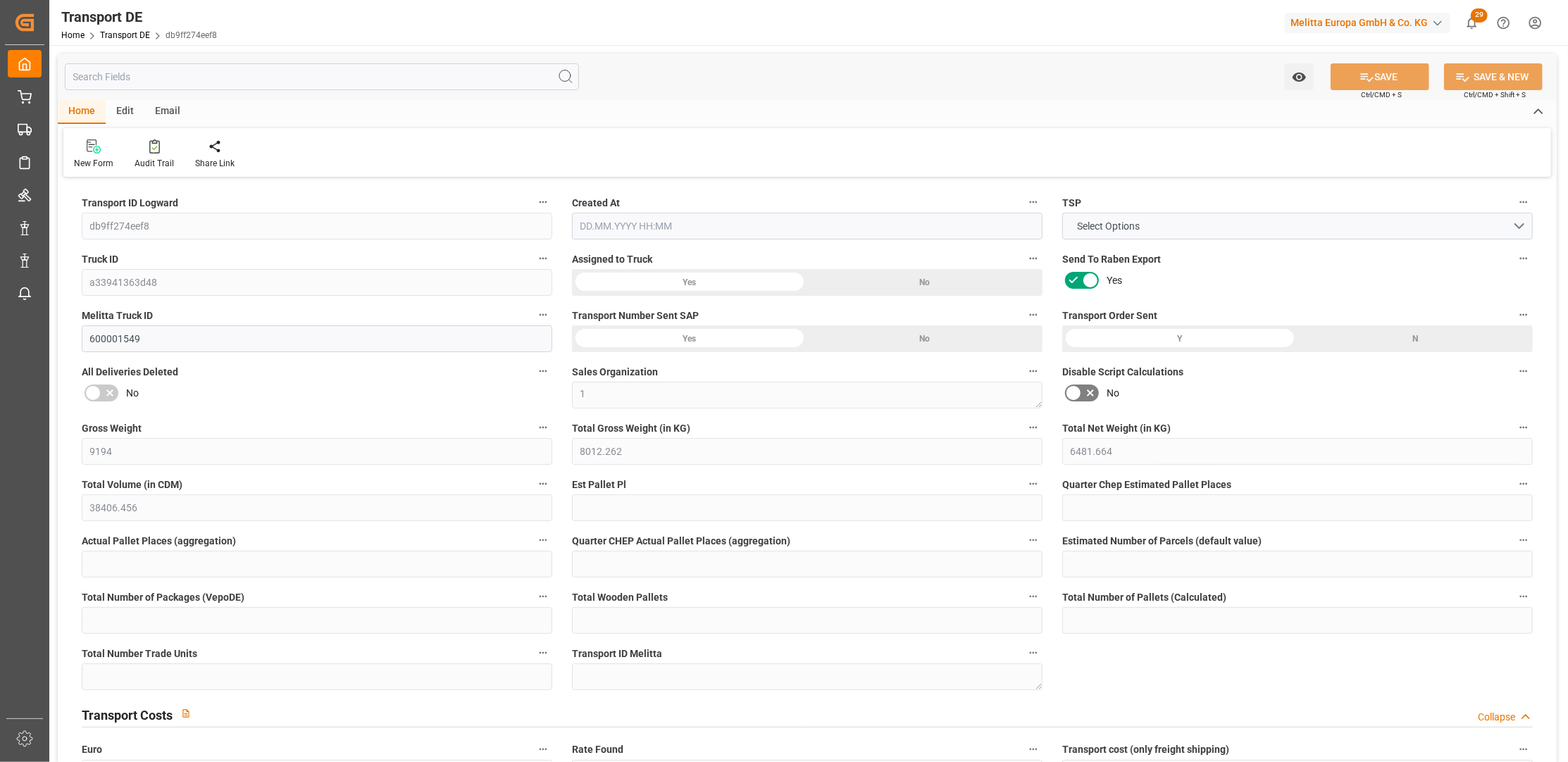
type input "0"
type input "27"
type input "0"
type input "1"
type input "46"
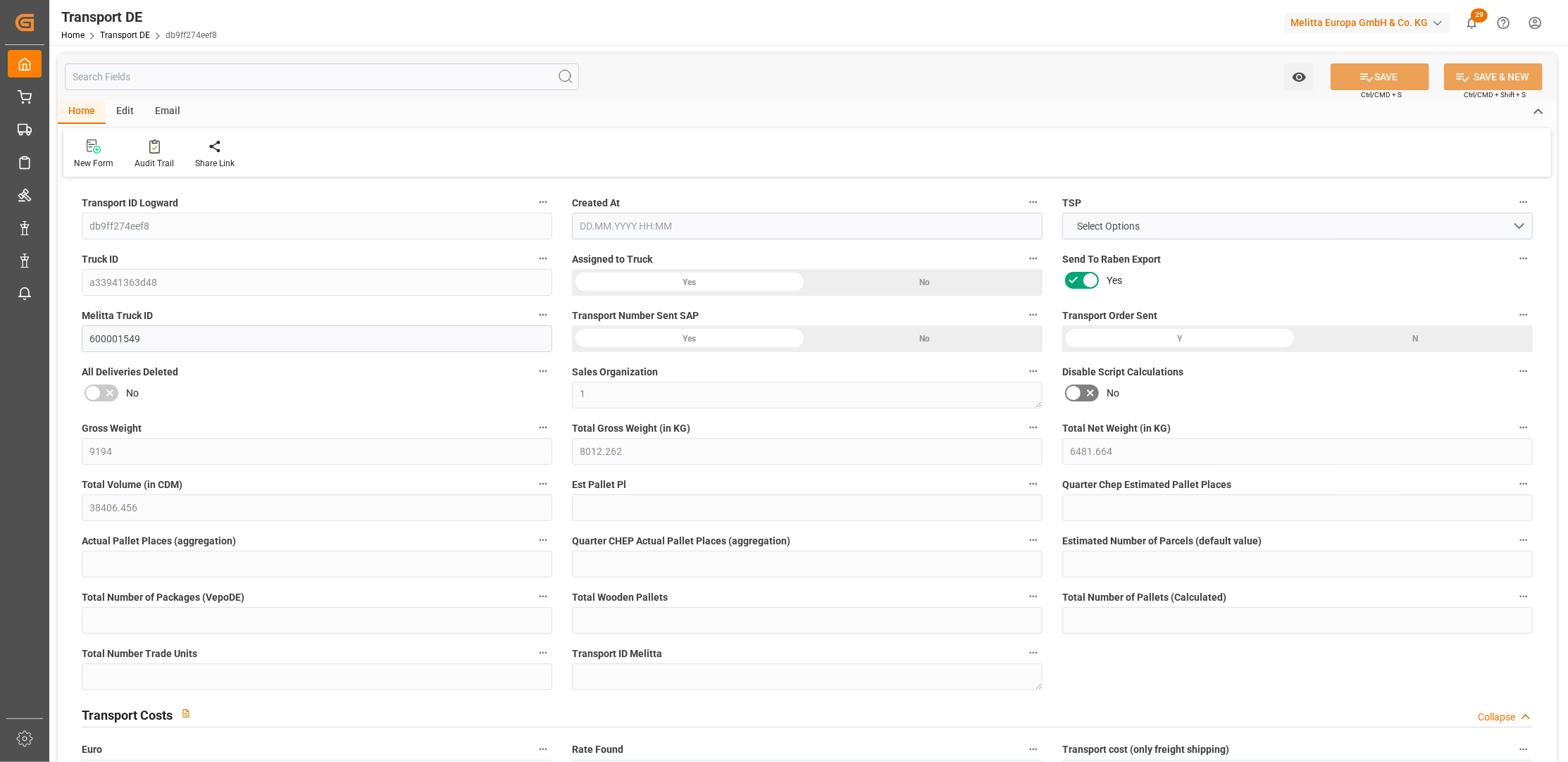
type input "45"
type input "43"
type input "162"
type input "0"
type input "556"
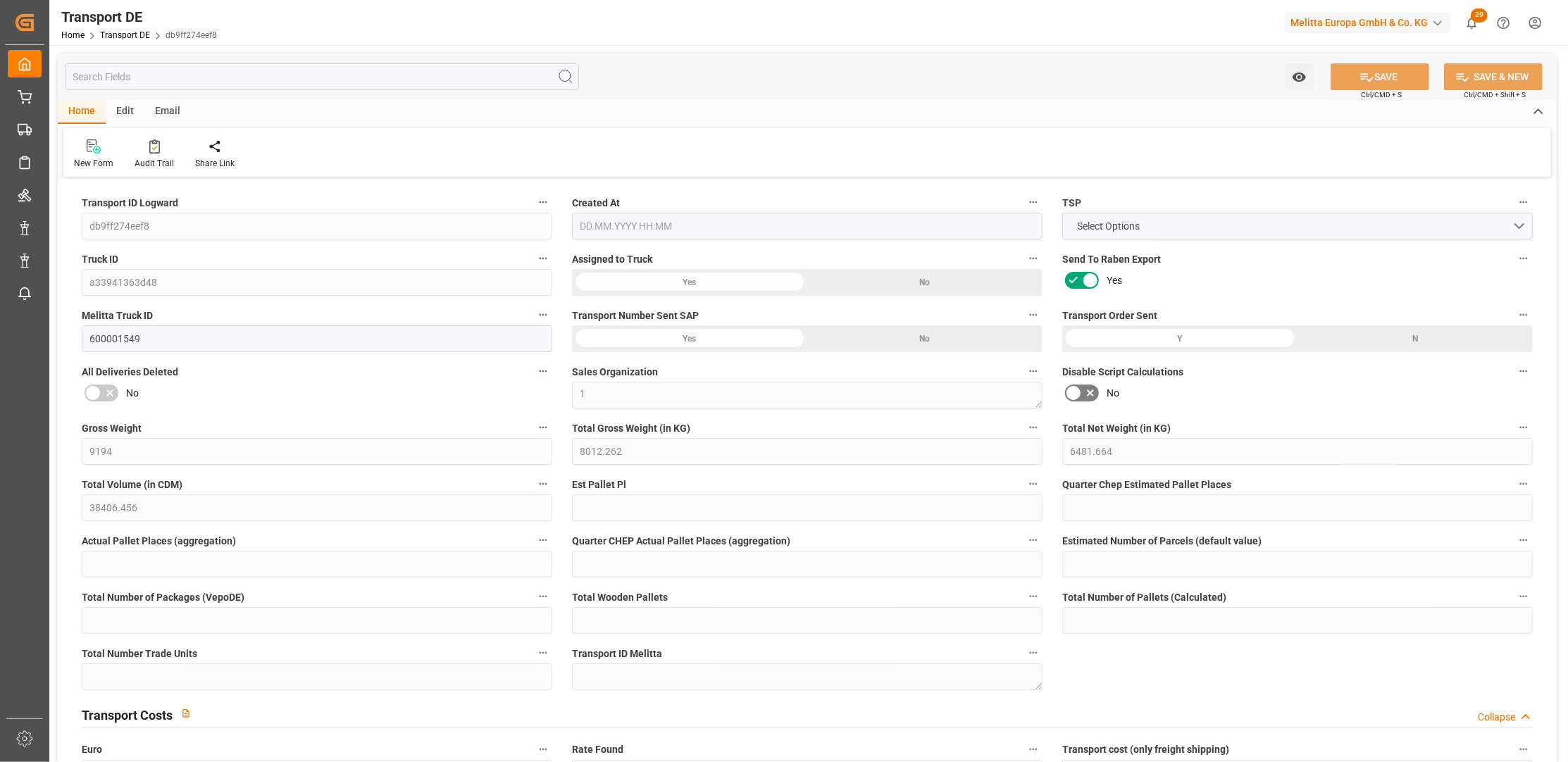
type input "248.695"
type input "556"
type input "550.7736"
type input "39"
type input "44"
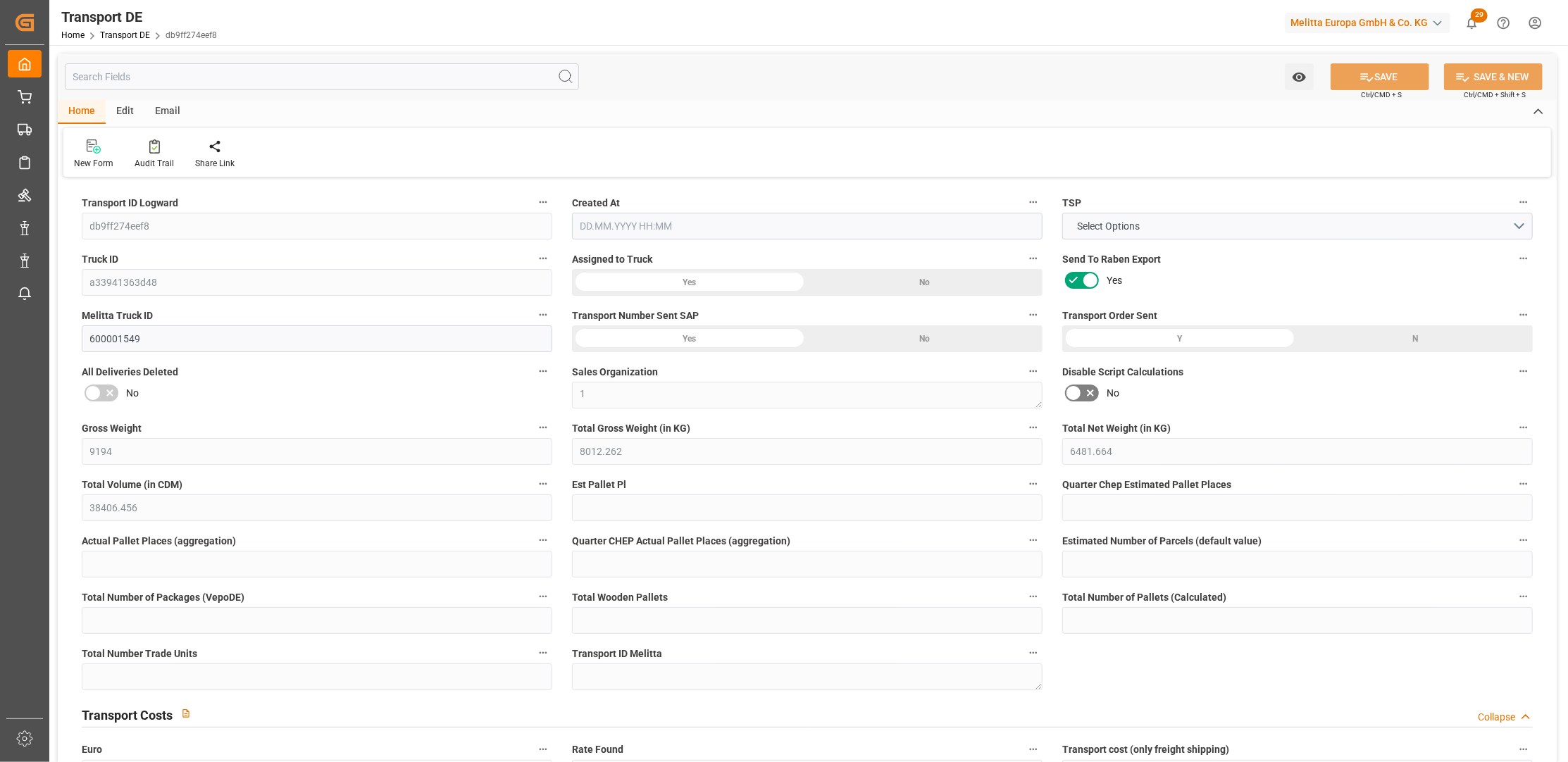
type input "2"
type input "0"
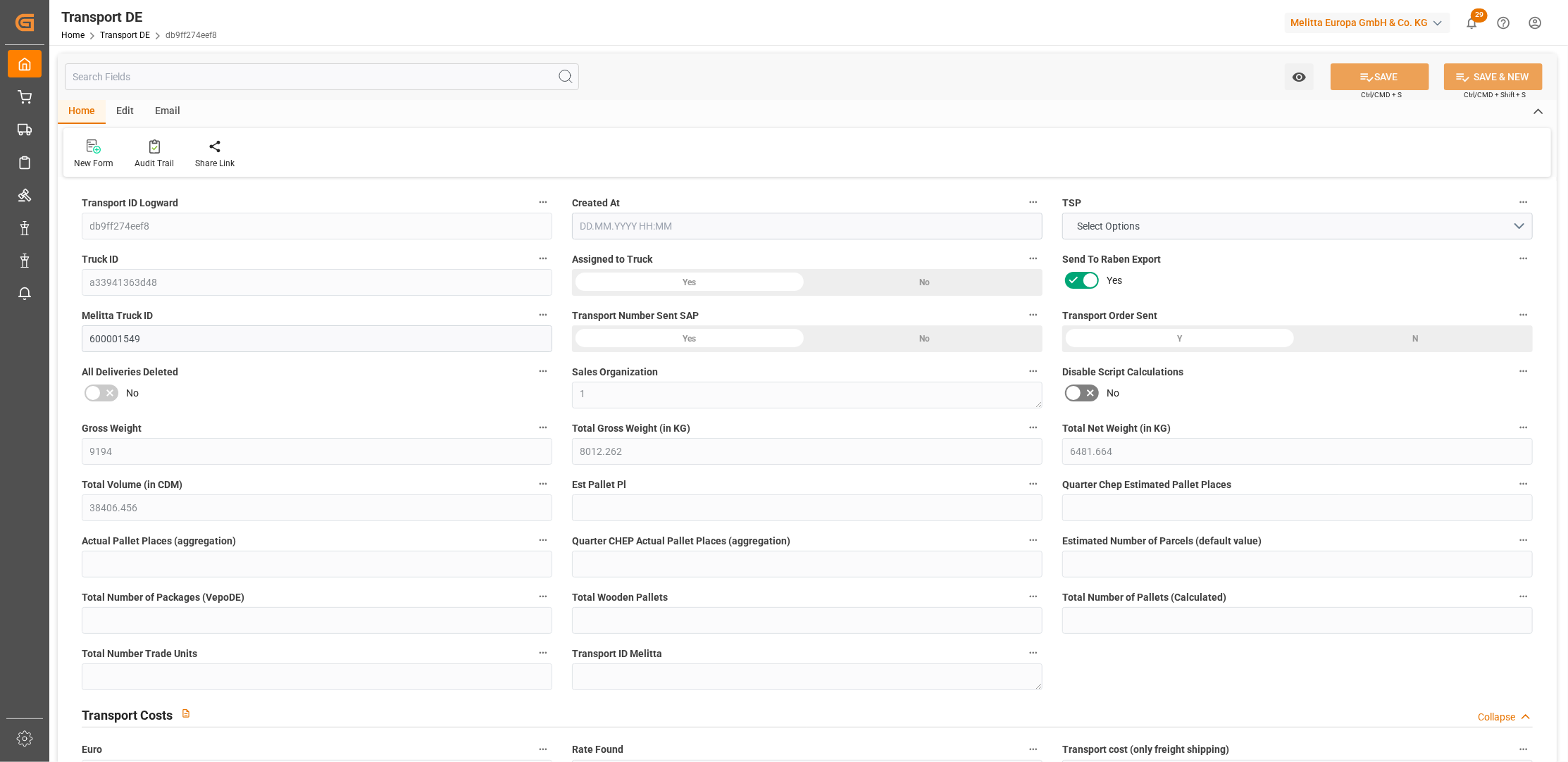
type input "0"
type input "-5.2264"
type input "0"
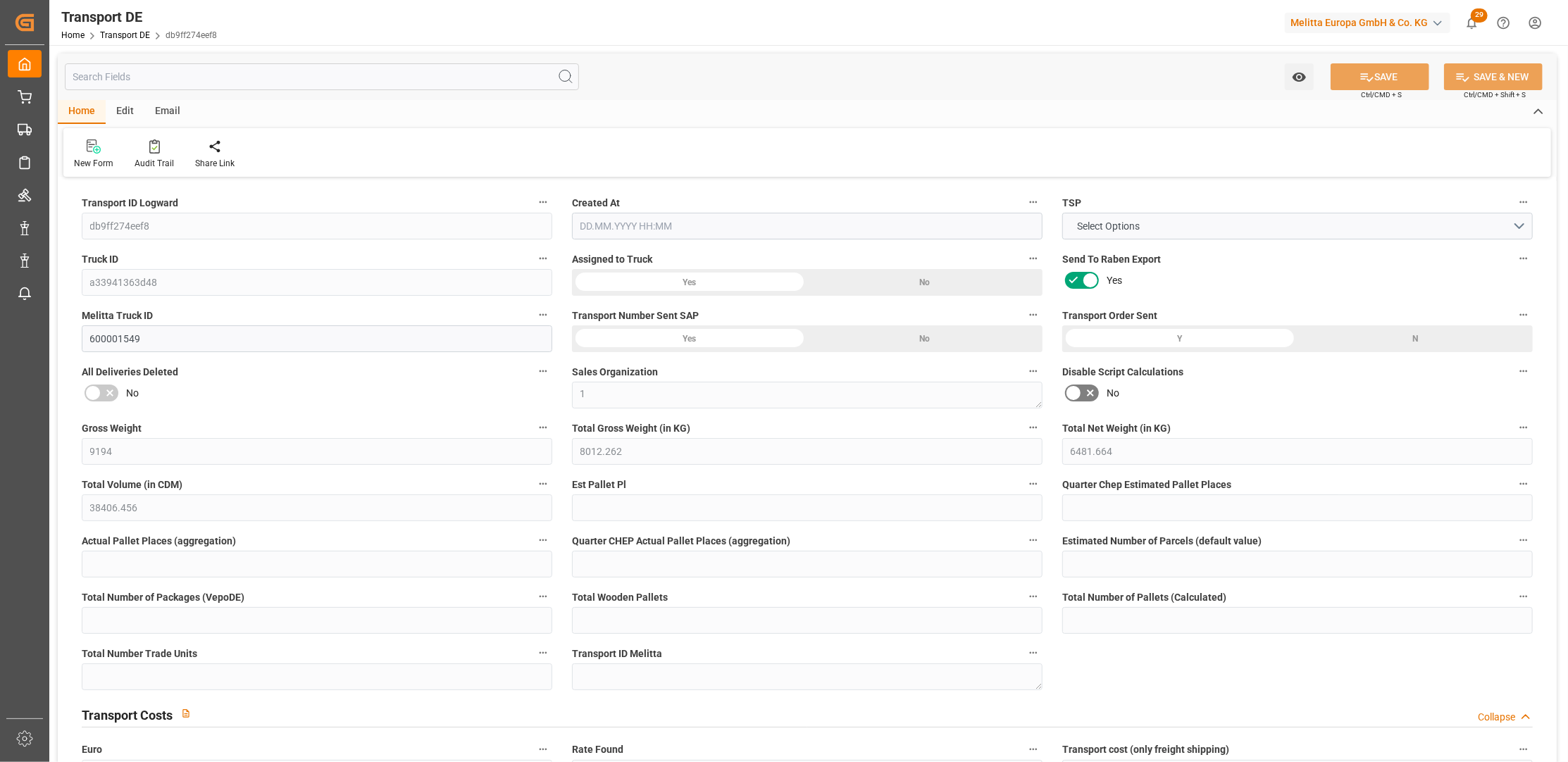
type input "0"
type input "8012.262"
type input "21"
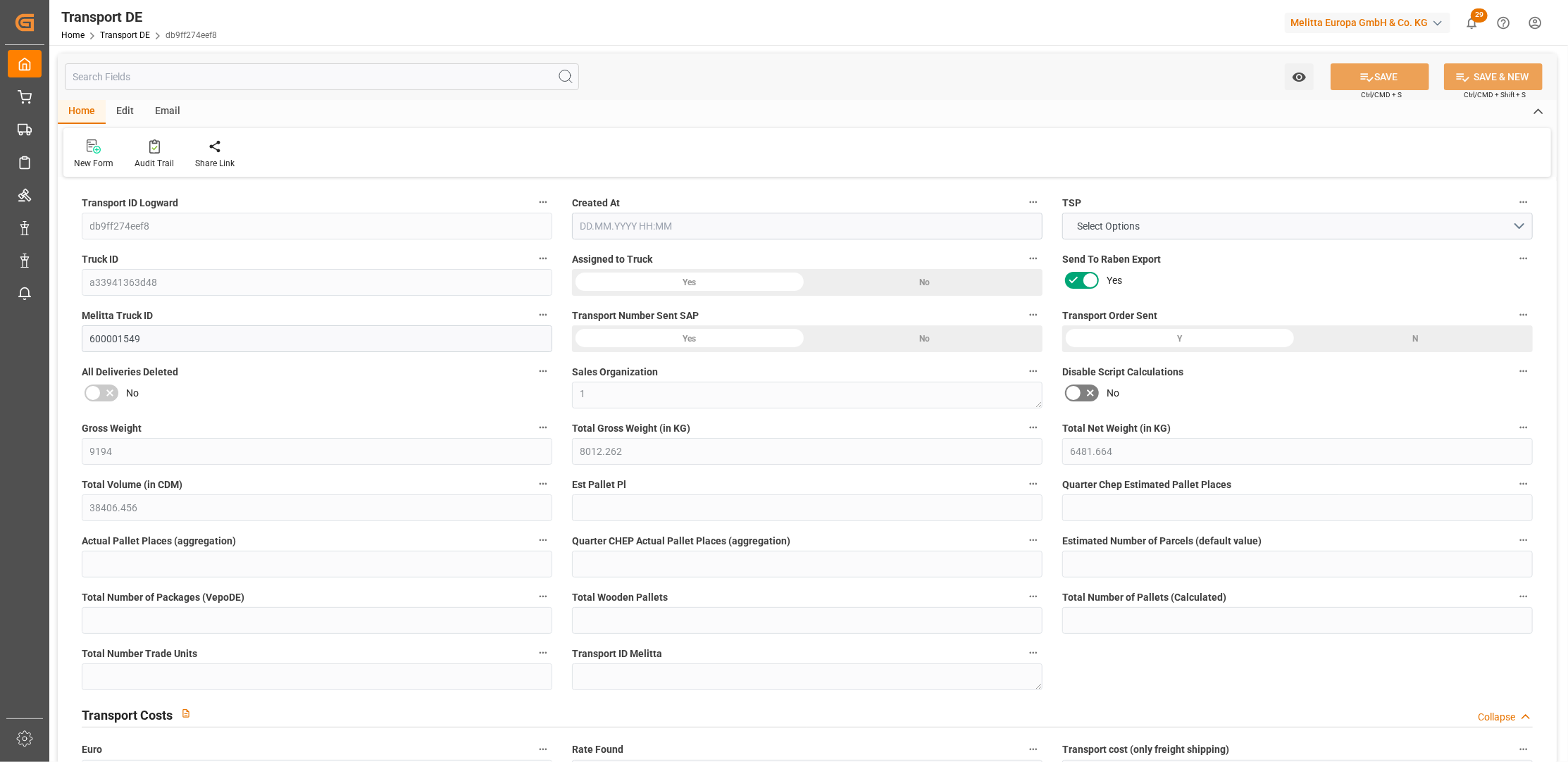
type input "100"
type input "0"
type input "27"
type input "17"
type input "0"
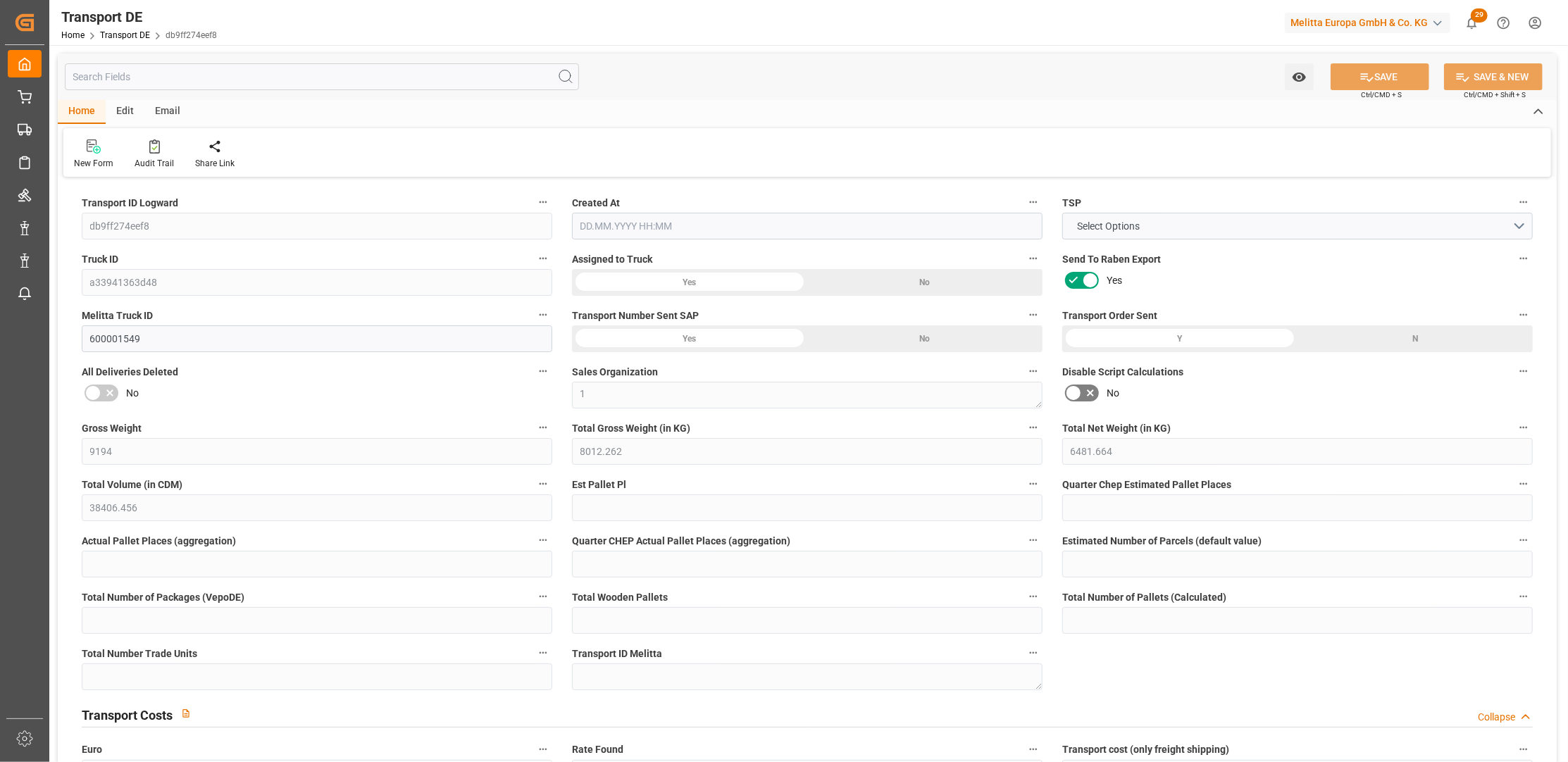
type input "0"
type input "1"
type input "0"
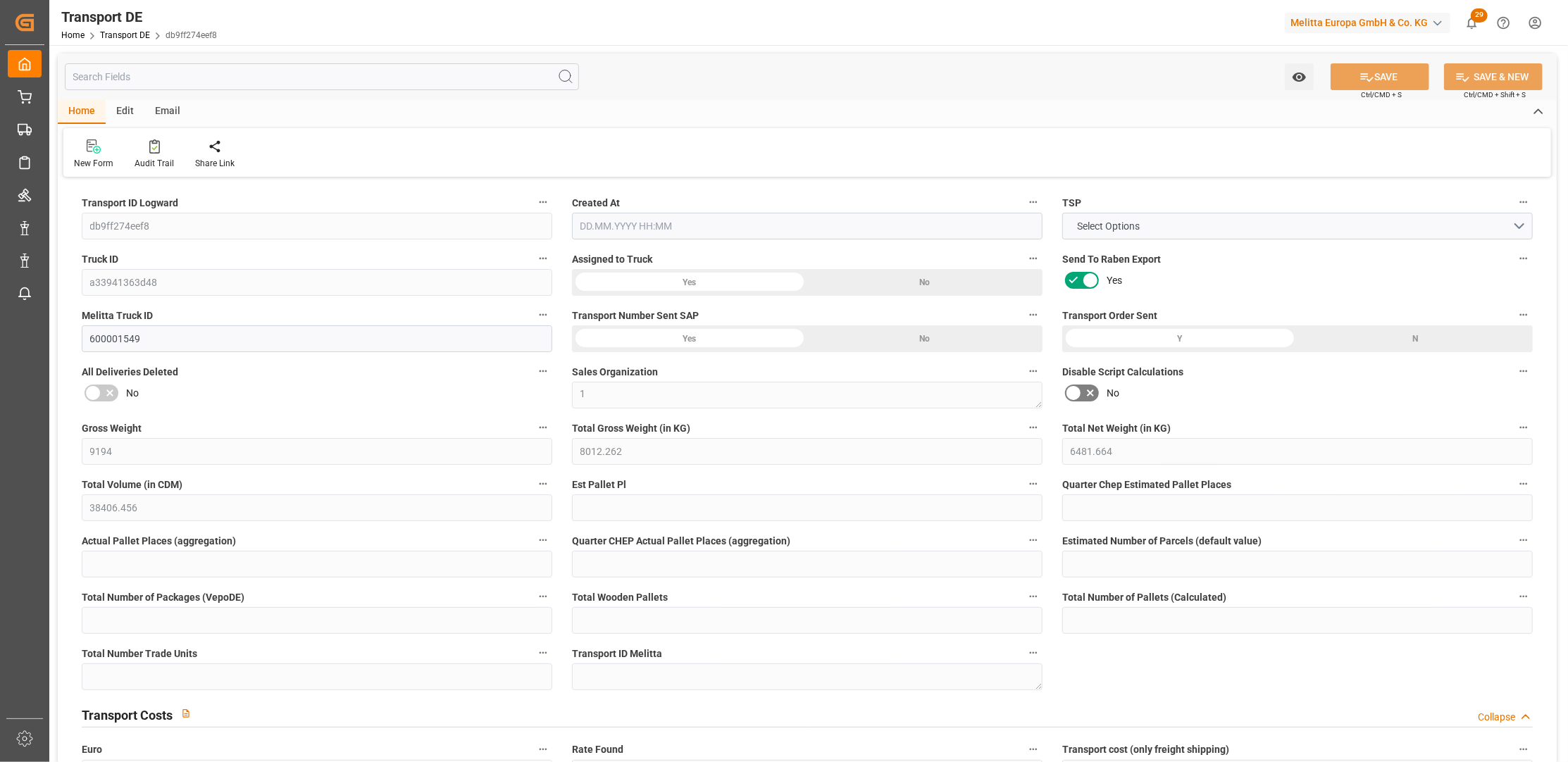
type input "3946"
type input "799.4686"
type input "550.7736"
type input "[DATE] 21:01"
type input "[DATE]"
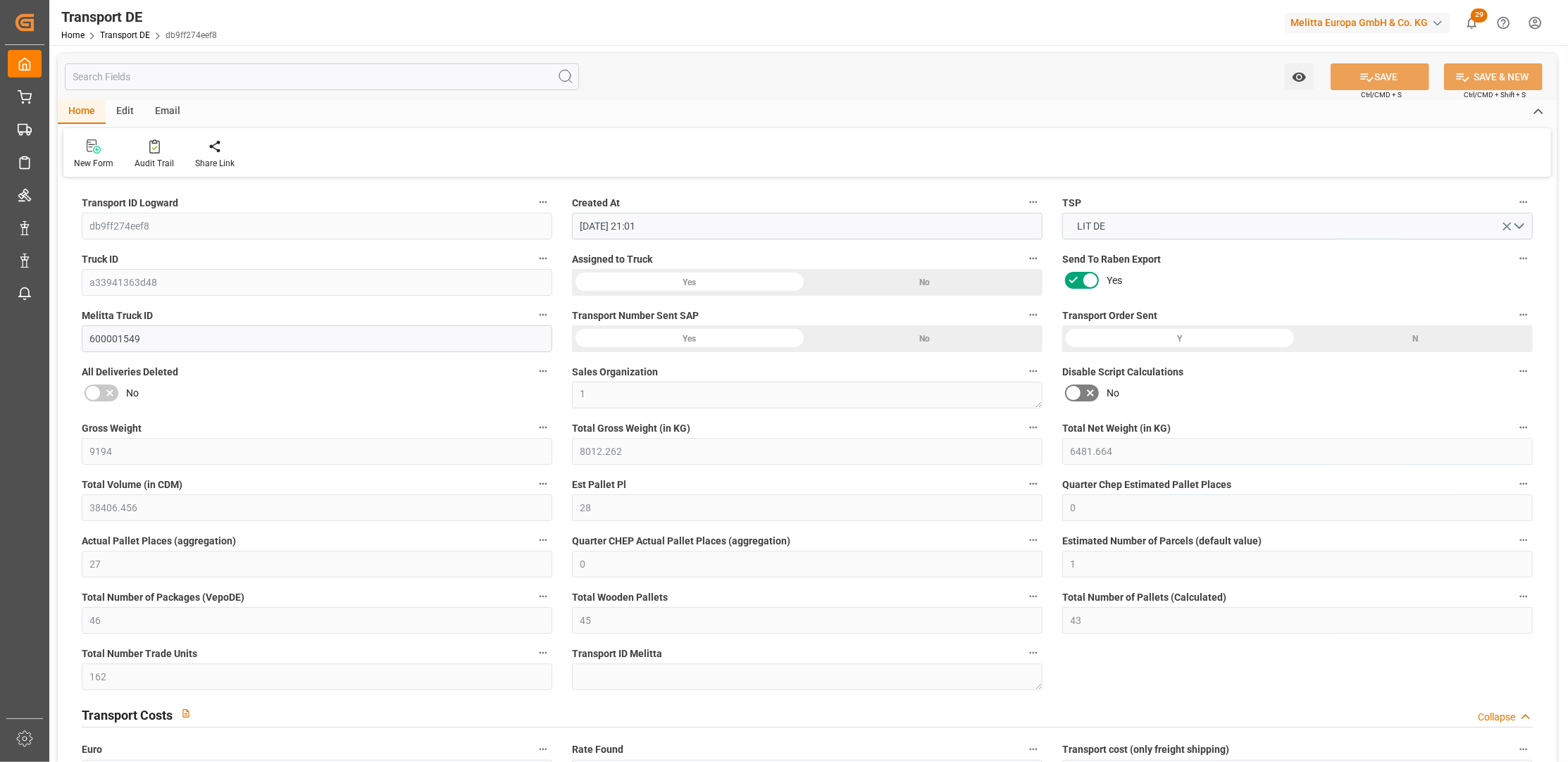
type input "[DATE]"
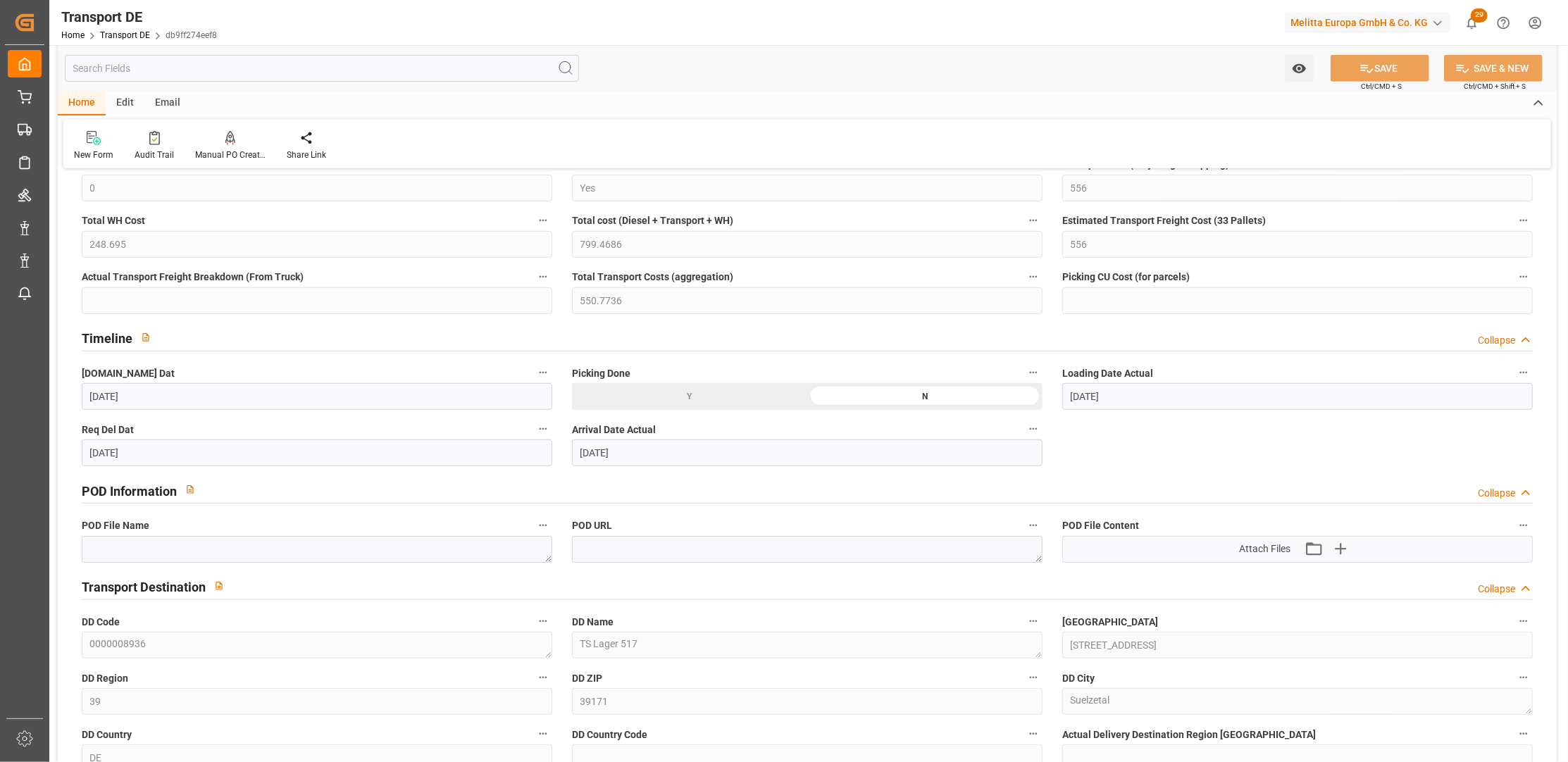
scroll to position [640, 0]
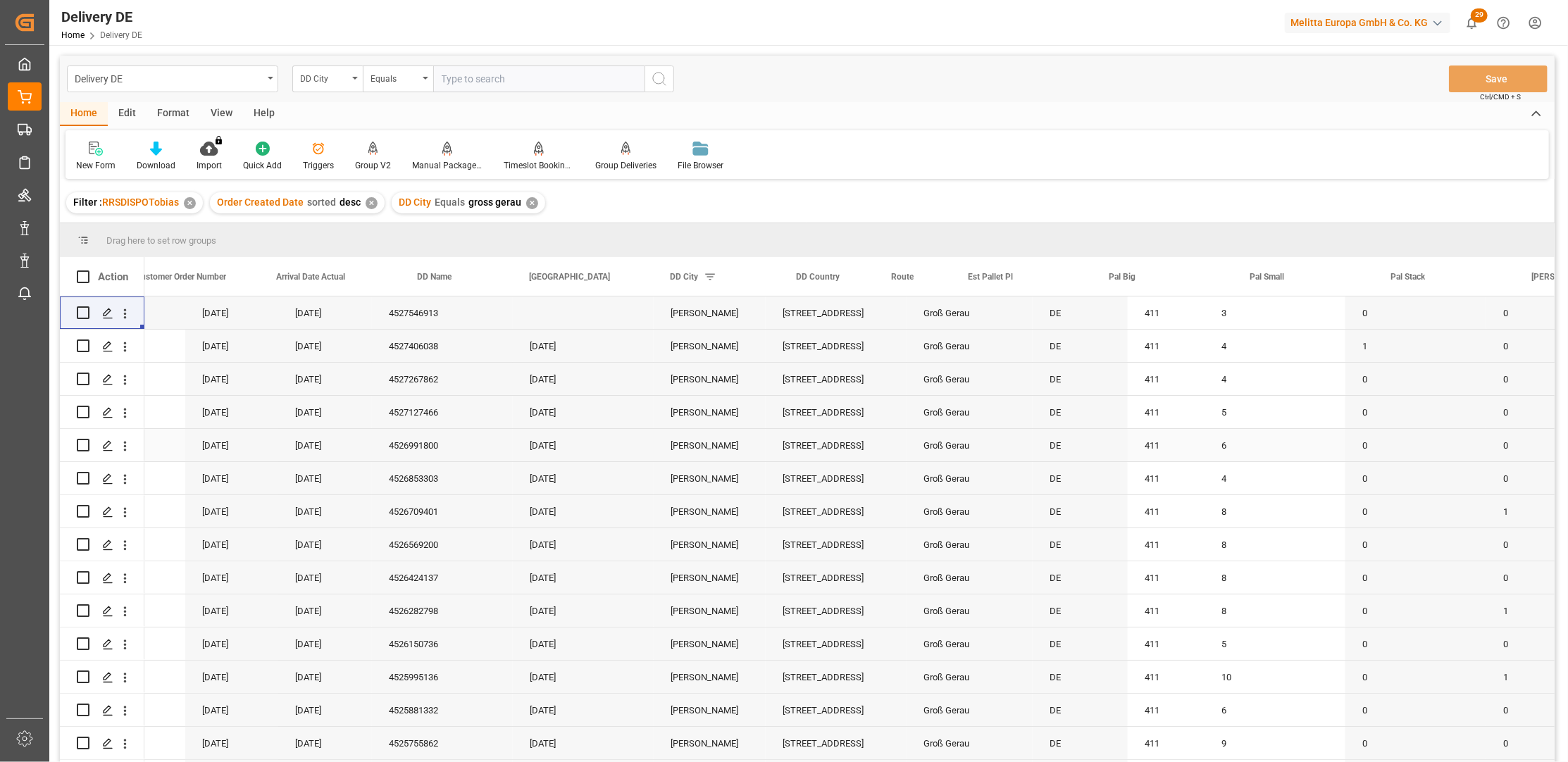
scroll to position [0, 1025]
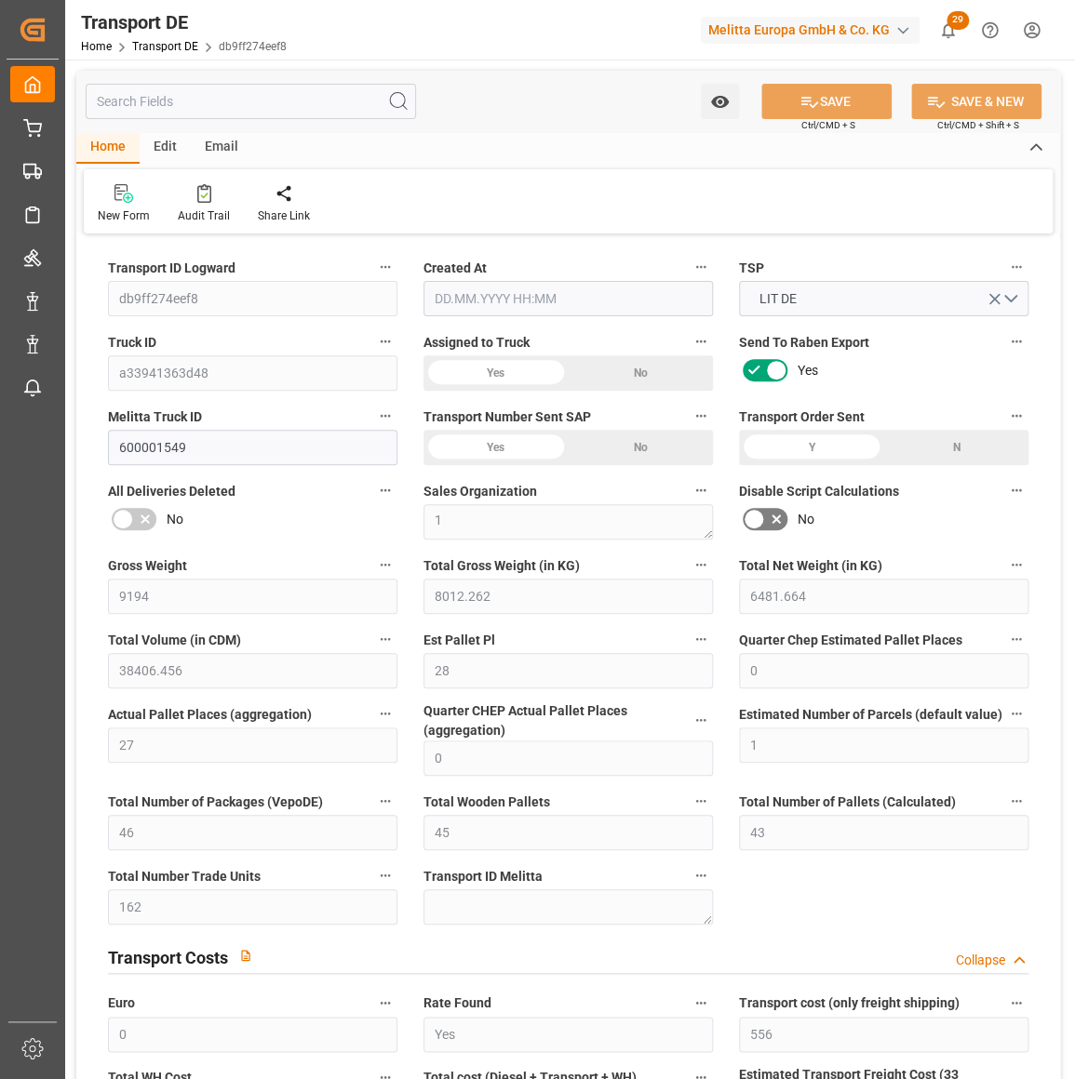
type input "9194"
type input "8012.262"
type input "6481.664"
type input "38406.456"
type input "28"
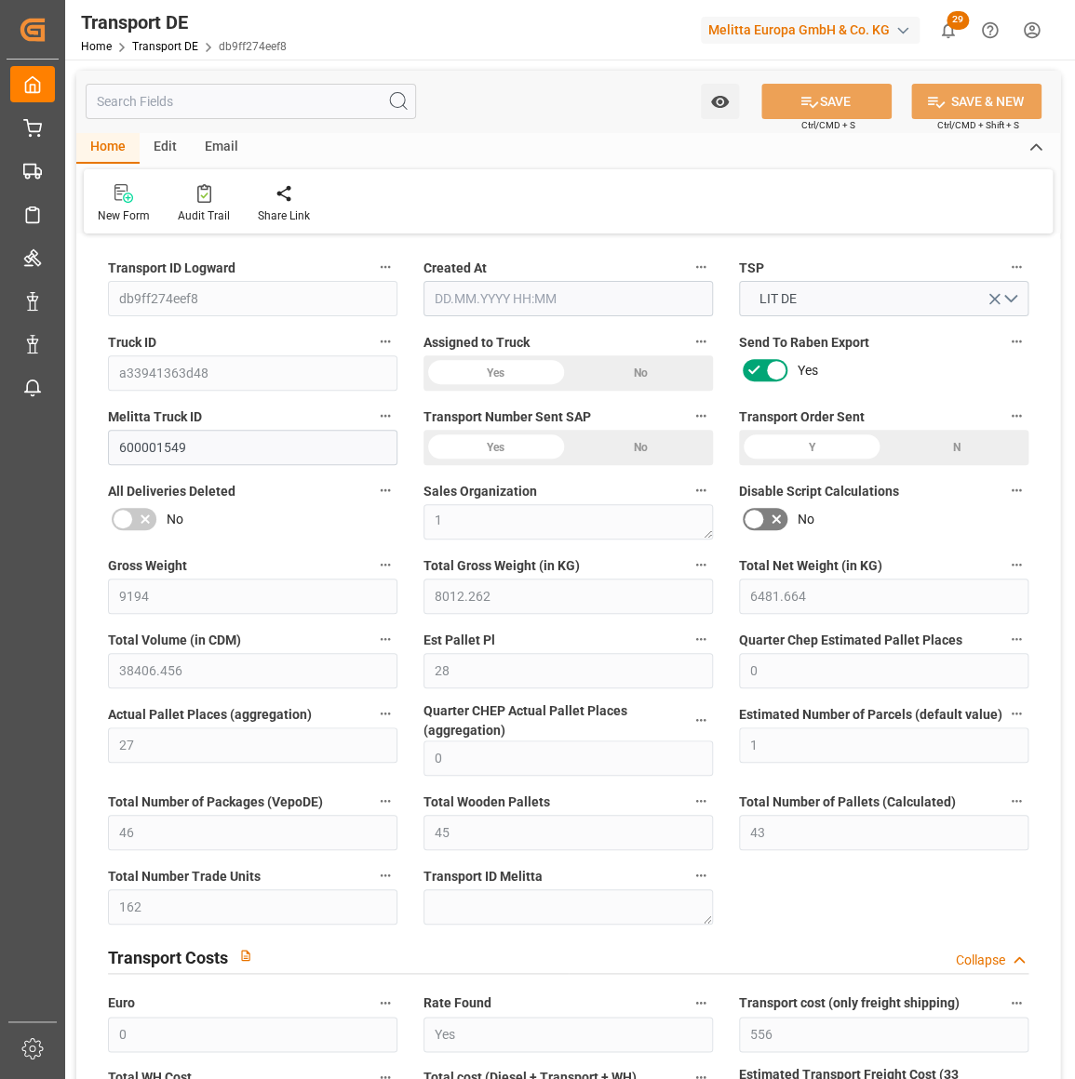
type input "0"
type input "27"
type input "0"
type input "1"
type input "46"
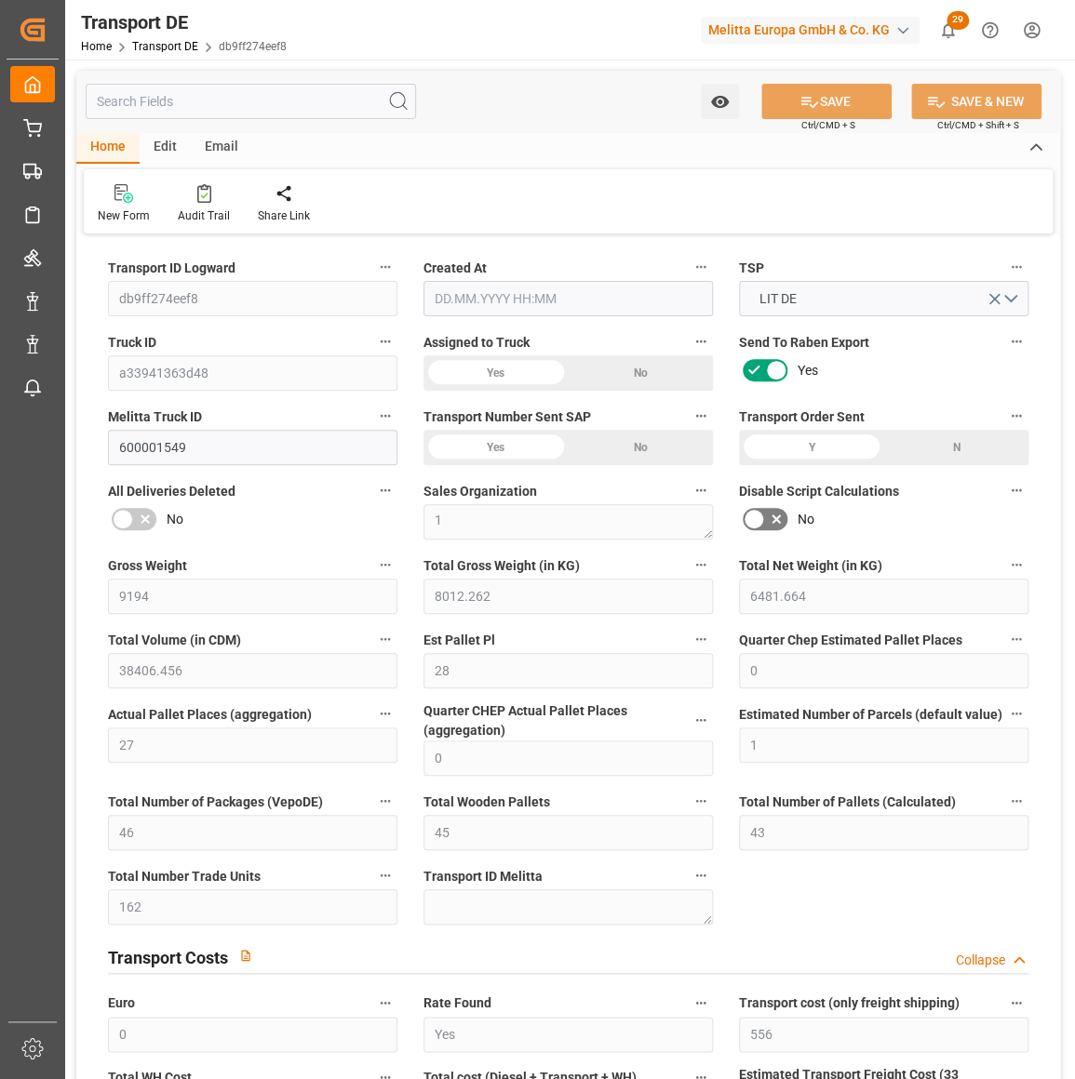
type input "45"
type input "43"
type input "162"
type input "0"
type input "556"
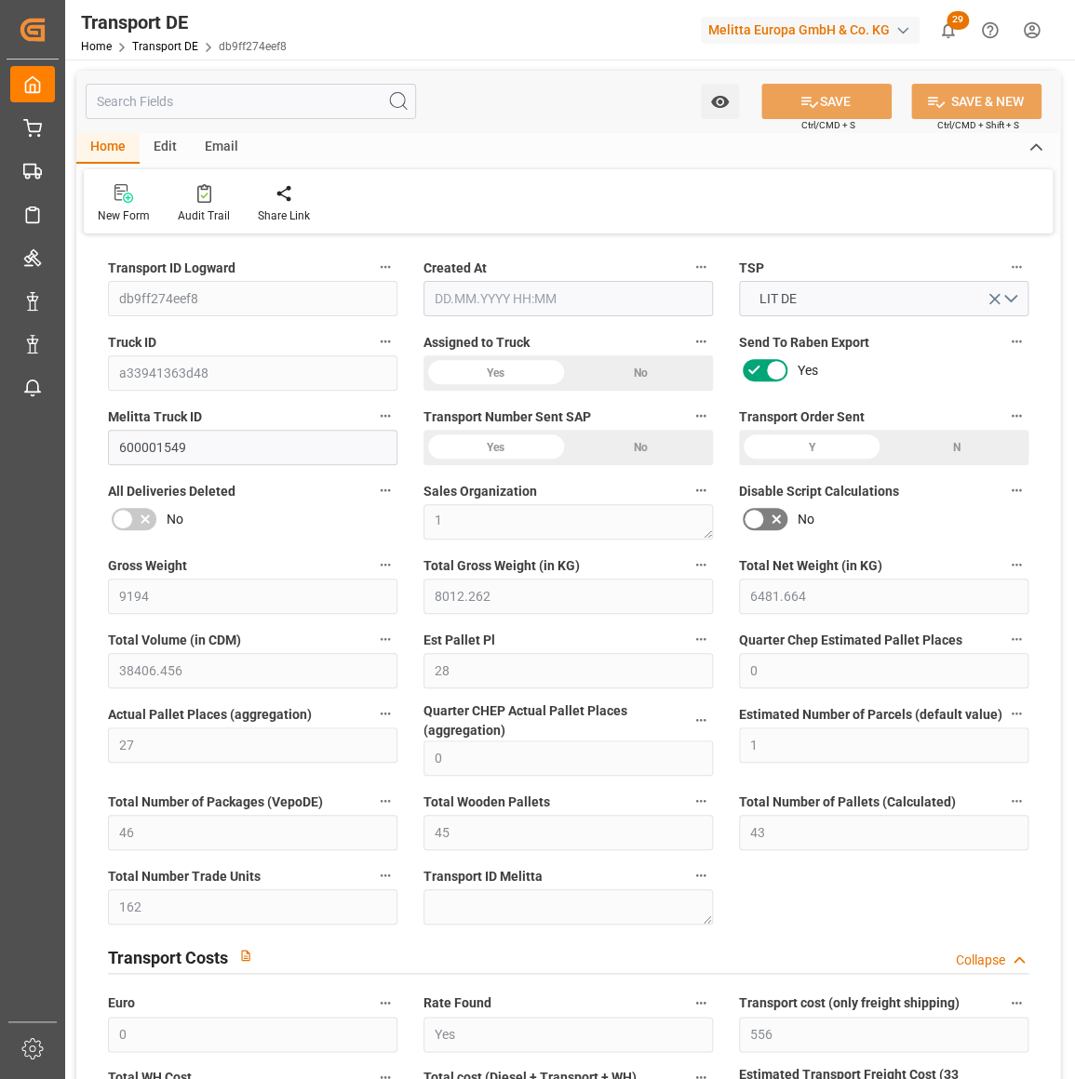
type input "248.695"
type input "556"
type input "550.7736"
type input "39"
type input "44"
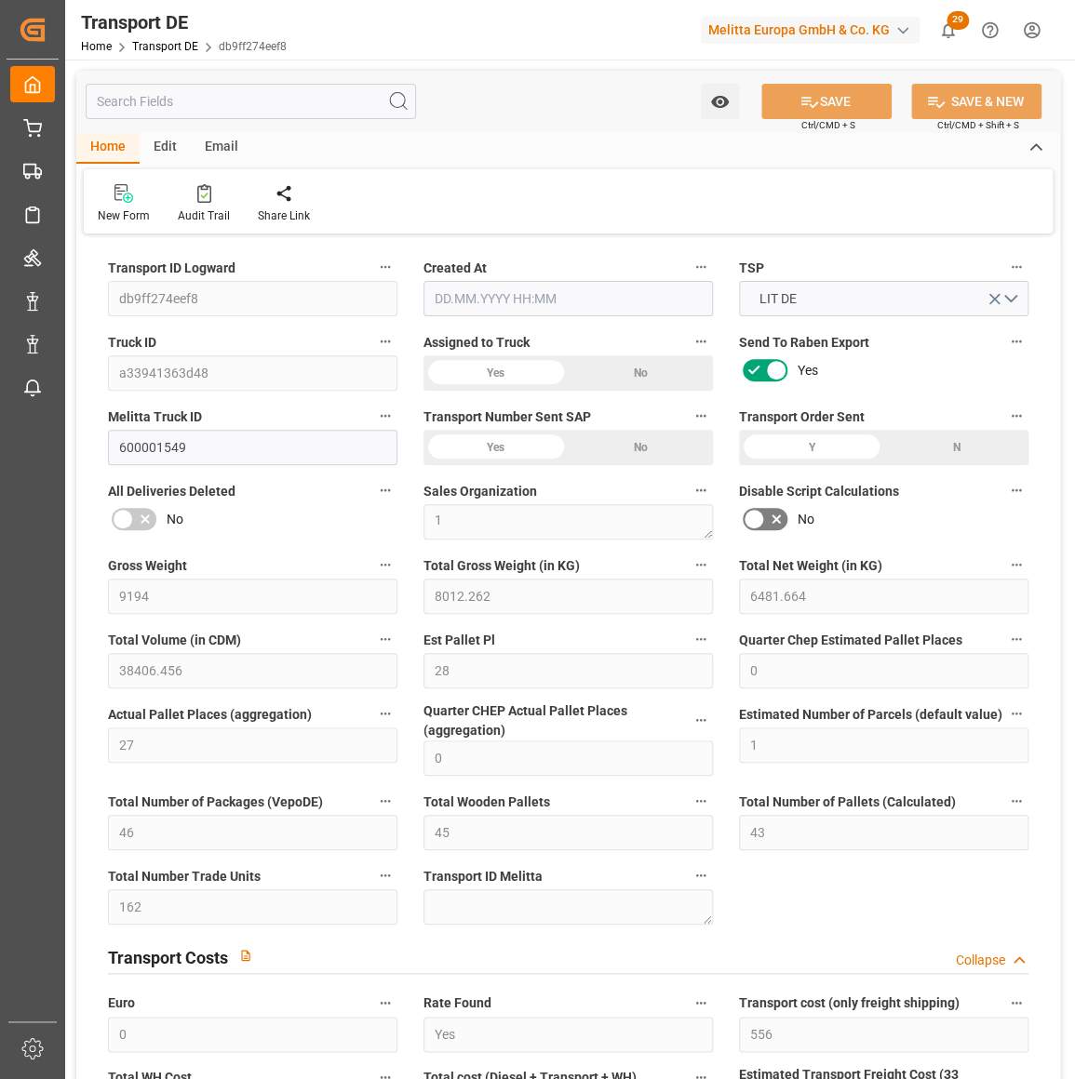
type input "2"
type input "0"
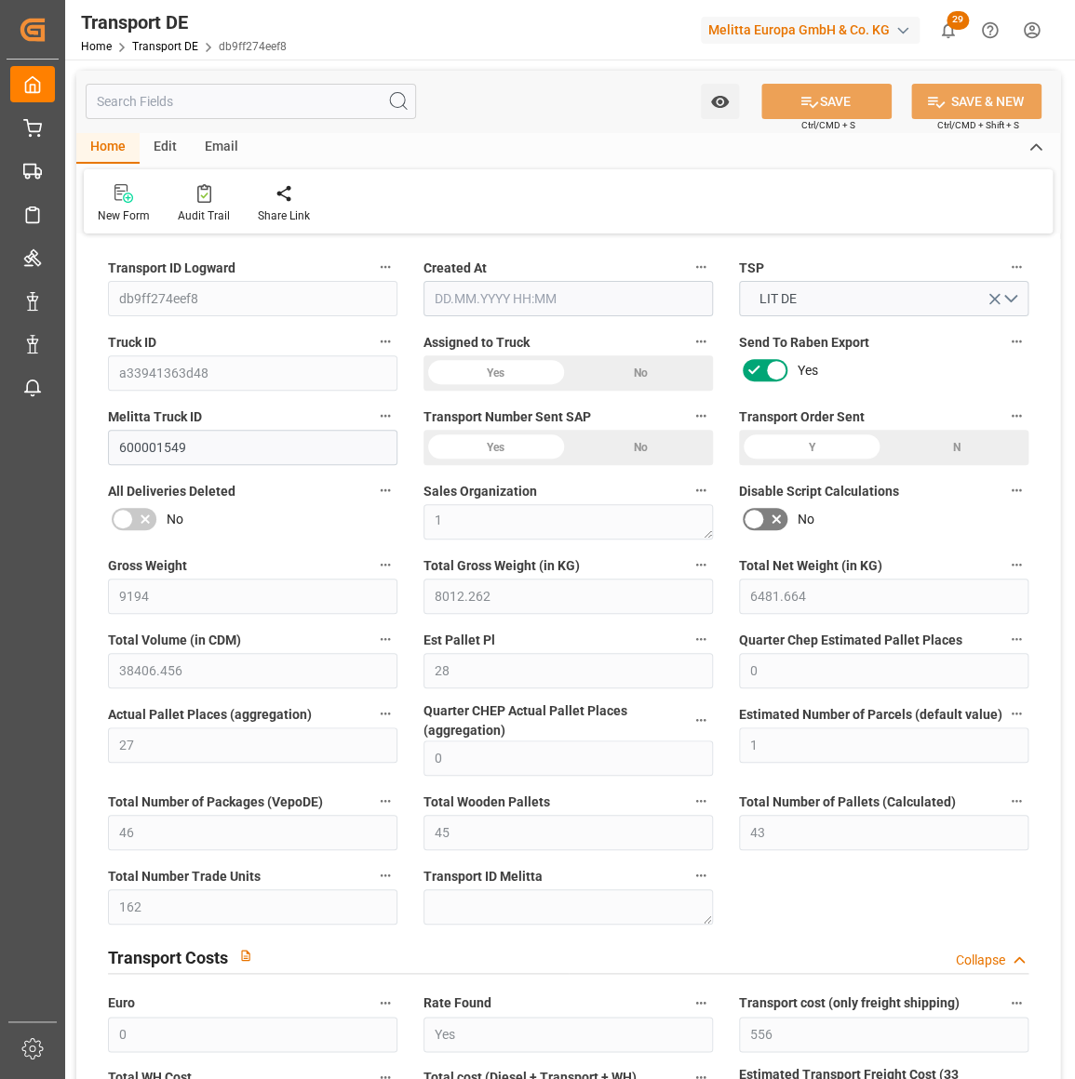
type input "0"
type input "-5.2264"
type input "0"
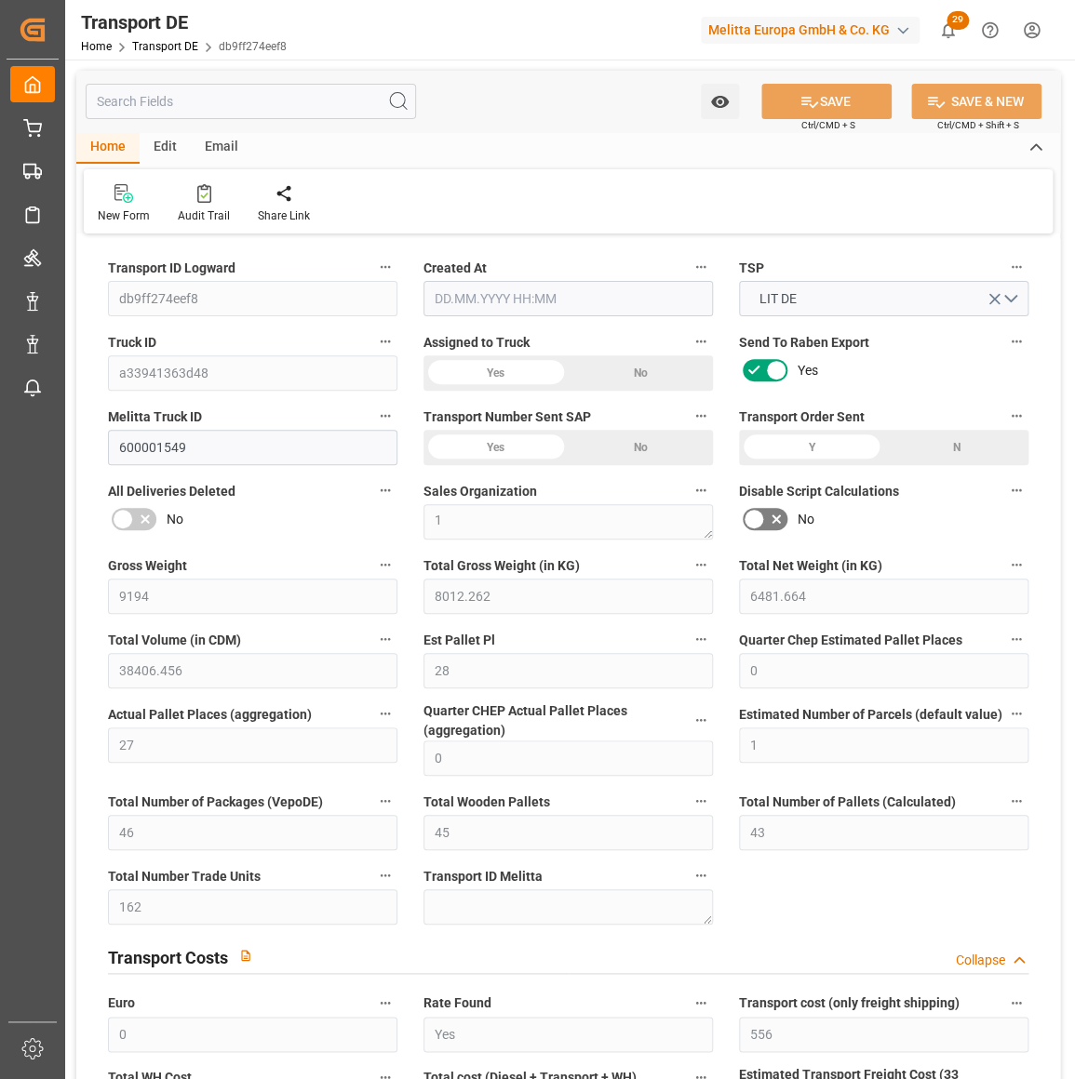
type input "0"
type input "8012.262"
type input "21"
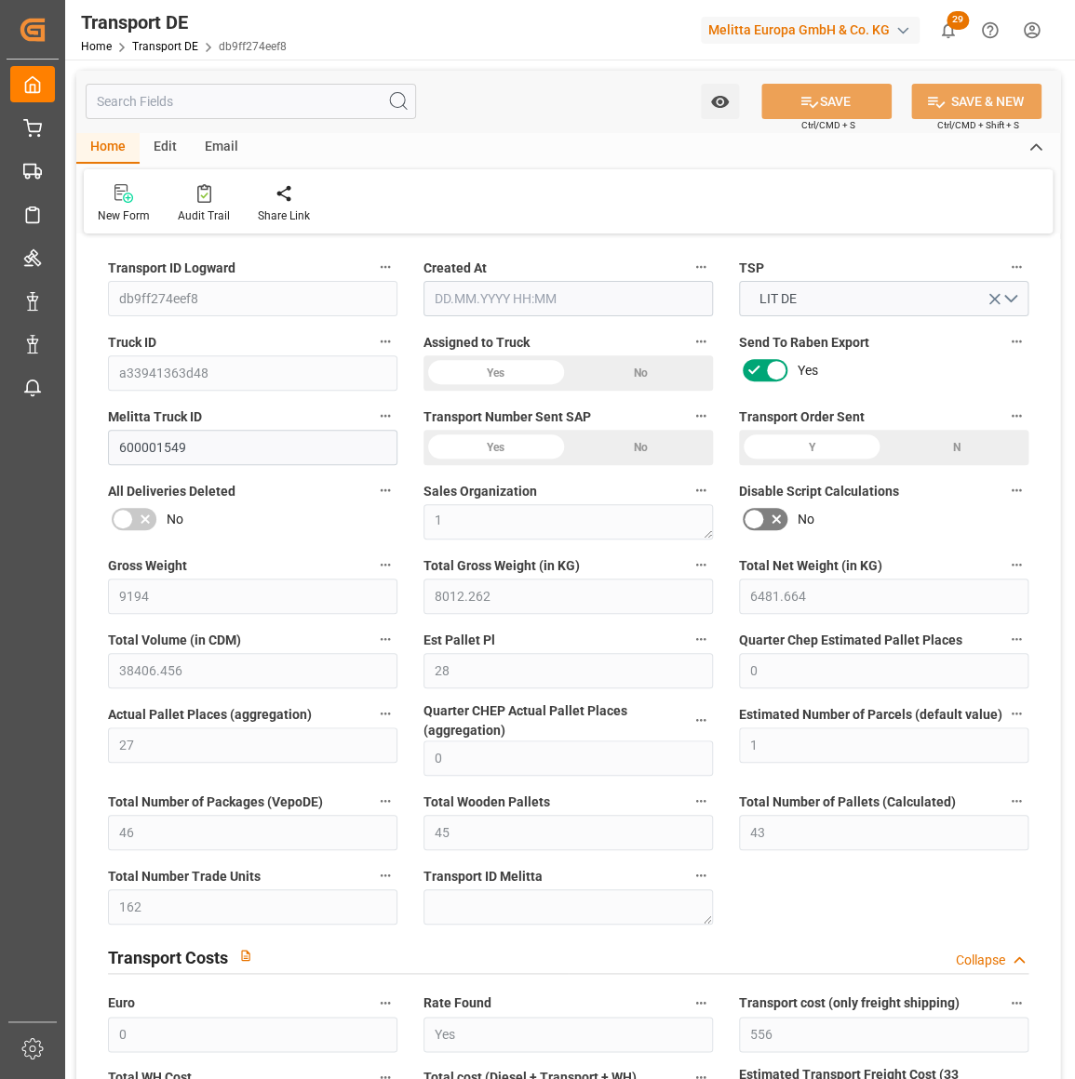
type input "100"
type input "0"
type input "27"
type input "17"
type input "0"
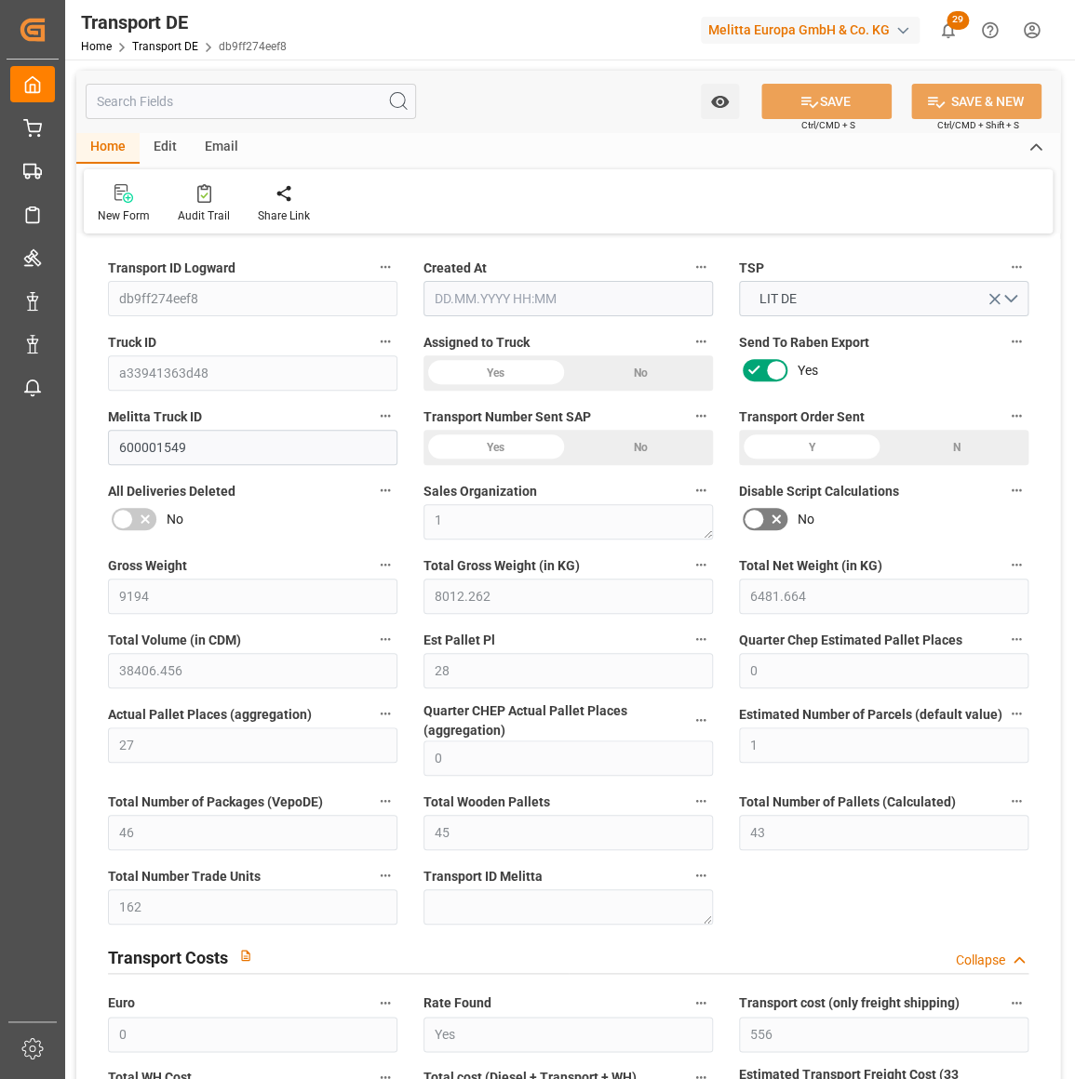
type input "0"
type input "1"
type input "0"
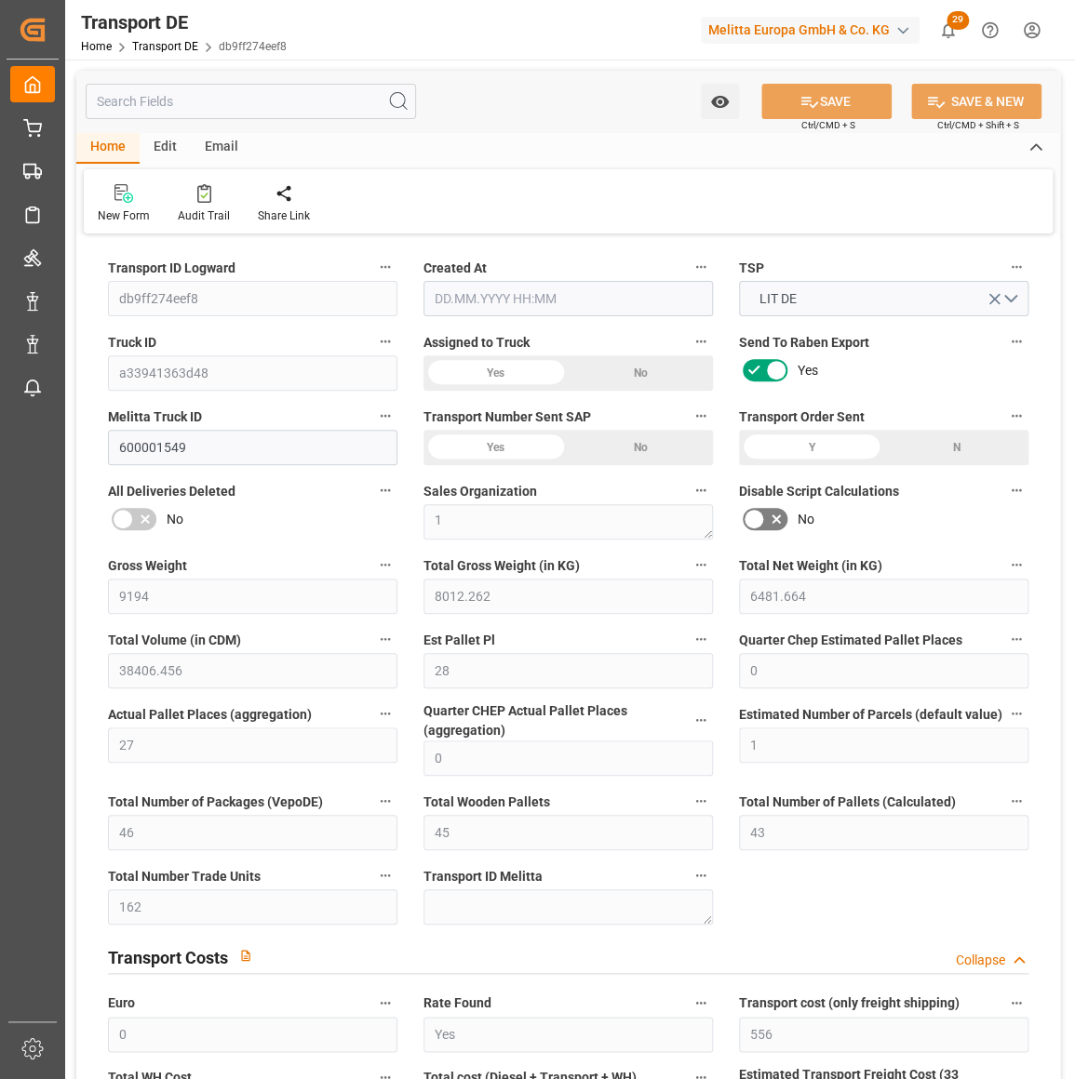
type input "3946"
type input "799.4686"
type input "550.7736"
type input "[DATE] 21:01"
type input "[DATE]"
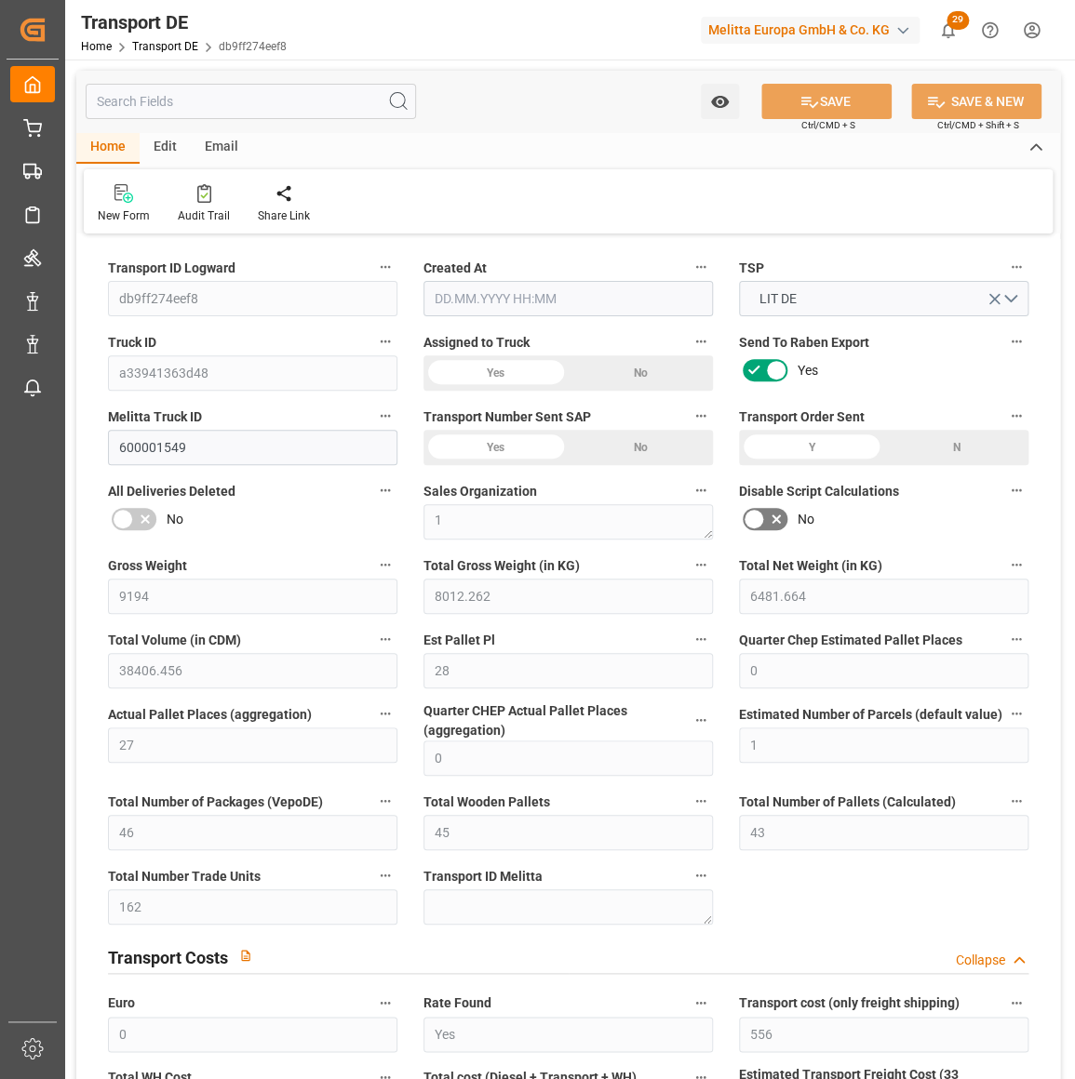
type input "[DATE]"
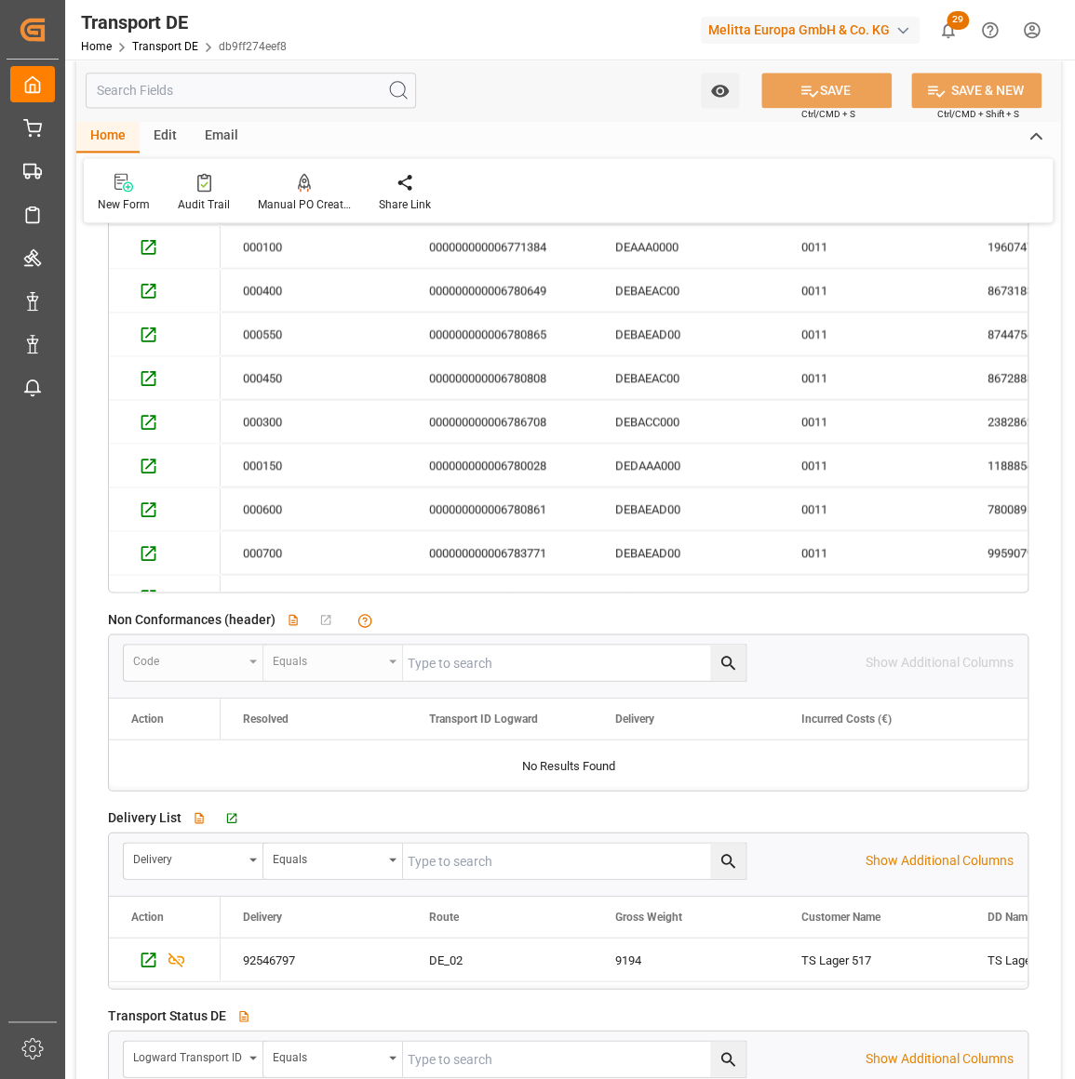
scroll to position [3383, 0]
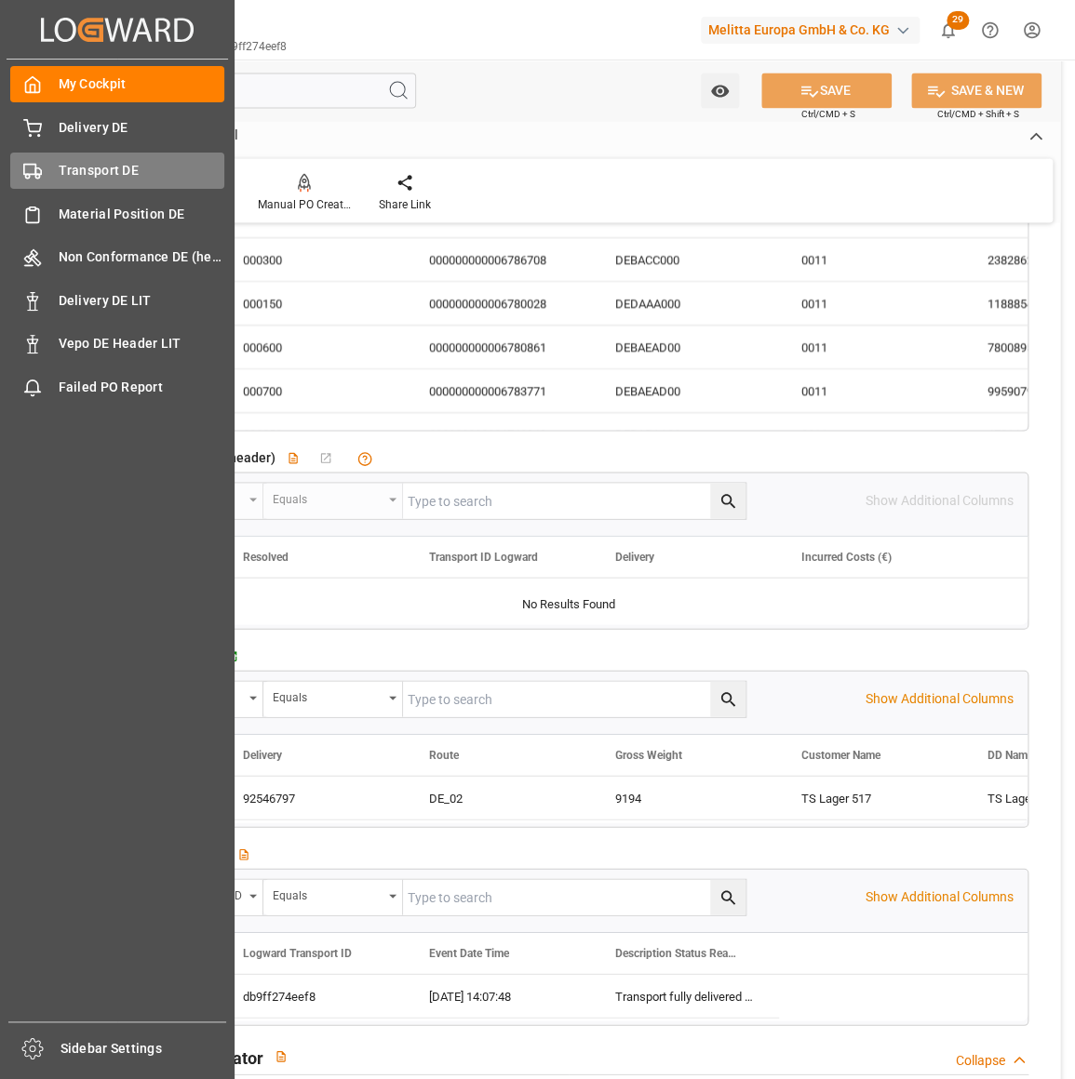
click at [92, 160] on div "Transport DE Transport DE" at bounding box center [117, 171] width 214 height 36
